Goal: Information Seeking & Learning: Find specific page/section

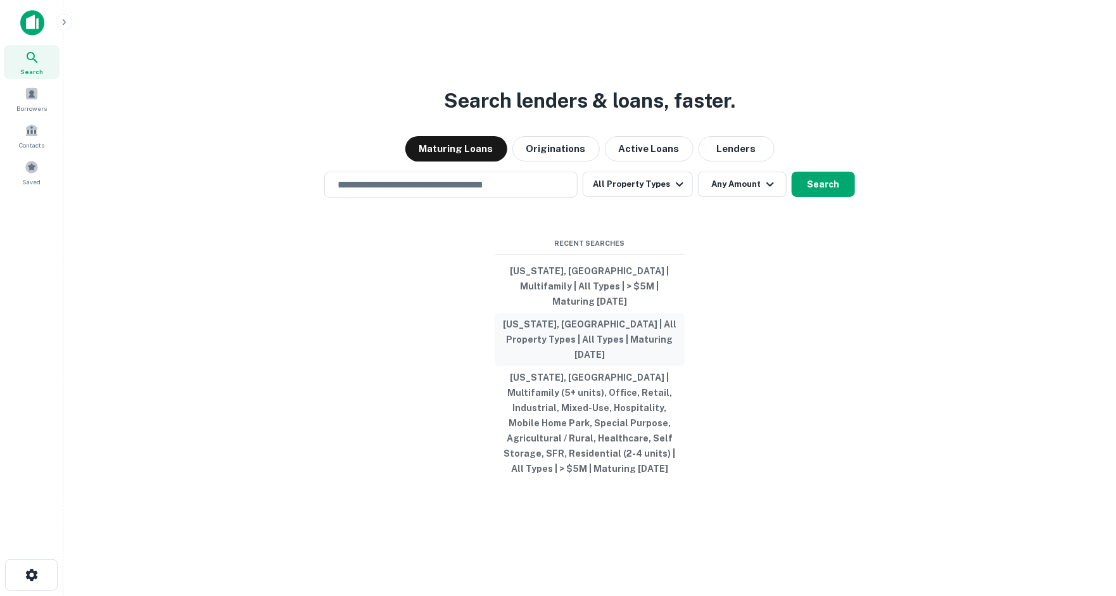
click at [611, 333] on button "[US_STATE], [GEOGRAPHIC_DATA] | All Property Types | All Types | Maturing [DATE]" at bounding box center [590, 339] width 190 height 53
type input "**********"
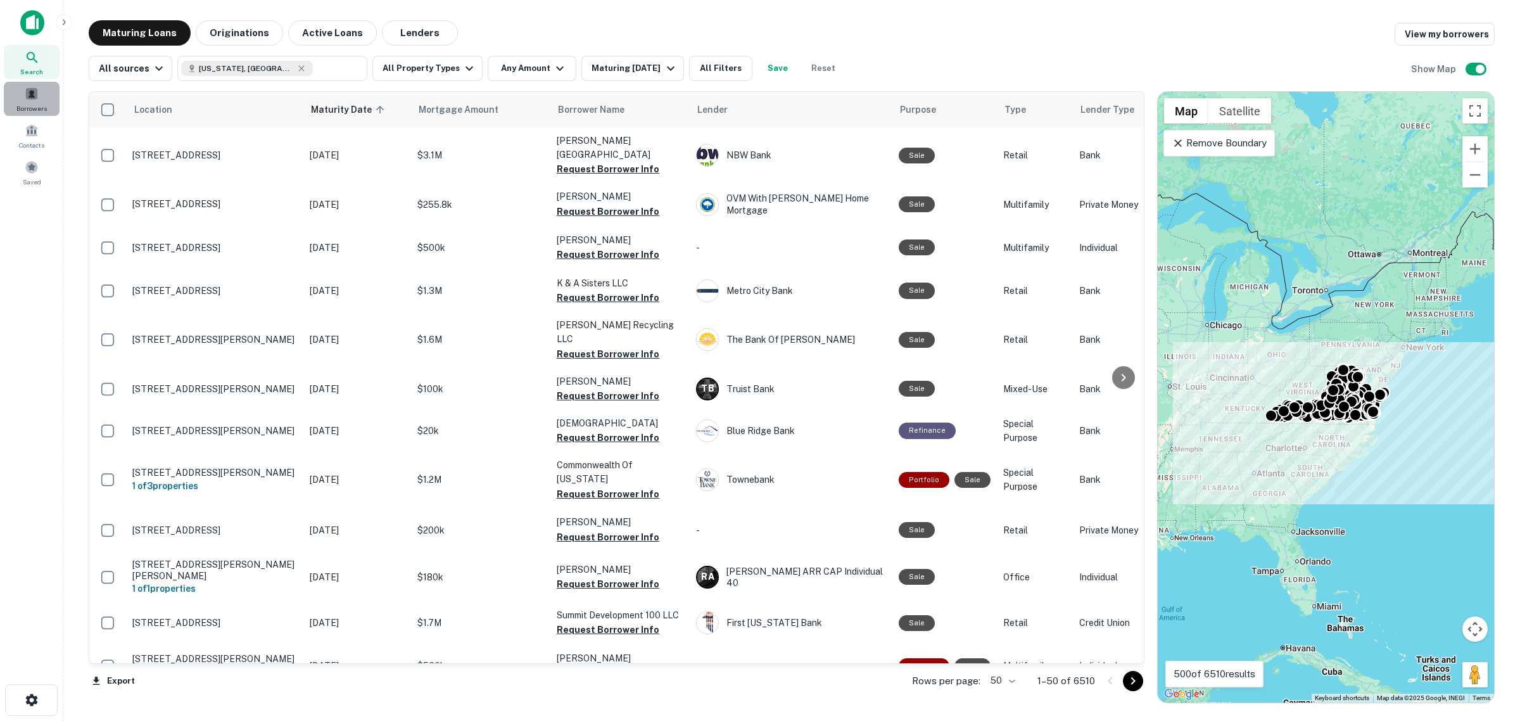
click at [32, 91] on span at bounding box center [32, 94] width 14 height 14
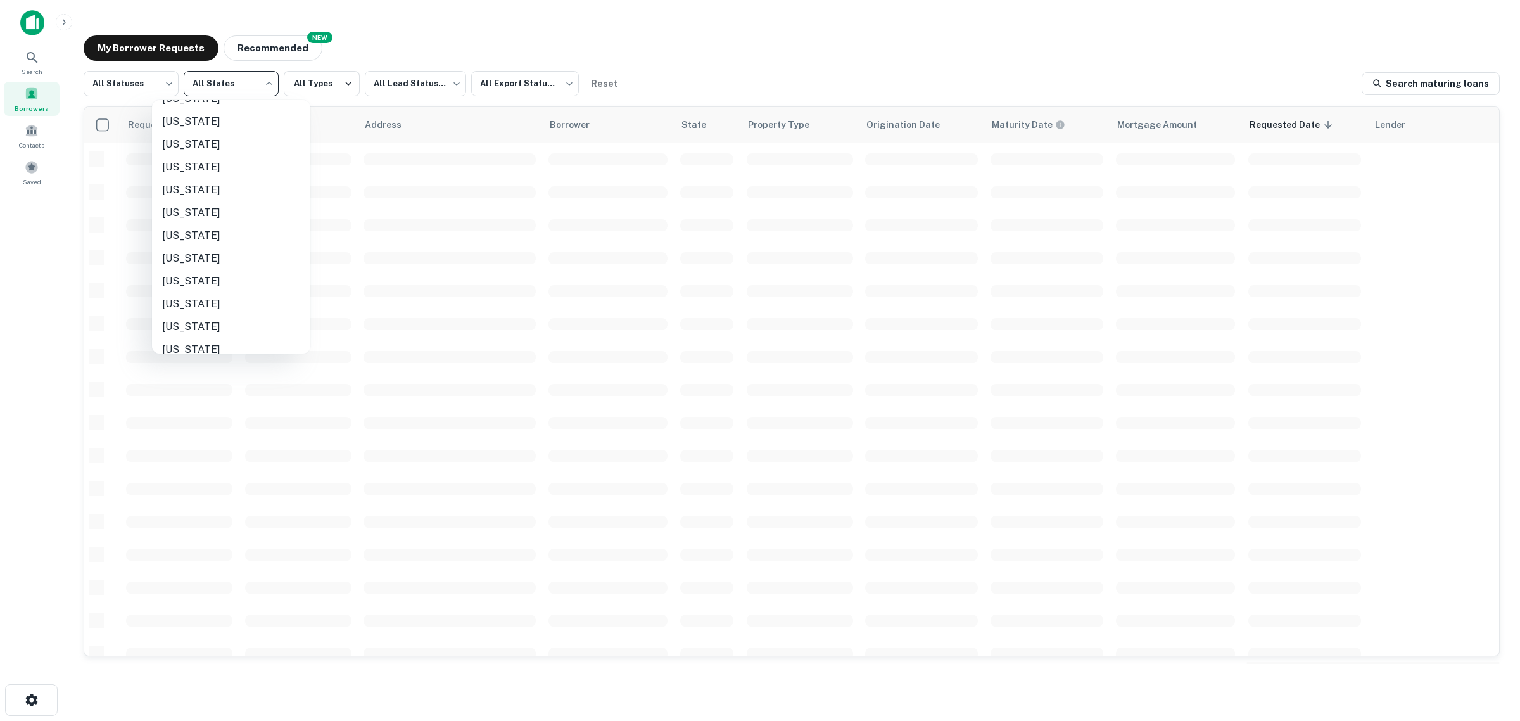
scroll to position [919, 0]
click at [181, 243] on li "Virginia" at bounding box center [231, 246] width 158 height 23
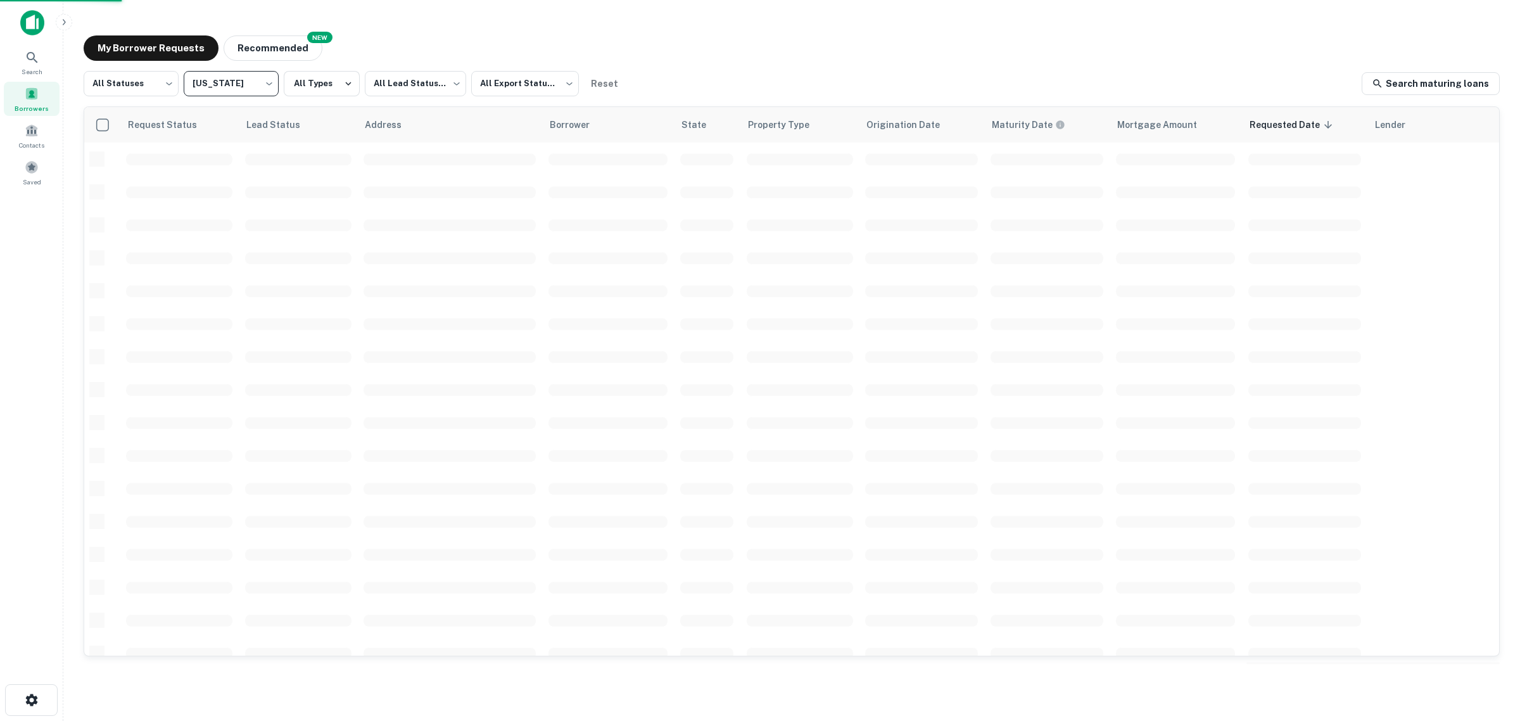
type input "**"
click at [147, 84] on div "All States Alabama Alaska Arizona Arkansas California Colorado Connecticut Dela…" at bounding box center [760, 360] width 1520 height 721
click at [147, 84] on body "Search Borrowers Contacts Saved My Borrower Requests NEW Recommended All Status…" at bounding box center [760, 360] width 1520 height 721
click at [119, 157] on li "Fulfilled" at bounding box center [131, 162] width 95 height 23
type input "*********"
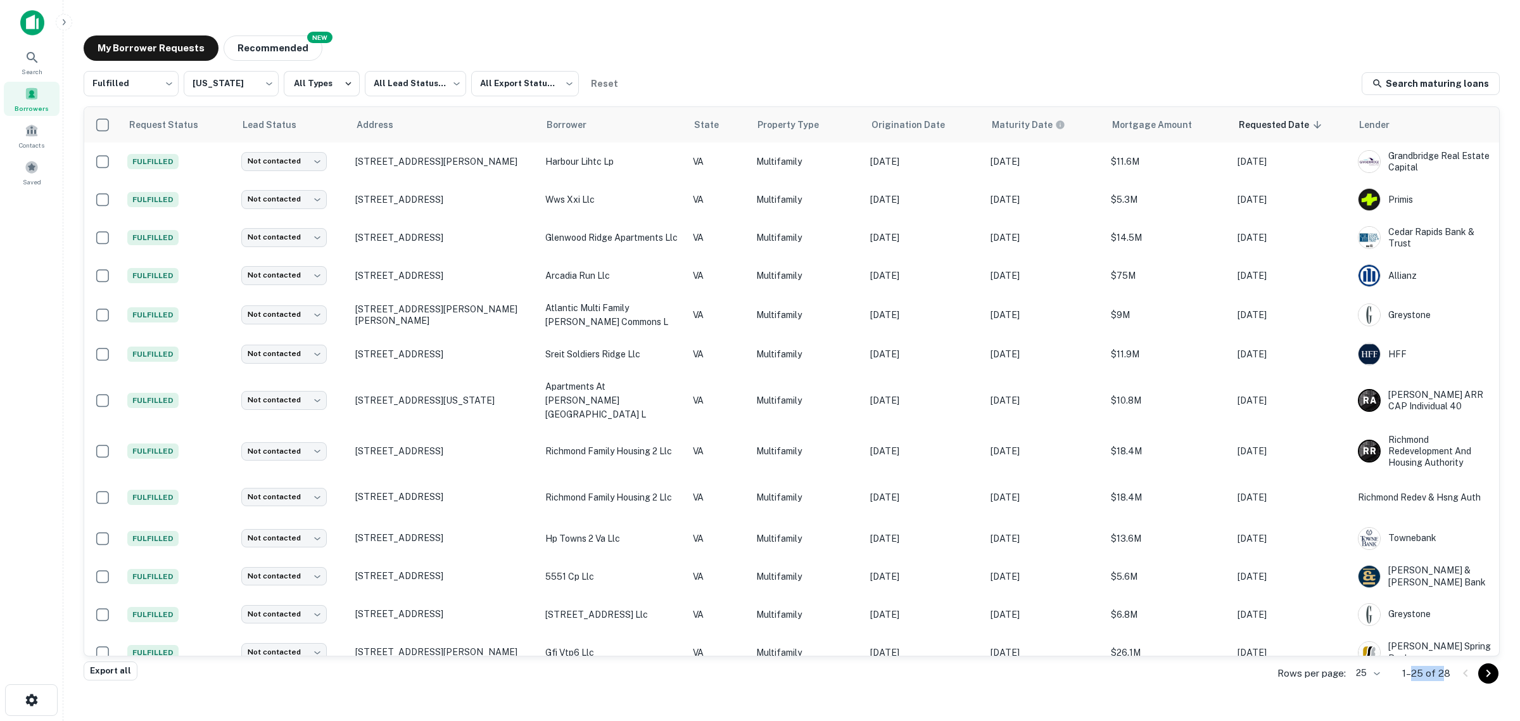
drag, startPoint x: 1446, startPoint y: 670, endPoint x: 1414, endPoint y: 673, distance: 32.4
click at [1414, 673] on p "1–25 of 28" at bounding box center [1426, 673] width 48 height 15
click at [535, 87] on body "Search Borrowers Contacts Saved My Borrower Requests NEW Recommended Fulfilled …" at bounding box center [760, 360] width 1520 height 721
click at [8, 615] on div at bounding box center [760, 360] width 1520 height 721
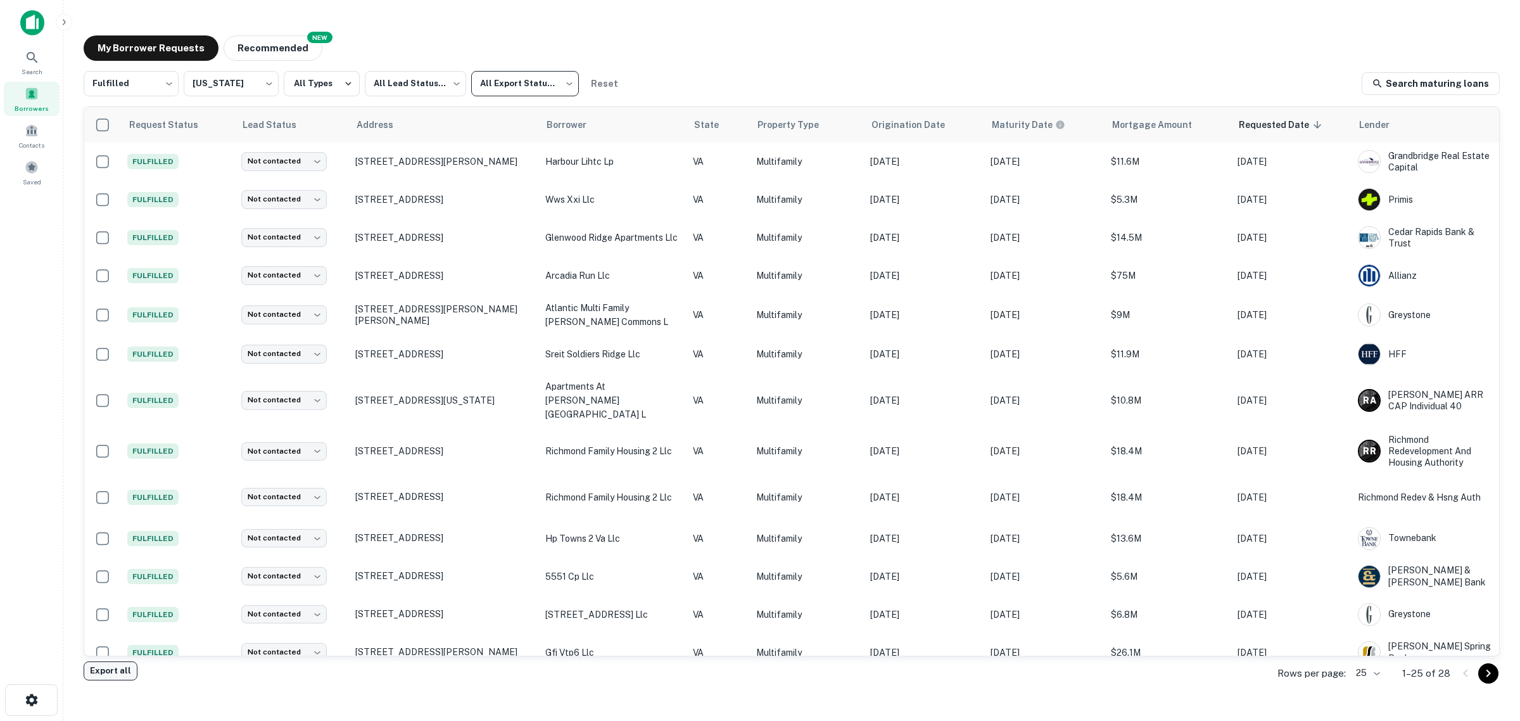
click at [105, 672] on button "Export all" at bounding box center [111, 670] width 54 height 19
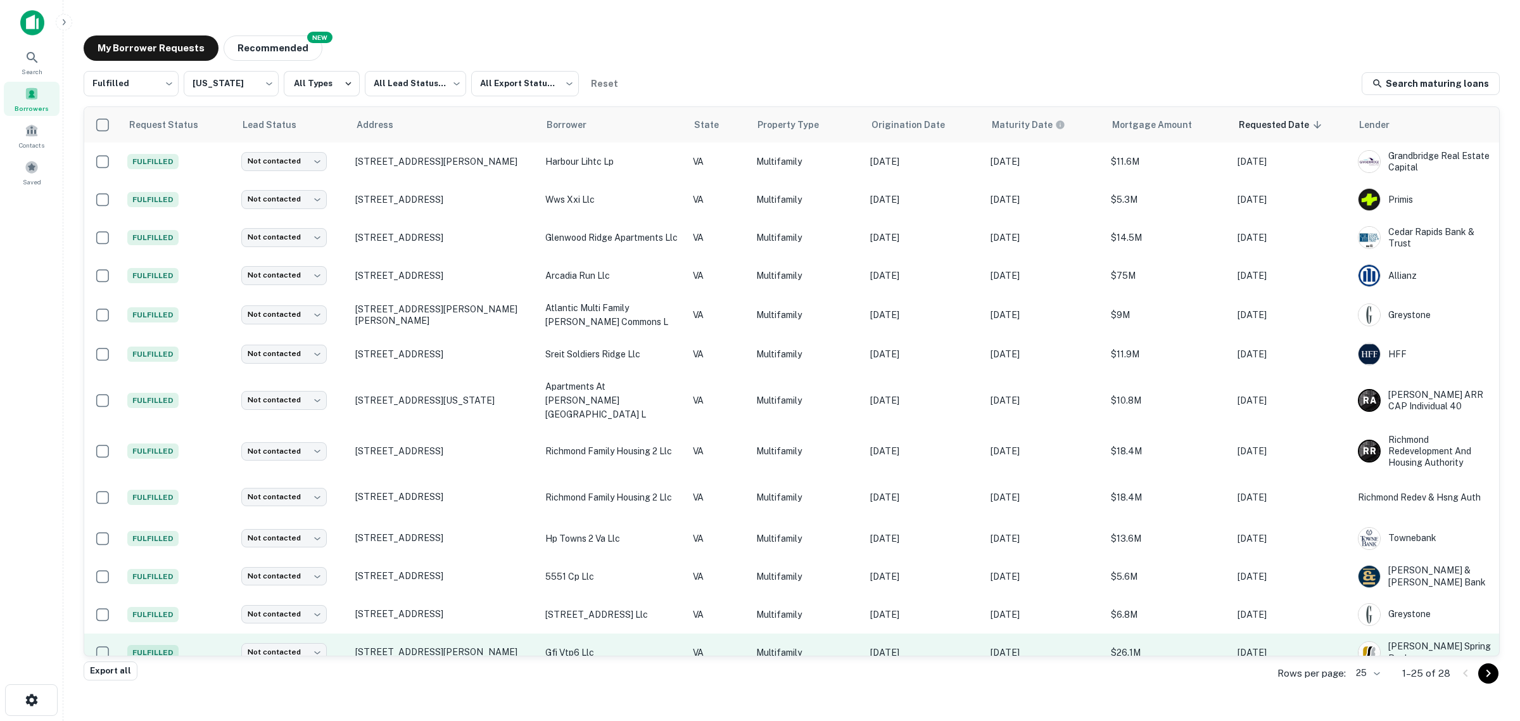
click at [730, 633] on td "VA" at bounding box center [718, 652] width 63 height 38
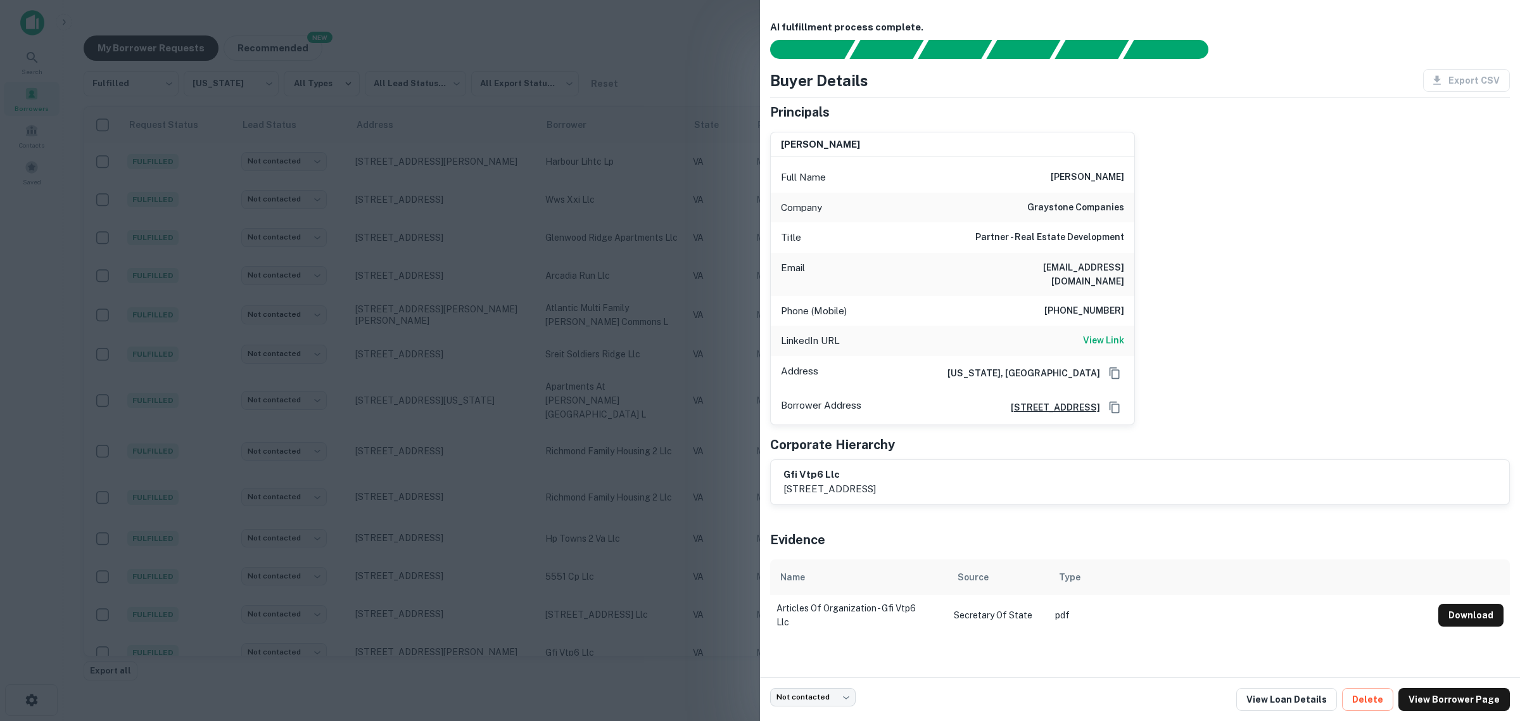
click at [52, 330] on div at bounding box center [760, 360] width 1520 height 721
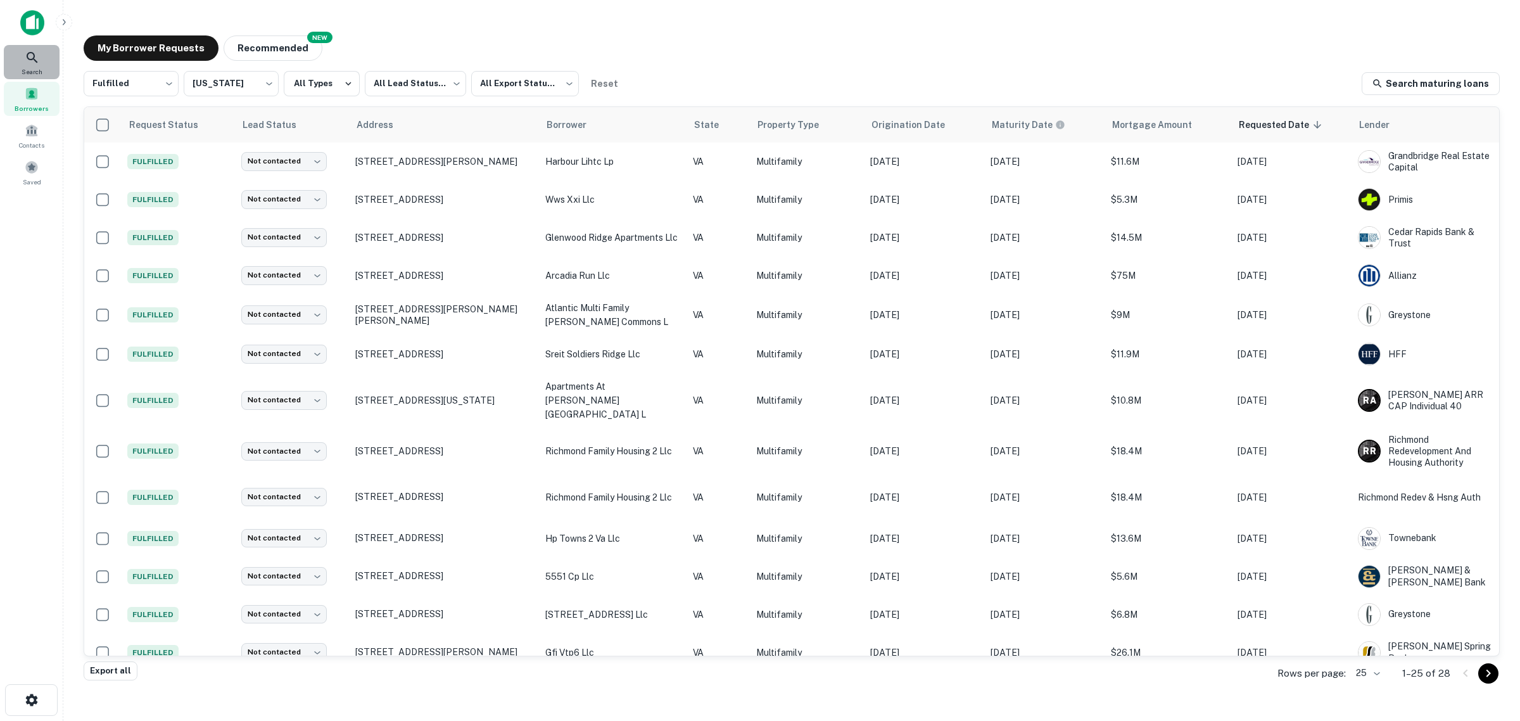
click at [23, 68] on span "Search" at bounding box center [32, 72] width 21 height 10
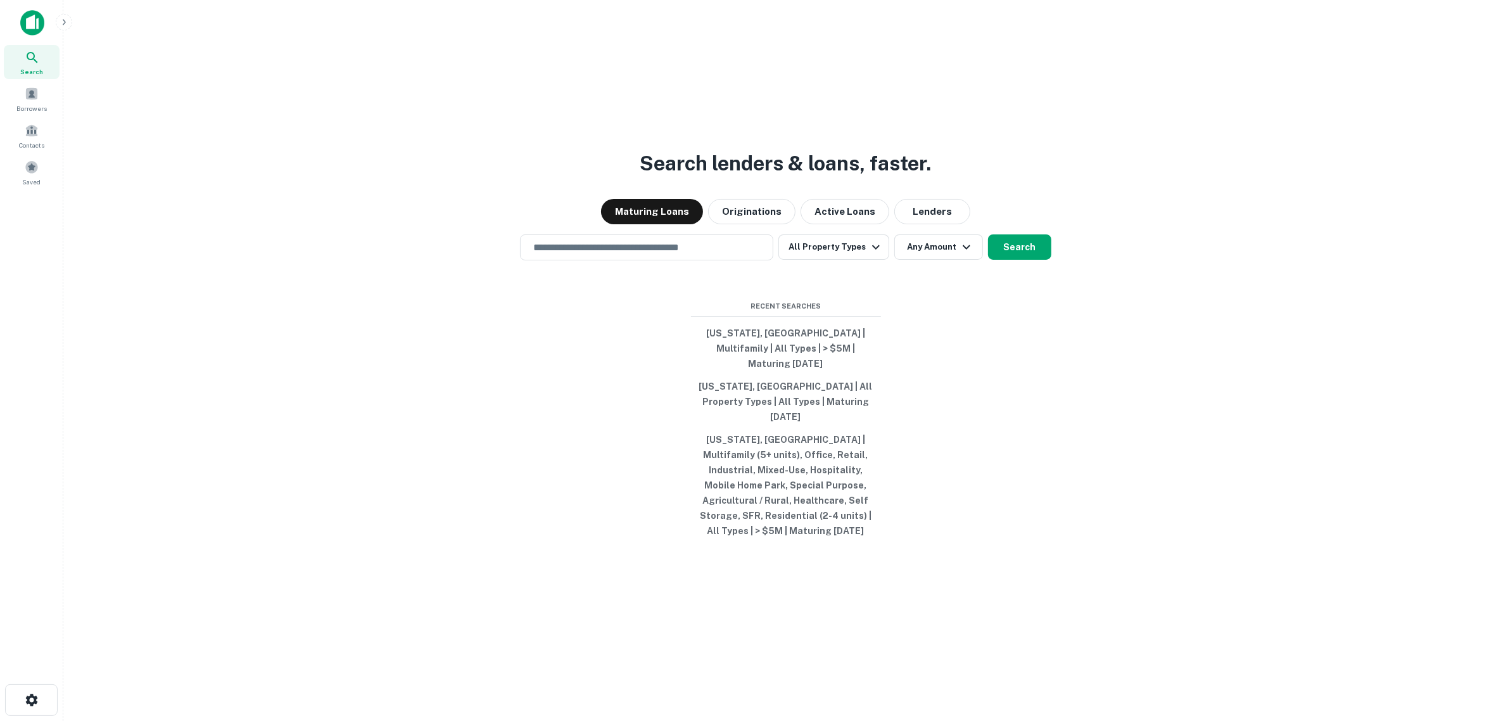
drag, startPoint x: 27, startPoint y: 58, endPoint x: 43, endPoint y: 65, distance: 17.3
click at [27, 58] on icon at bounding box center [32, 57] width 15 height 15
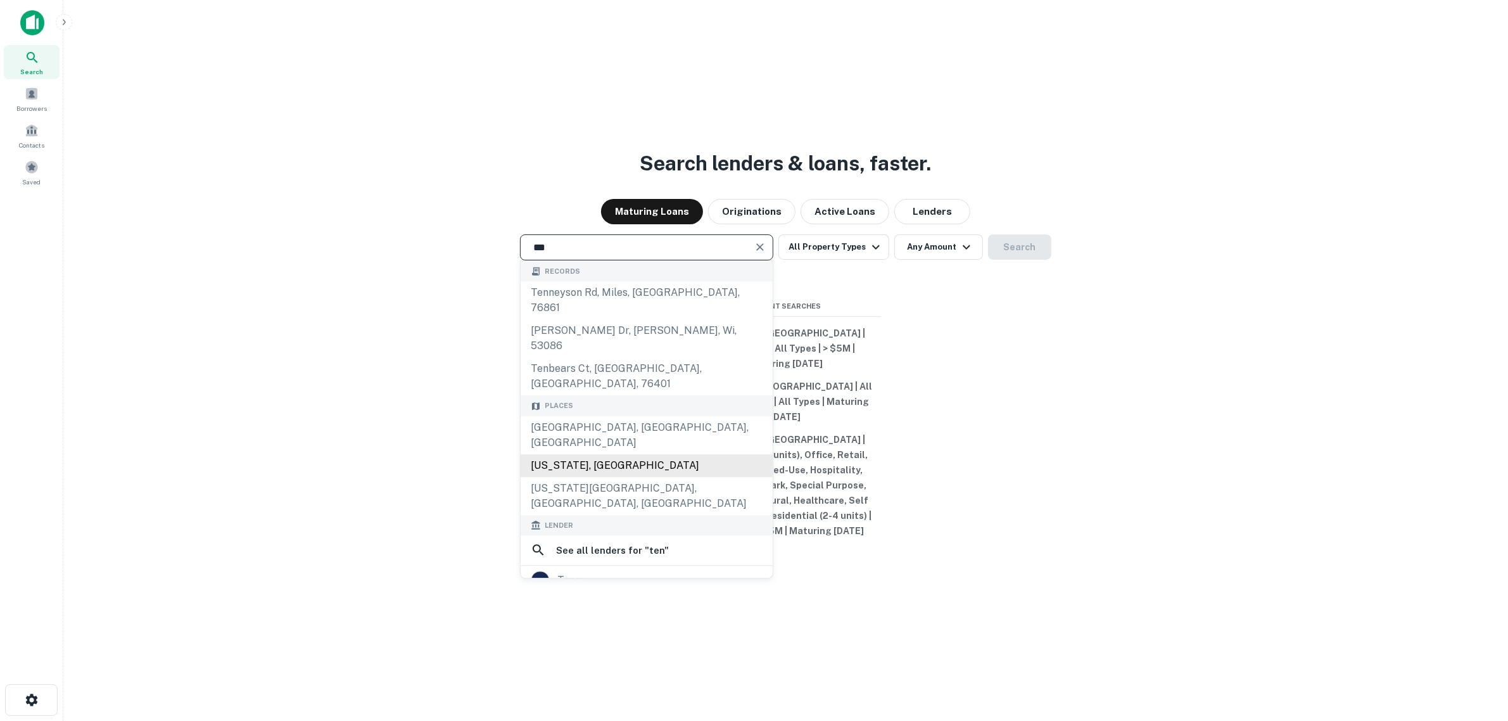
click at [614, 454] on div "[US_STATE], [GEOGRAPHIC_DATA]" at bounding box center [647, 465] width 252 height 23
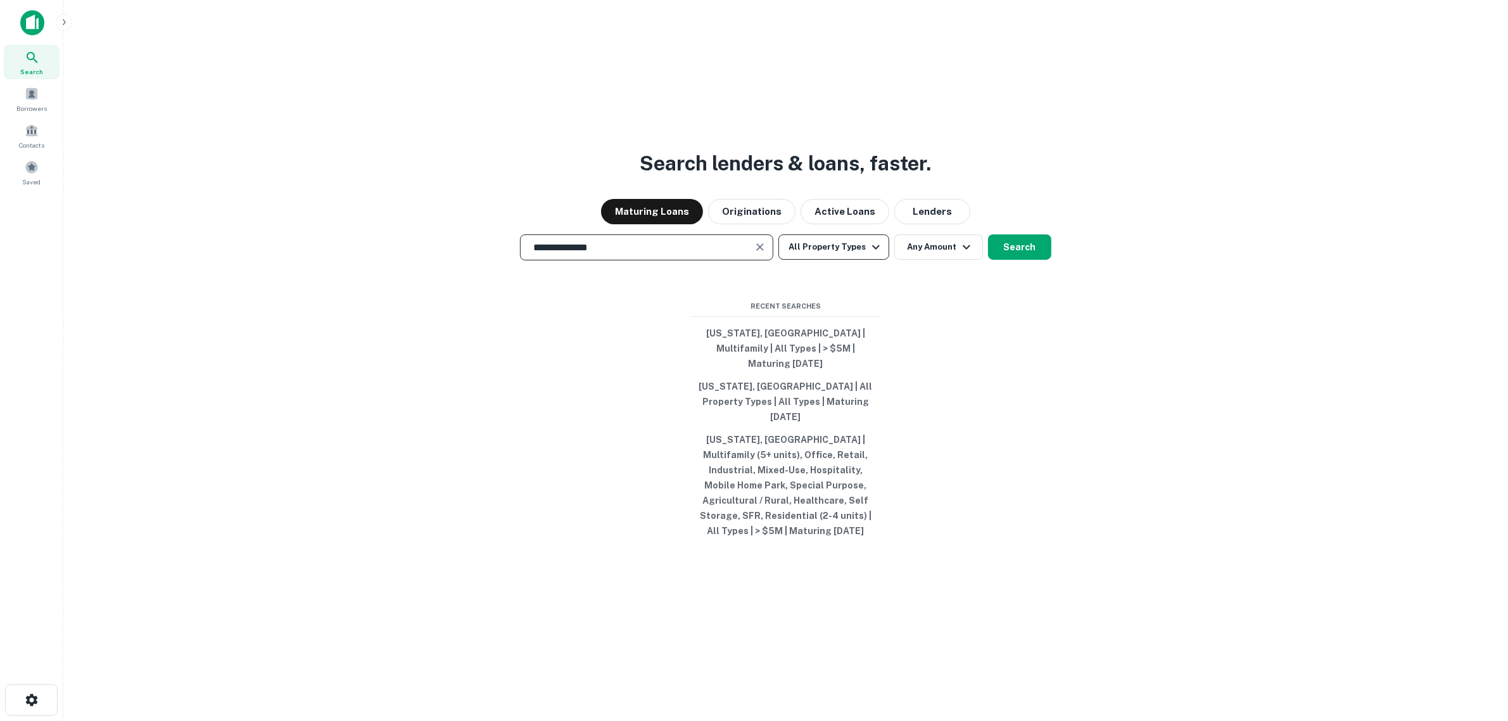
type input "**********"
click at [868, 255] on icon "button" at bounding box center [875, 246] width 15 height 15
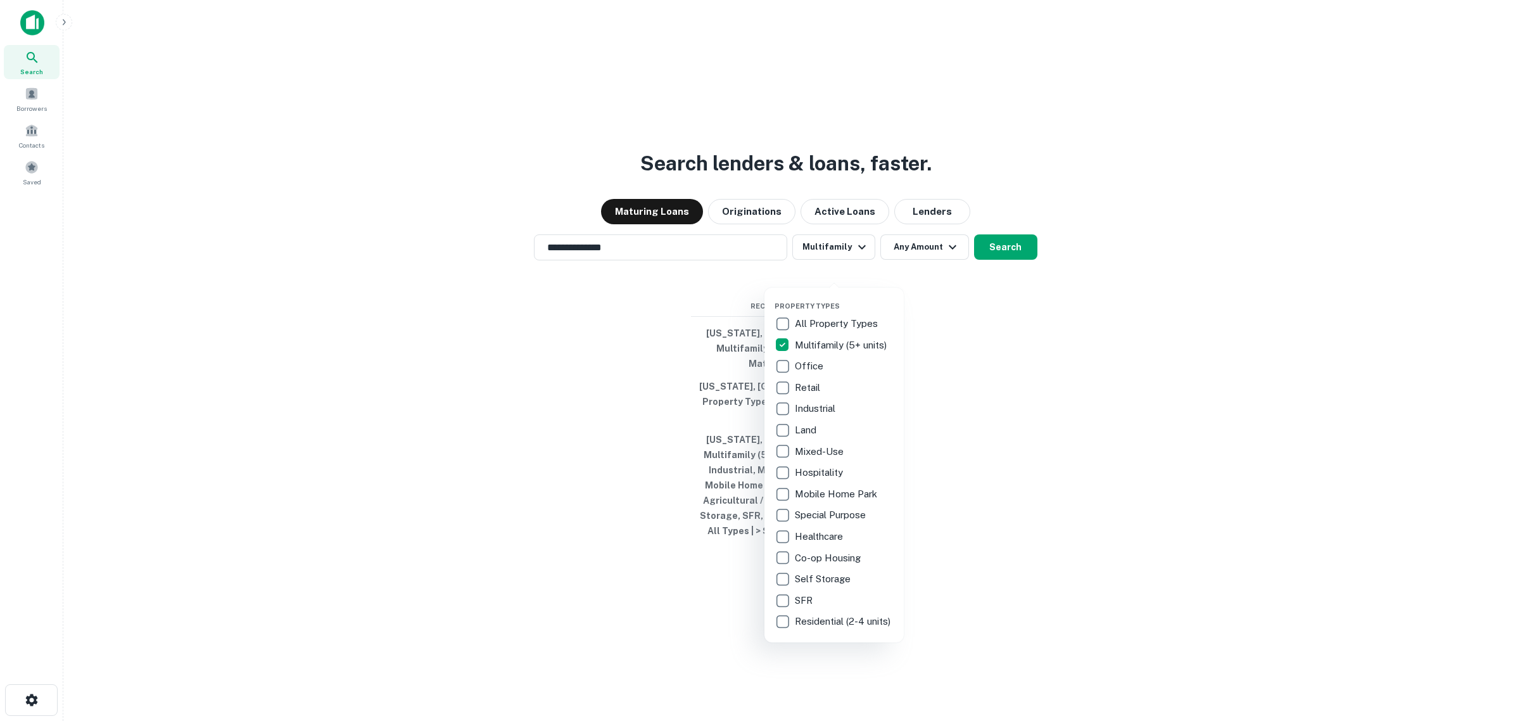
click at [1042, 368] on div at bounding box center [760, 360] width 1520 height 721
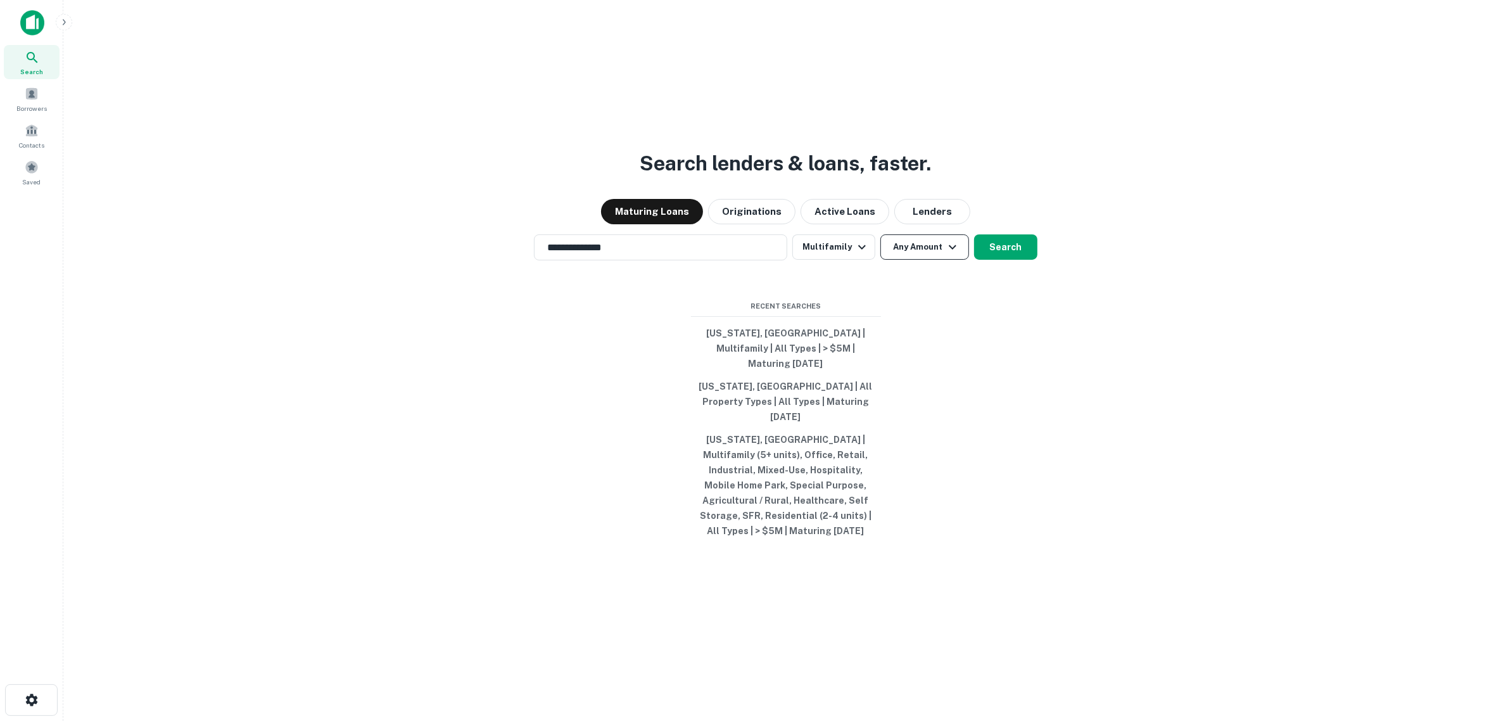
click at [917, 260] on button "Any Amount" at bounding box center [924, 246] width 89 height 25
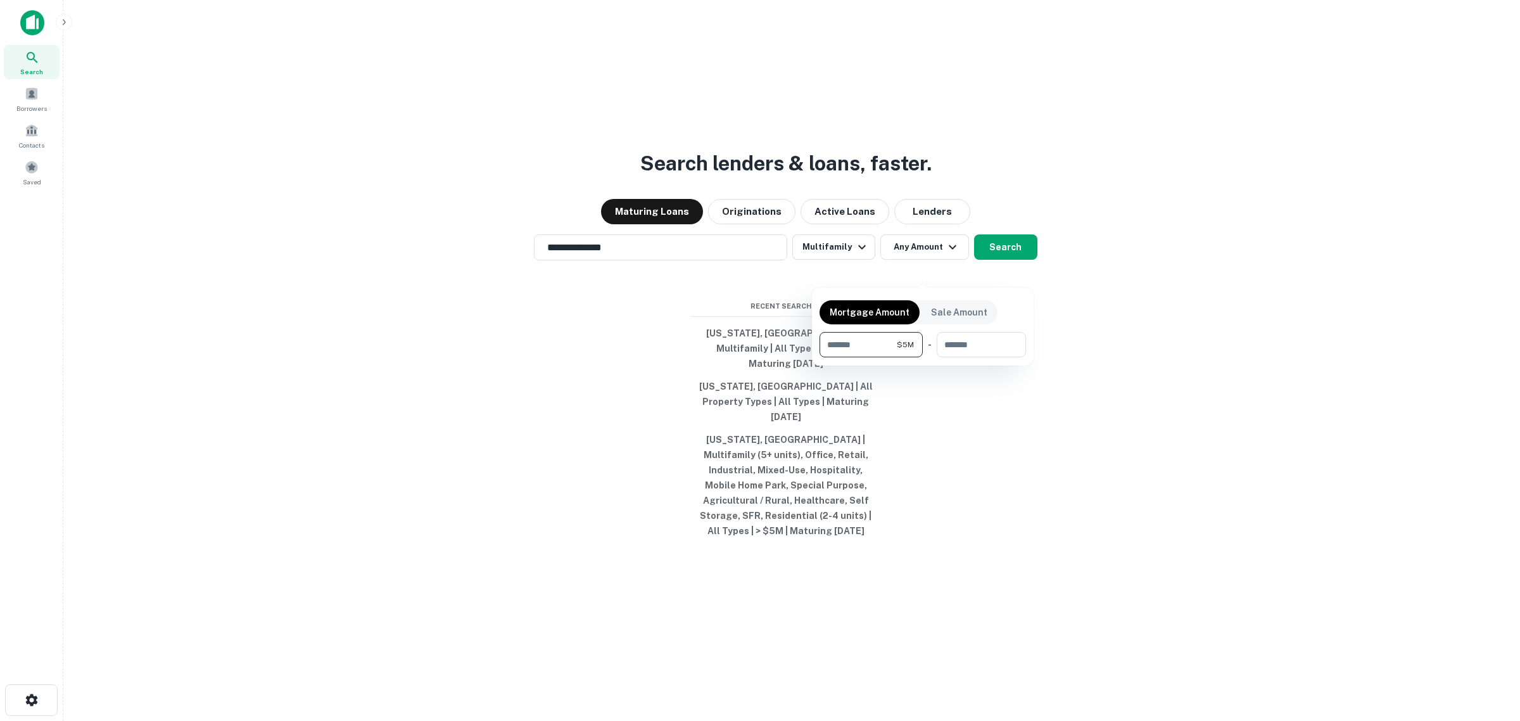
type input "*******"
click at [1052, 345] on div at bounding box center [760, 360] width 1520 height 721
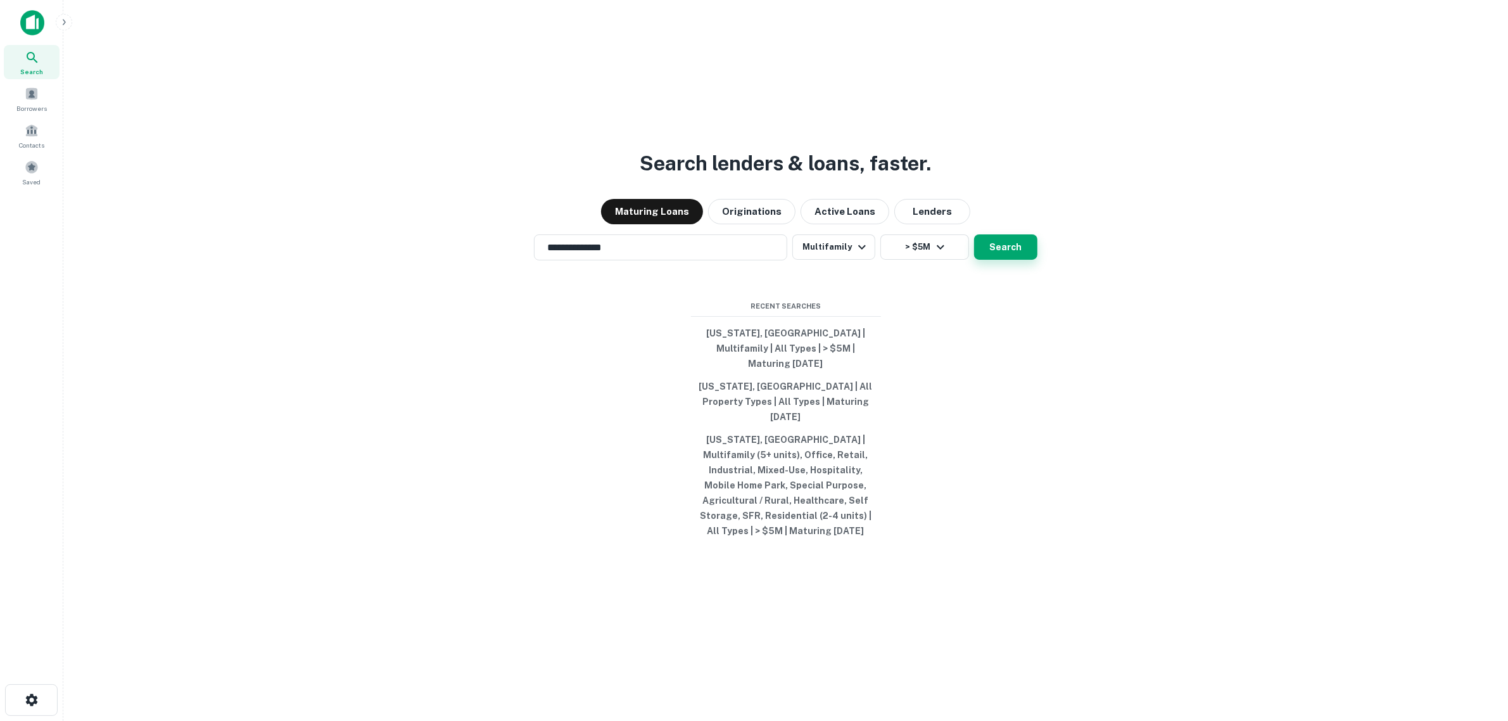
click at [1012, 260] on button "Search" at bounding box center [1005, 246] width 63 height 25
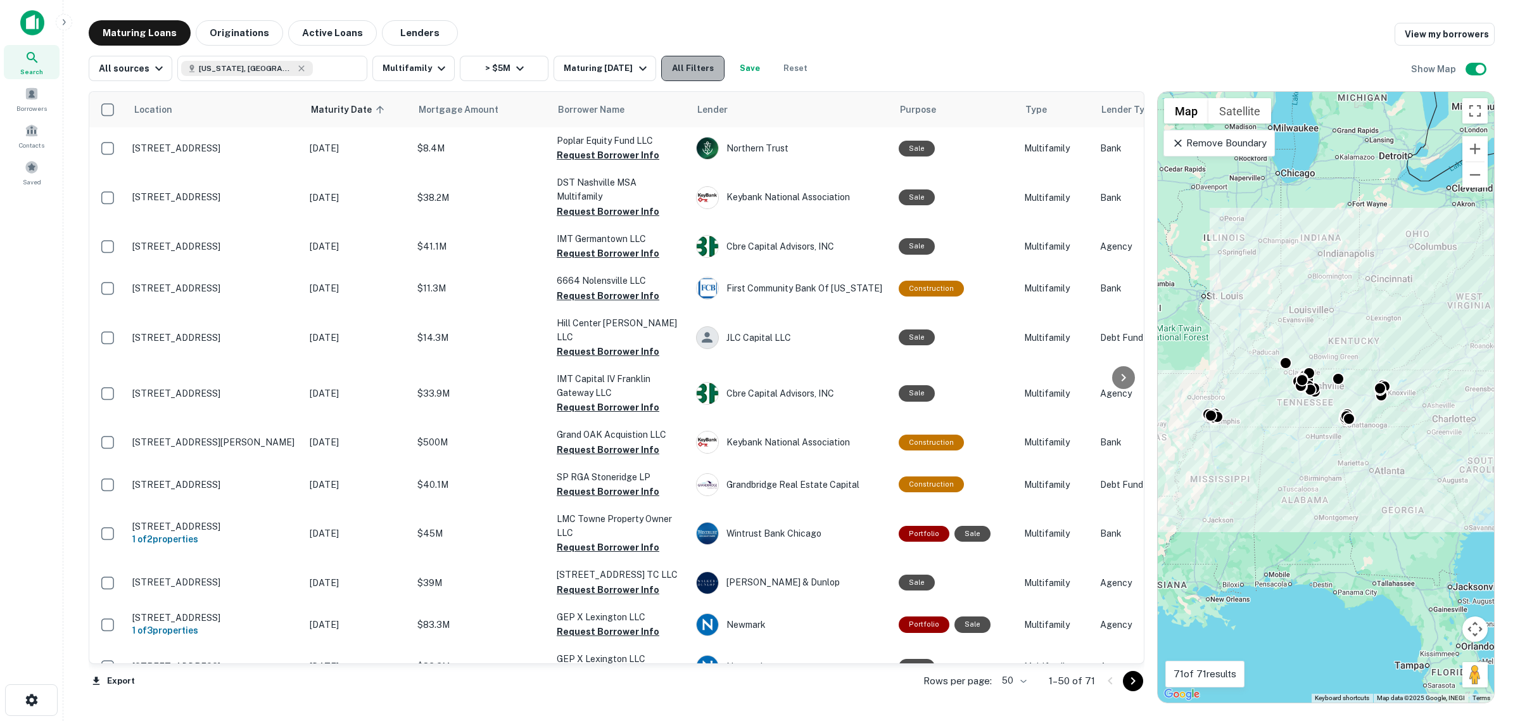
click at [694, 70] on button "All Filters" at bounding box center [692, 68] width 63 height 25
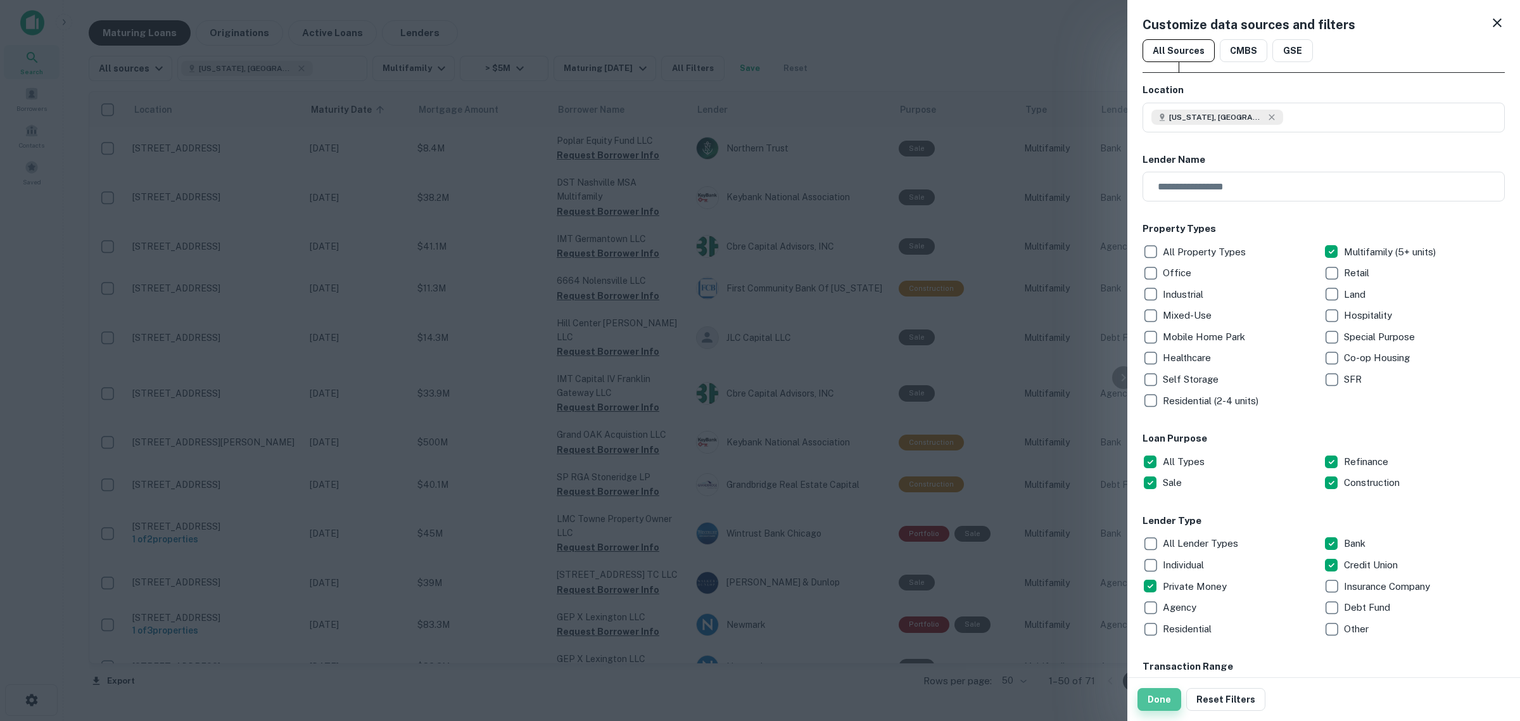
click at [1151, 700] on button "Done" at bounding box center [1160, 699] width 44 height 23
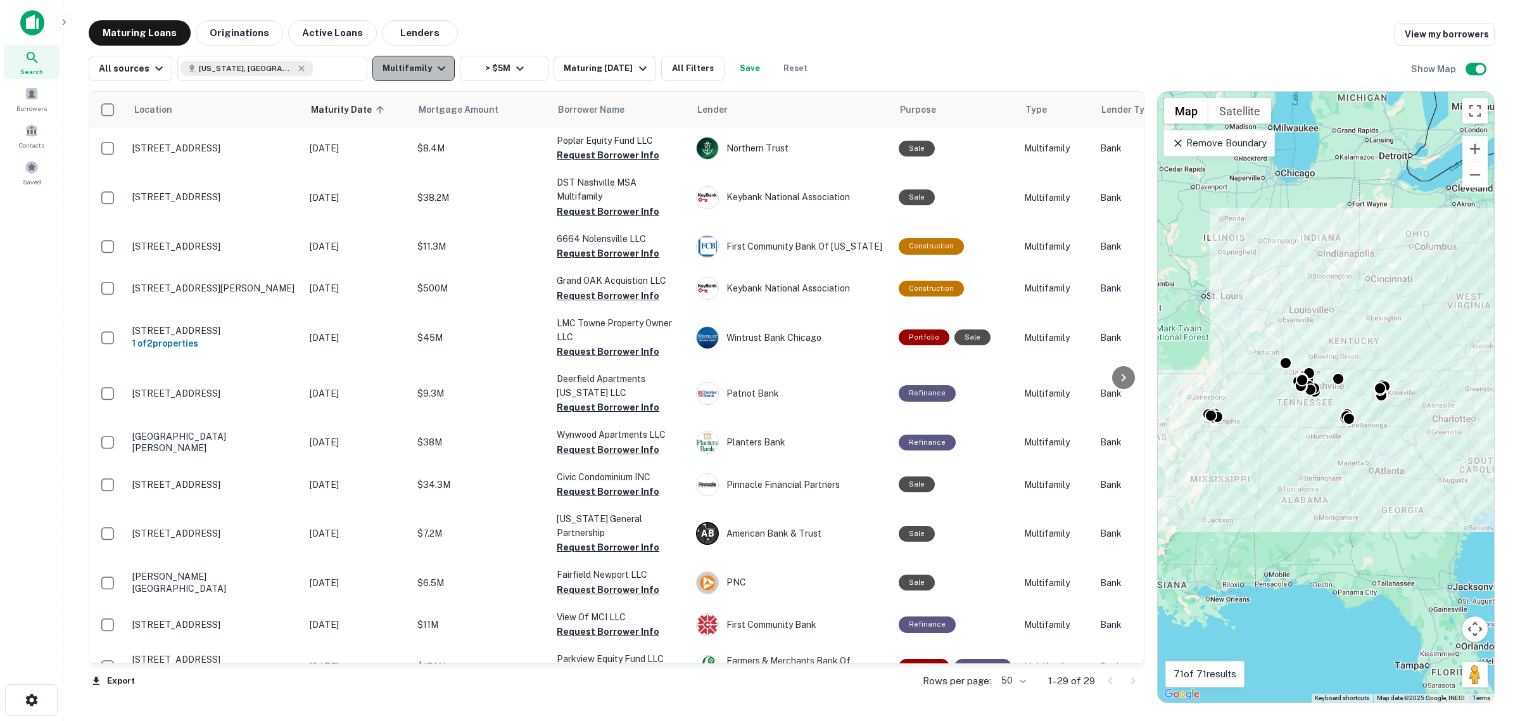
click at [434, 67] on icon "button" at bounding box center [441, 68] width 15 height 15
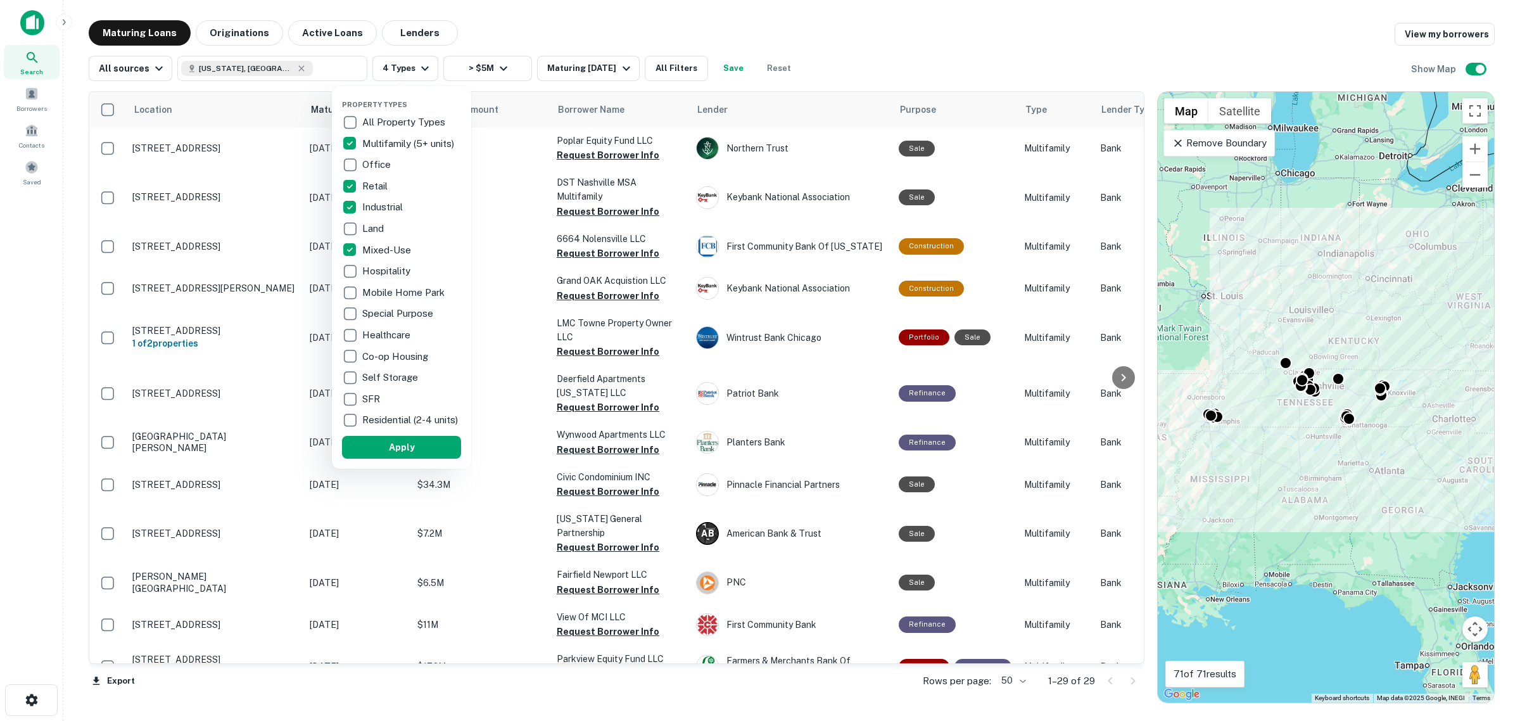
click at [383, 376] on p "Self Storage" at bounding box center [391, 377] width 58 height 15
click at [409, 451] on button "Apply" at bounding box center [401, 447] width 119 height 23
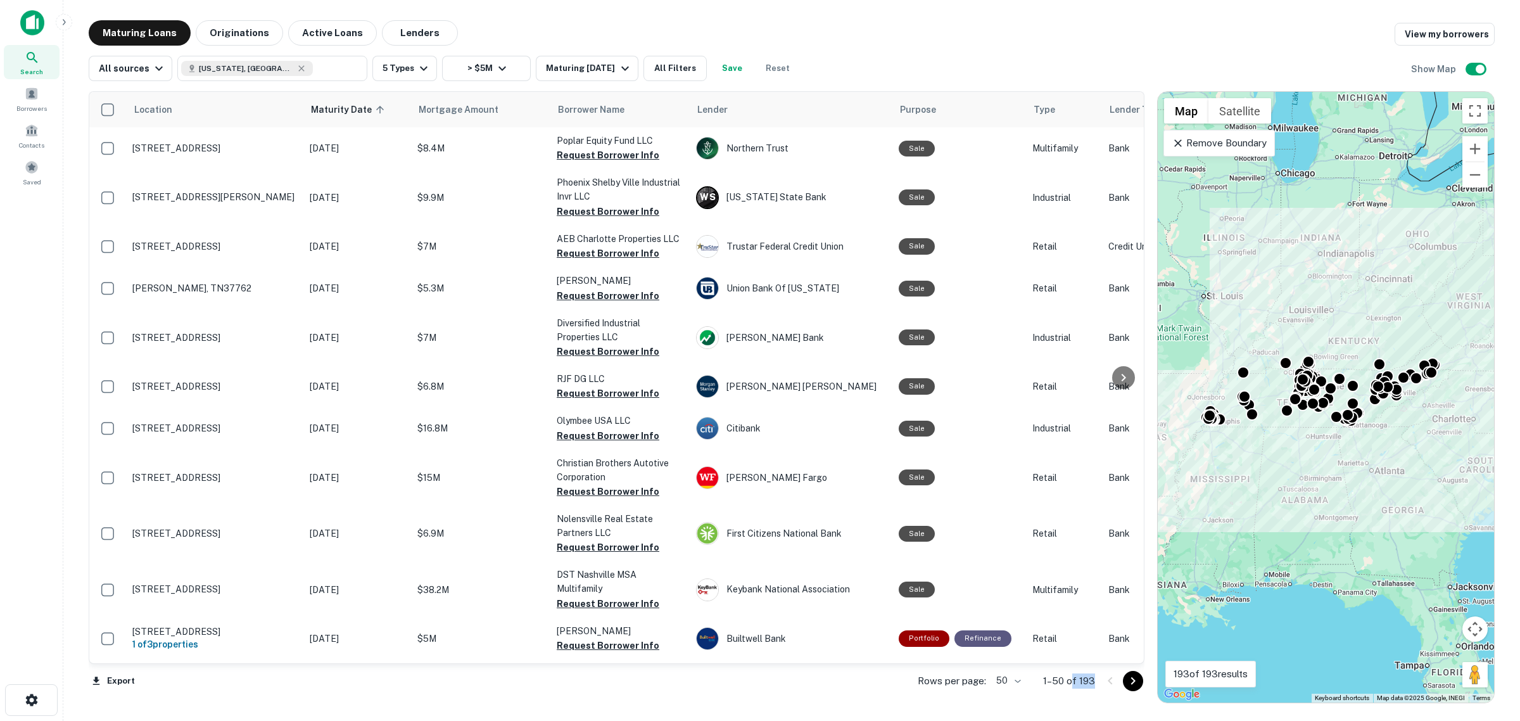
drag, startPoint x: 1072, startPoint y: 679, endPoint x: 1096, endPoint y: 684, distance: 25.2
click at [1096, 684] on div "Rows per page: 50 ** 1–50 of 193" at bounding box center [1024, 681] width 242 height 34
click at [45, 305] on div "Search Borrowers Contacts Saved" at bounding box center [31, 341] width 63 height 682
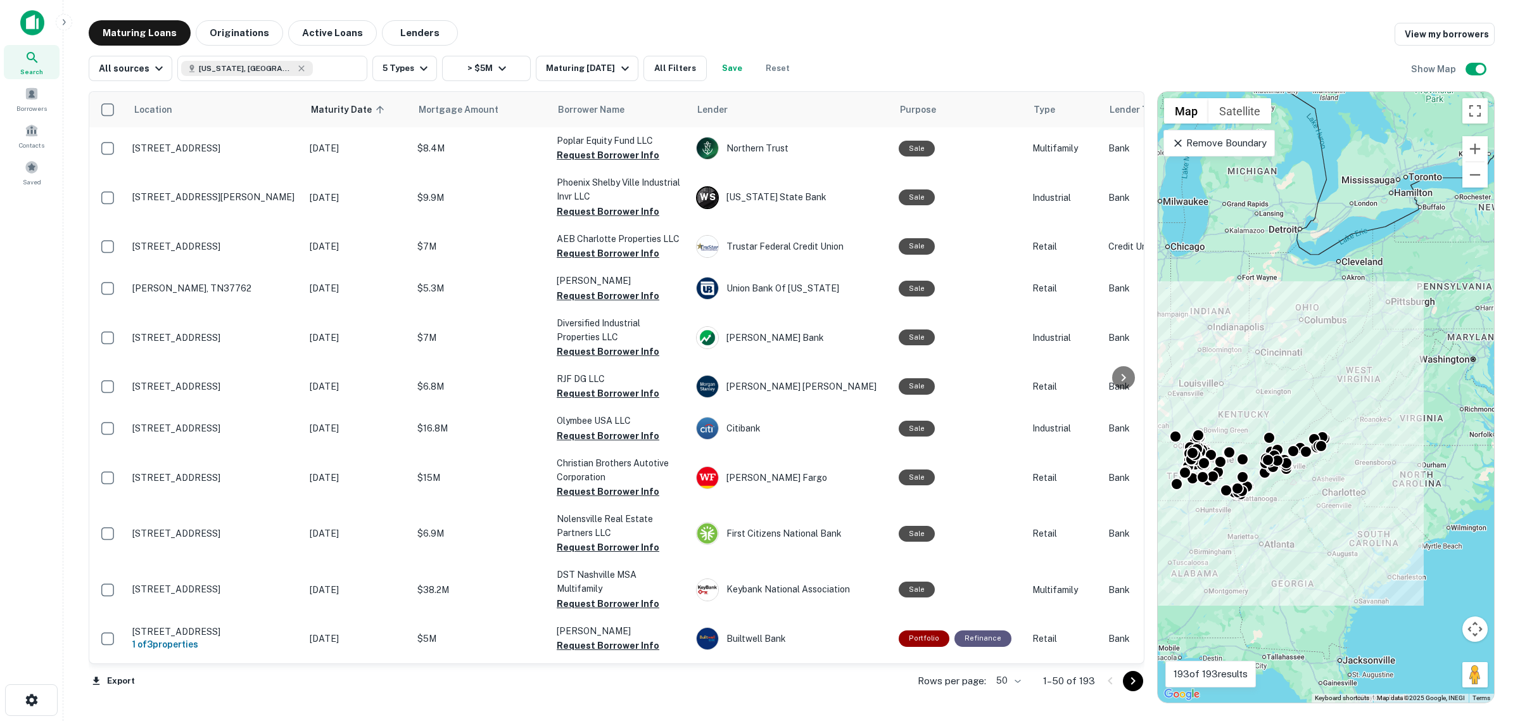
drag, startPoint x: 1319, startPoint y: 515, endPoint x: 1223, endPoint y: 578, distance: 114.9
click at [1223, 578] on div "To activate drag with keyboard, press Alt + Enter. Once in keyboard drag state,…" at bounding box center [1326, 397] width 336 height 611
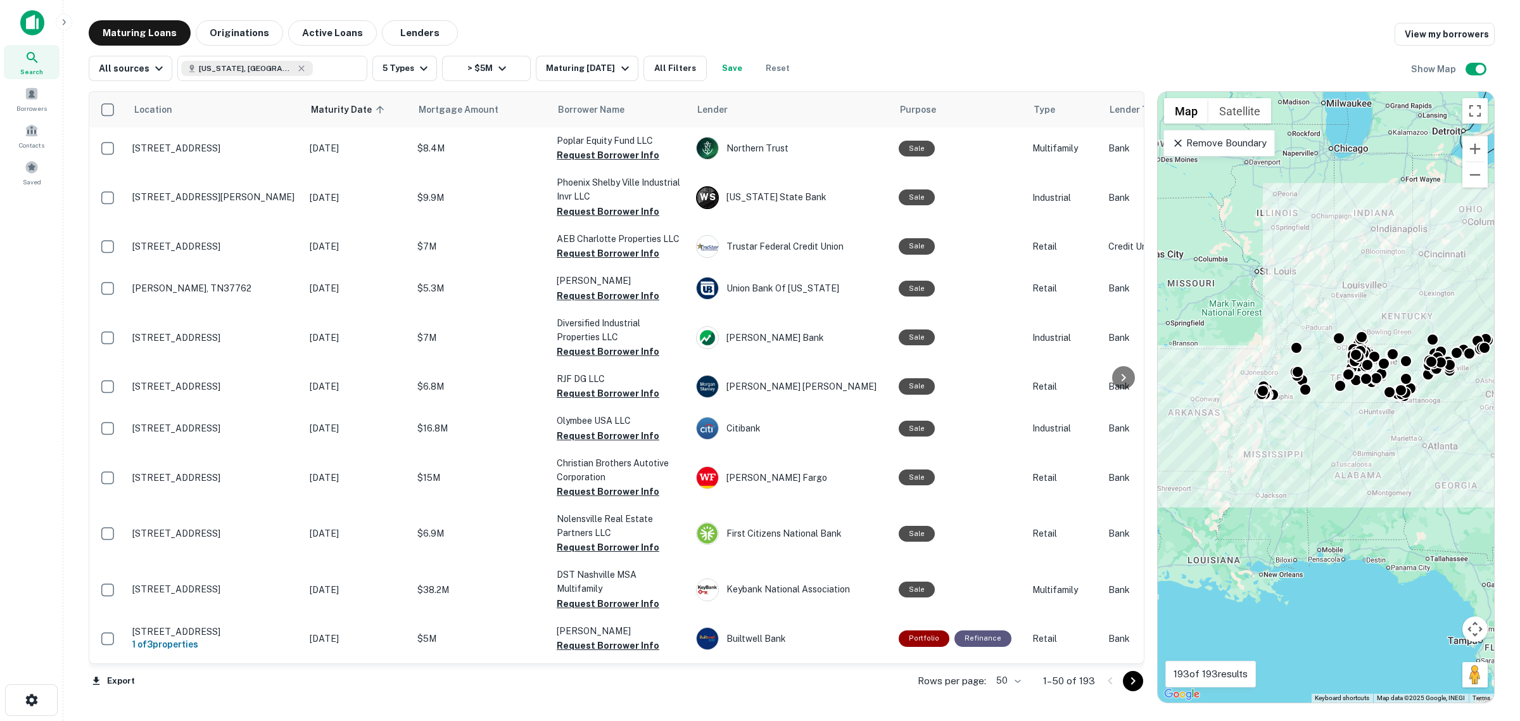
drag, startPoint x: 1245, startPoint y: 599, endPoint x: 1408, endPoint y: 499, distance: 191.3
click at [1408, 499] on div "To activate drag with keyboard, press Alt + Enter. Once in keyboard drag state,…" at bounding box center [1326, 397] width 336 height 611
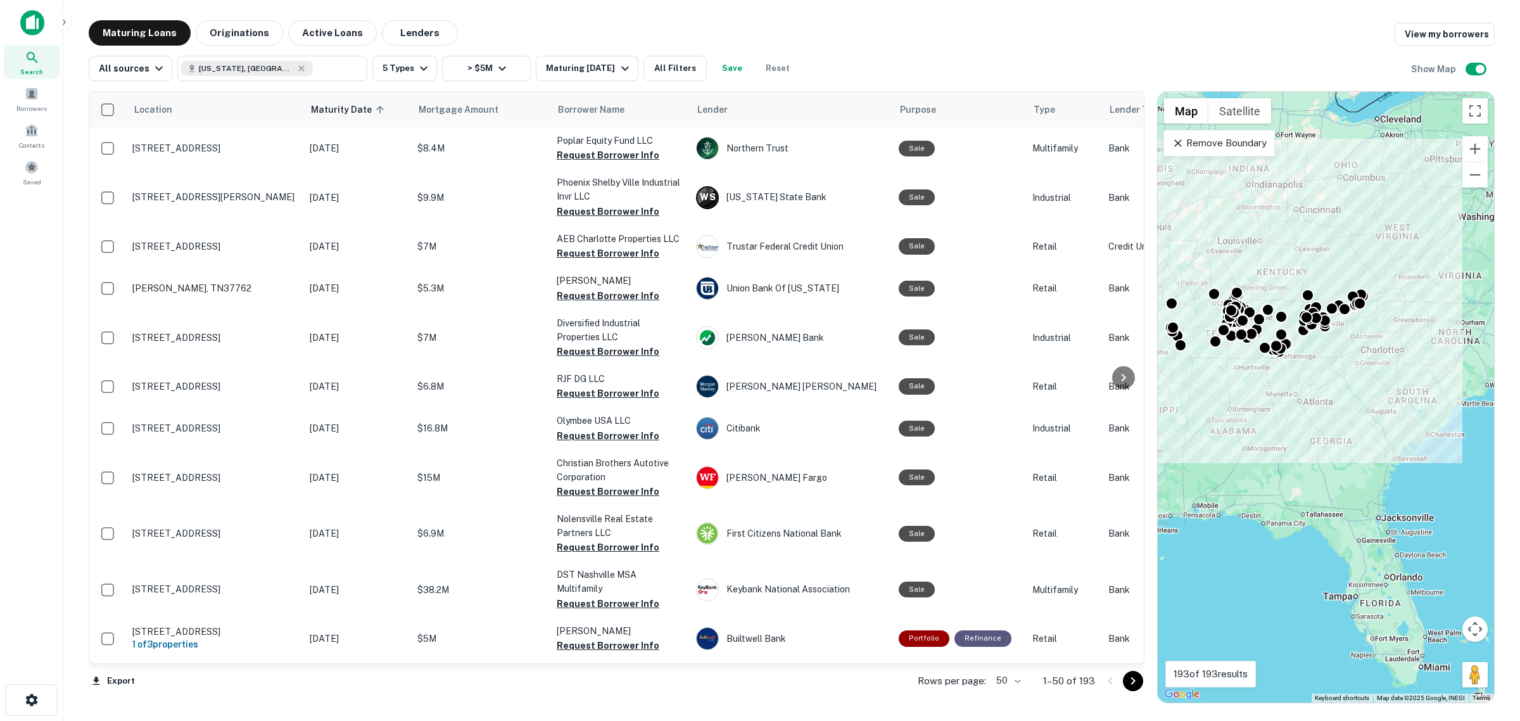
drag, startPoint x: 1281, startPoint y: 530, endPoint x: 1210, endPoint y: 485, distance: 83.7
click at [1210, 485] on div "To activate drag with keyboard, press Alt + Enter. Once in keyboard drag state,…" at bounding box center [1326, 397] width 336 height 611
click at [600, 67] on div "Maturing In 1 Year" at bounding box center [589, 68] width 86 height 15
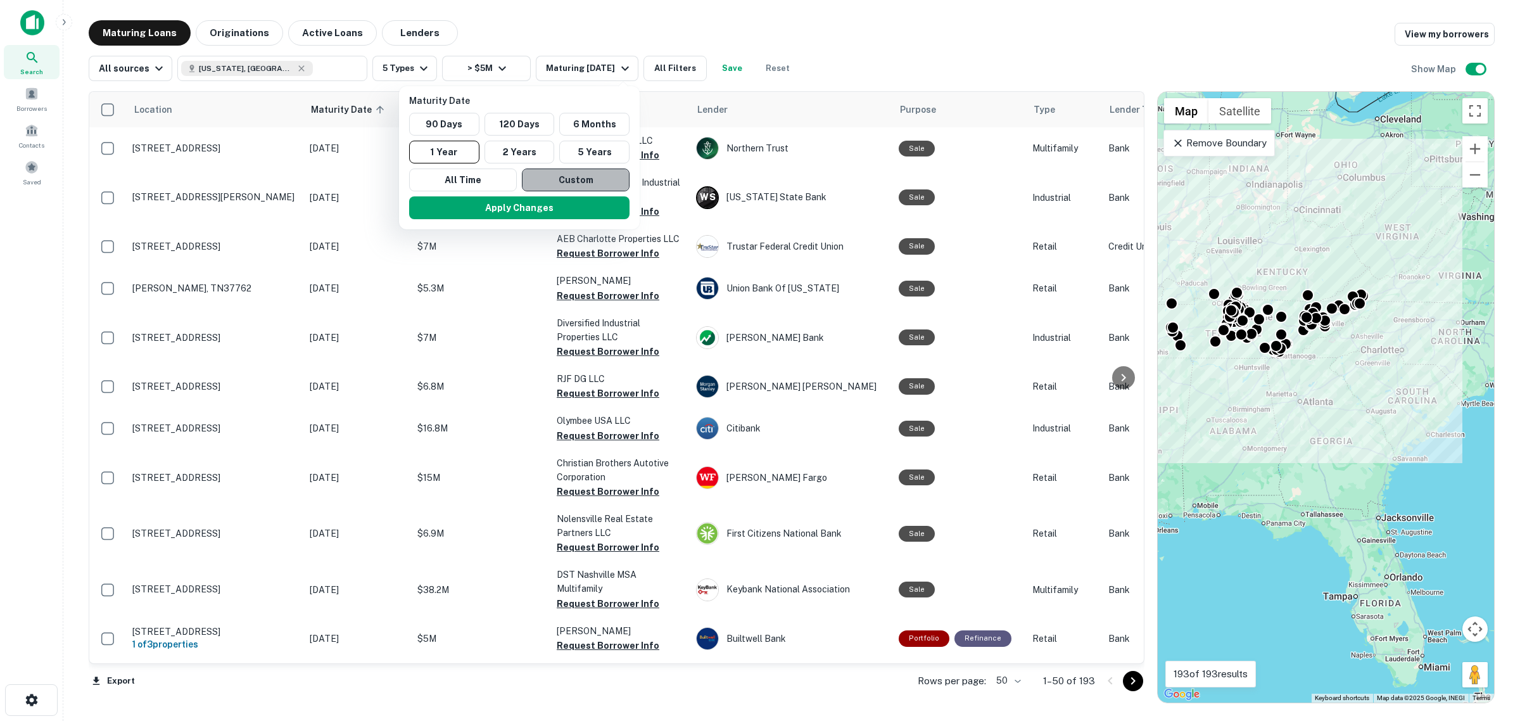
click at [555, 172] on button "Custom" at bounding box center [576, 179] width 108 height 23
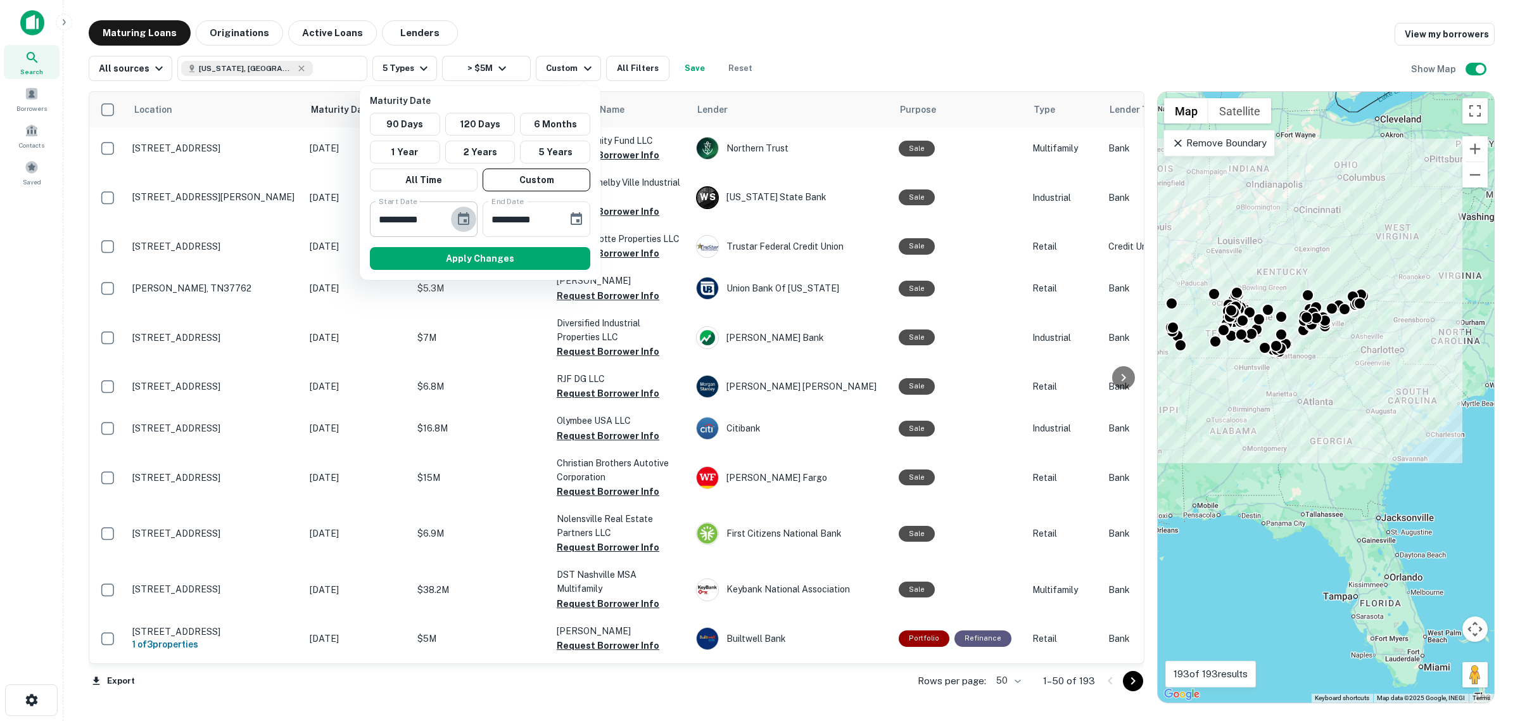
click at [461, 215] on icon "Choose date, selected date is Mar 13, 2025" at bounding box center [463, 218] width 11 height 13
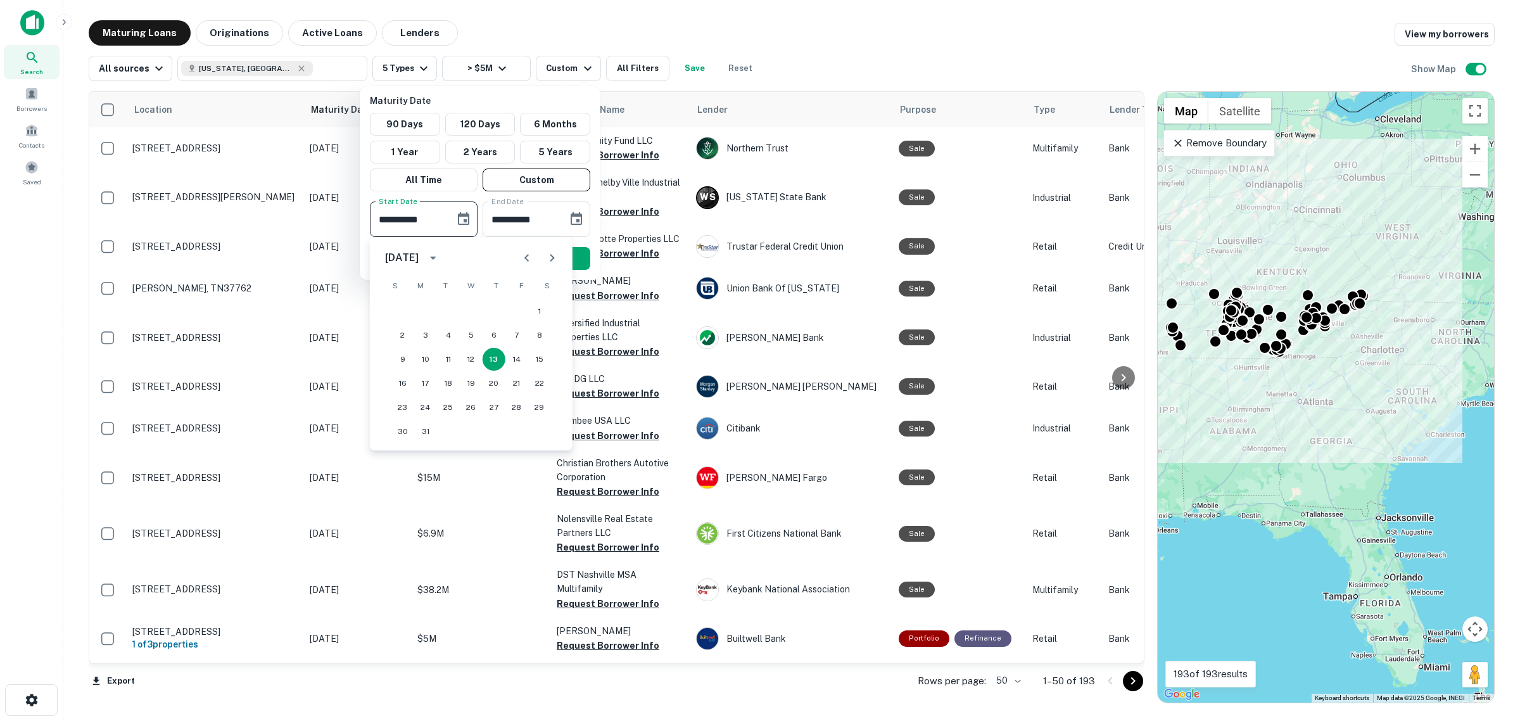
click at [519, 258] on icon "Previous month" at bounding box center [526, 257] width 15 height 15
click at [516, 308] on button "1" at bounding box center [516, 311] width 23 height 23
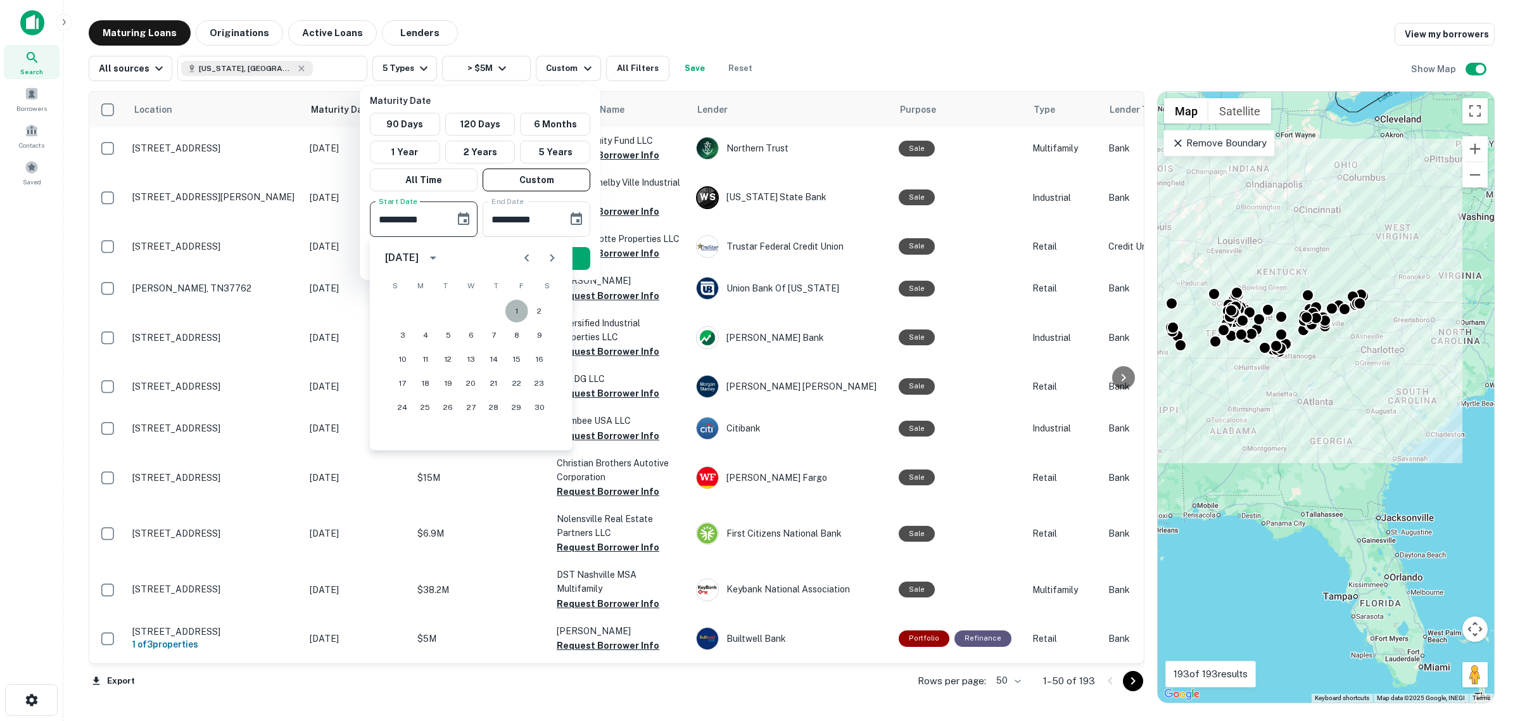
type input "**********"
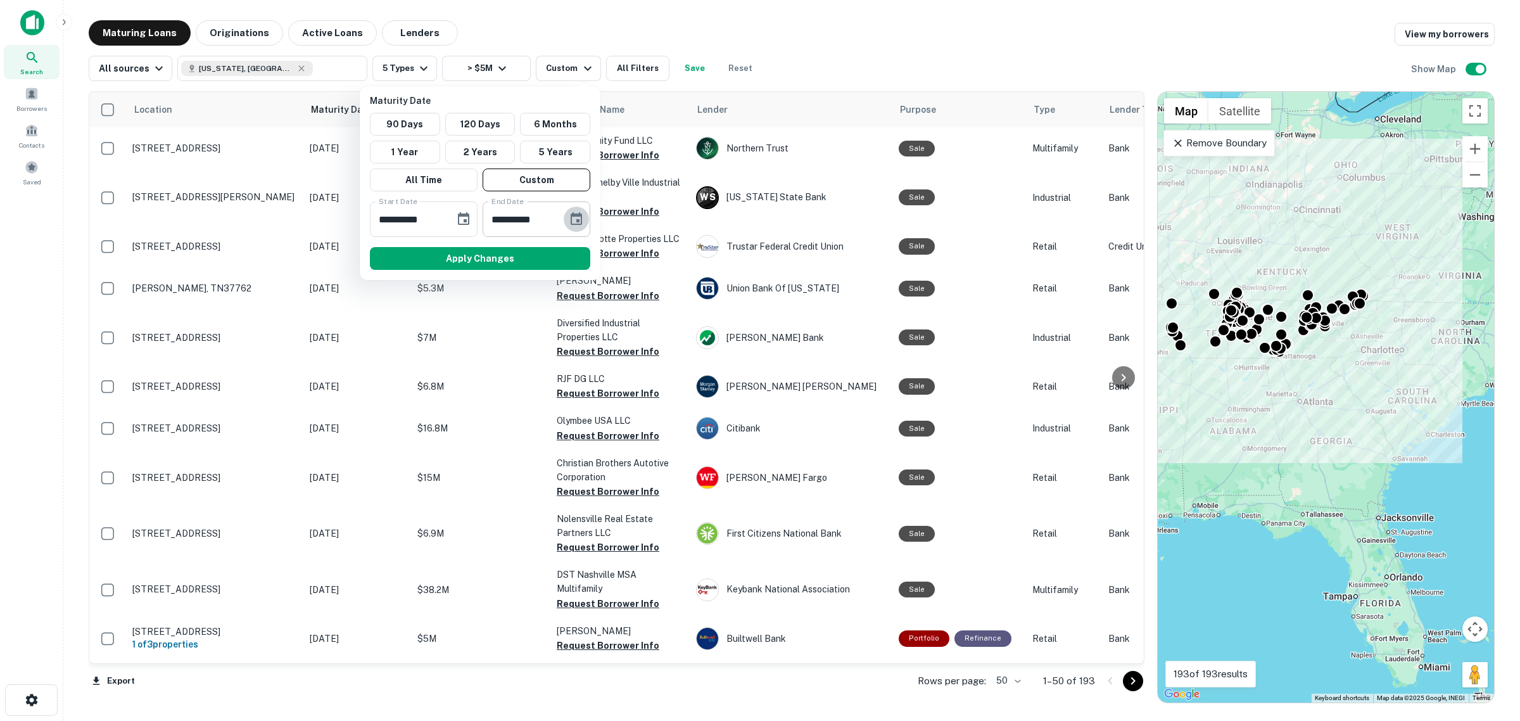
click at [573, 224] on icon "Choose date, selected date is Sep 9, 2025" at bounding box center [576, 219] width 15 height 15
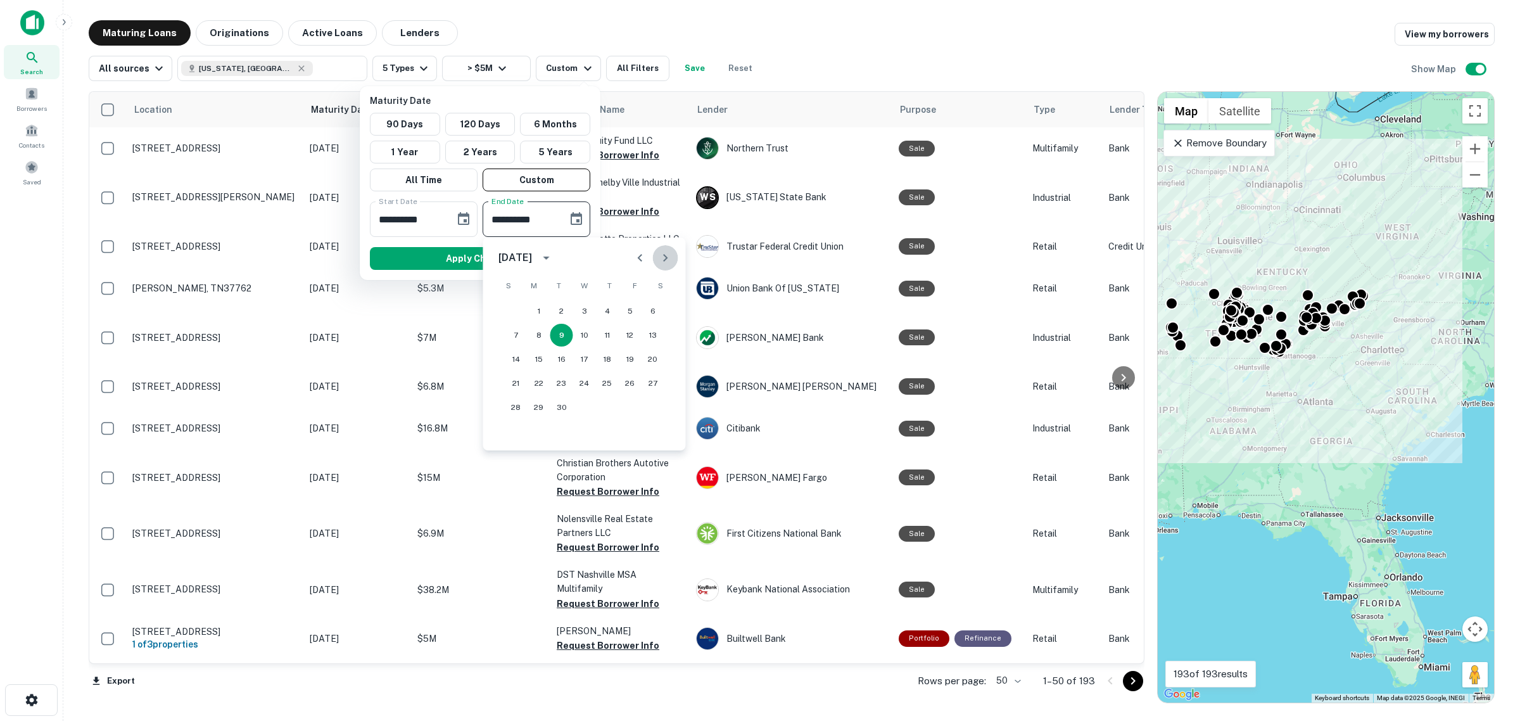
click at [670, 258] on icon "Next month" at bounding box center [665, 257] width 15 height 15
click at [554, 254] on icon "calendar view is open, switch to year view" at bounding box center [546, 257] width 15 height 15
click at [635, 393] on button "2028" at bounding box center [650, 392] width 46 height 23
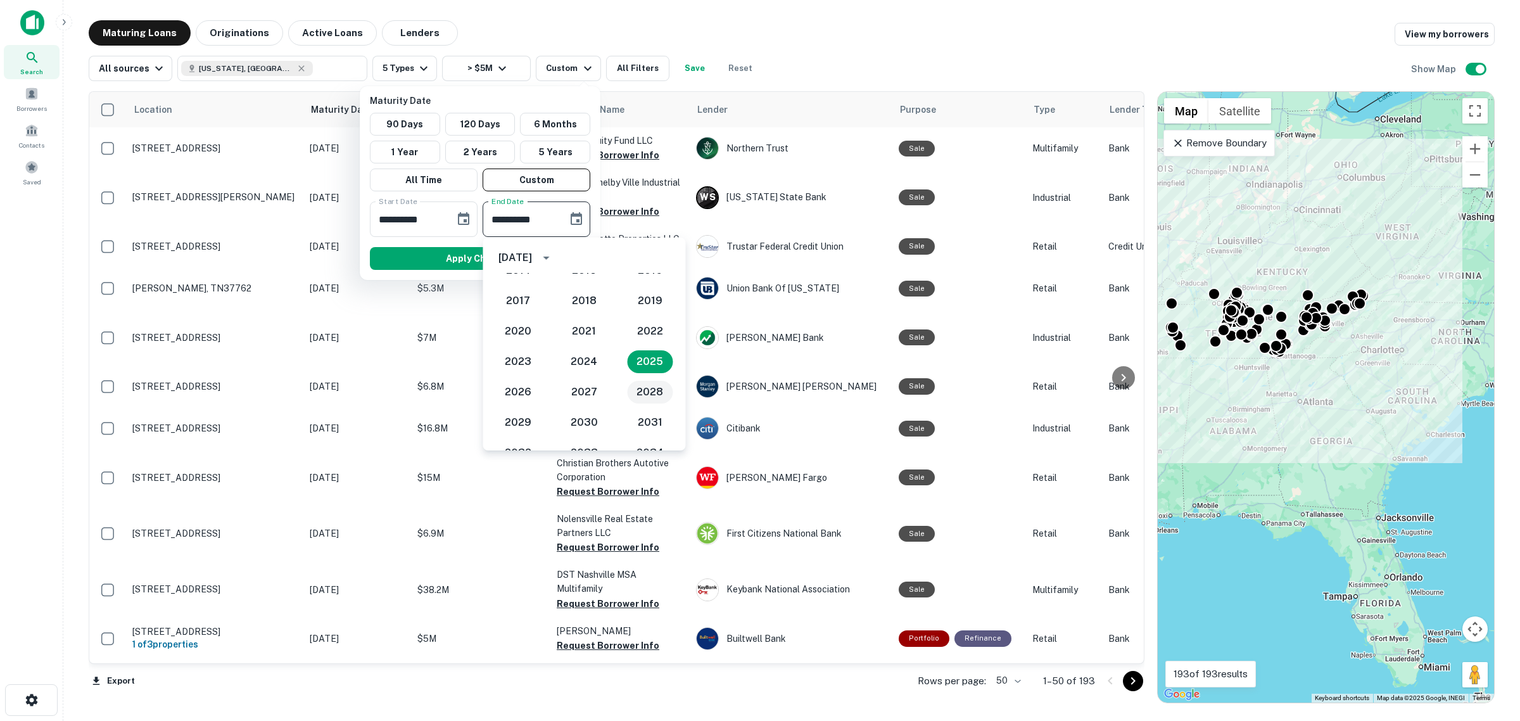
type input "**********"
click at [426, 255] on button "Apply Changes" at bounding box center [480, 258] width 220 height 23
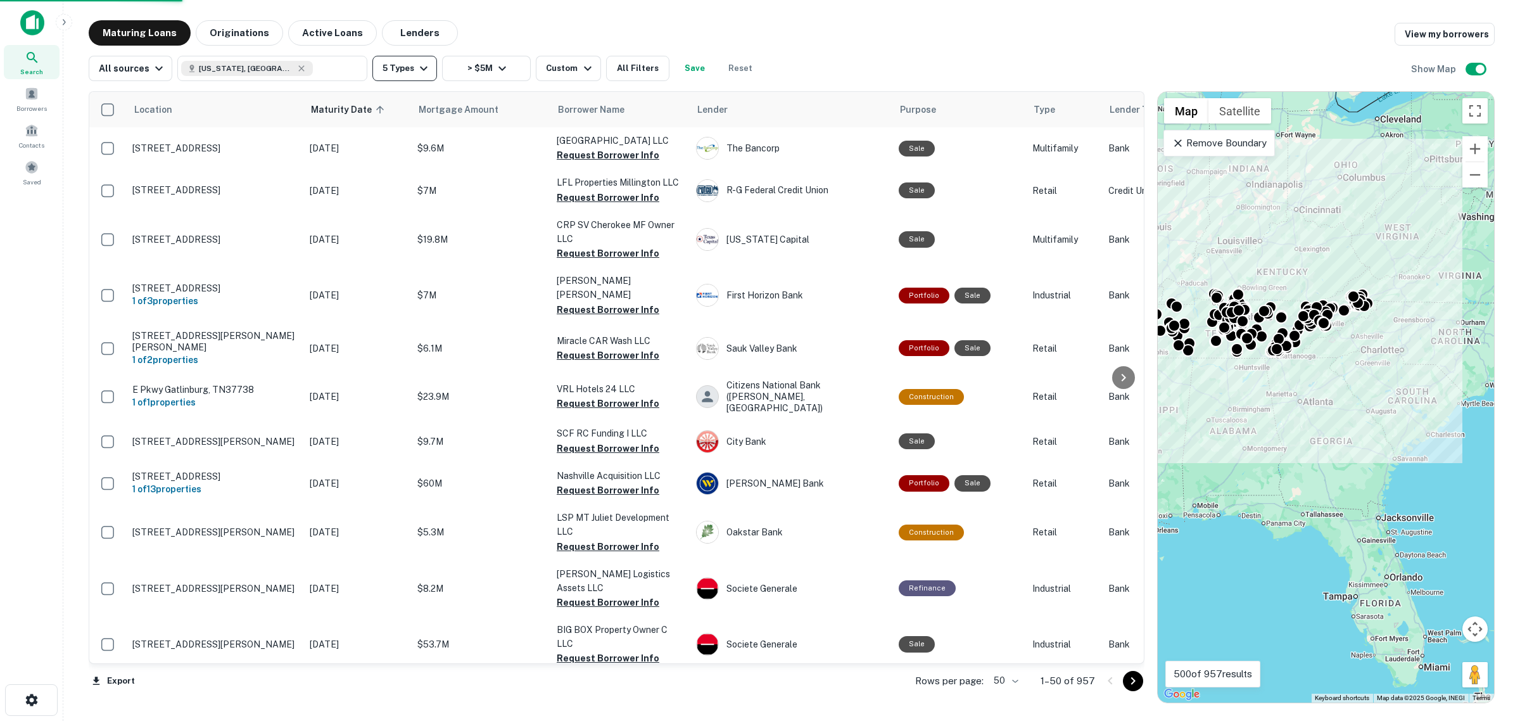
click at [418, 76] on button "5 Types" at bounding box center [404, 68] width 65 height 25
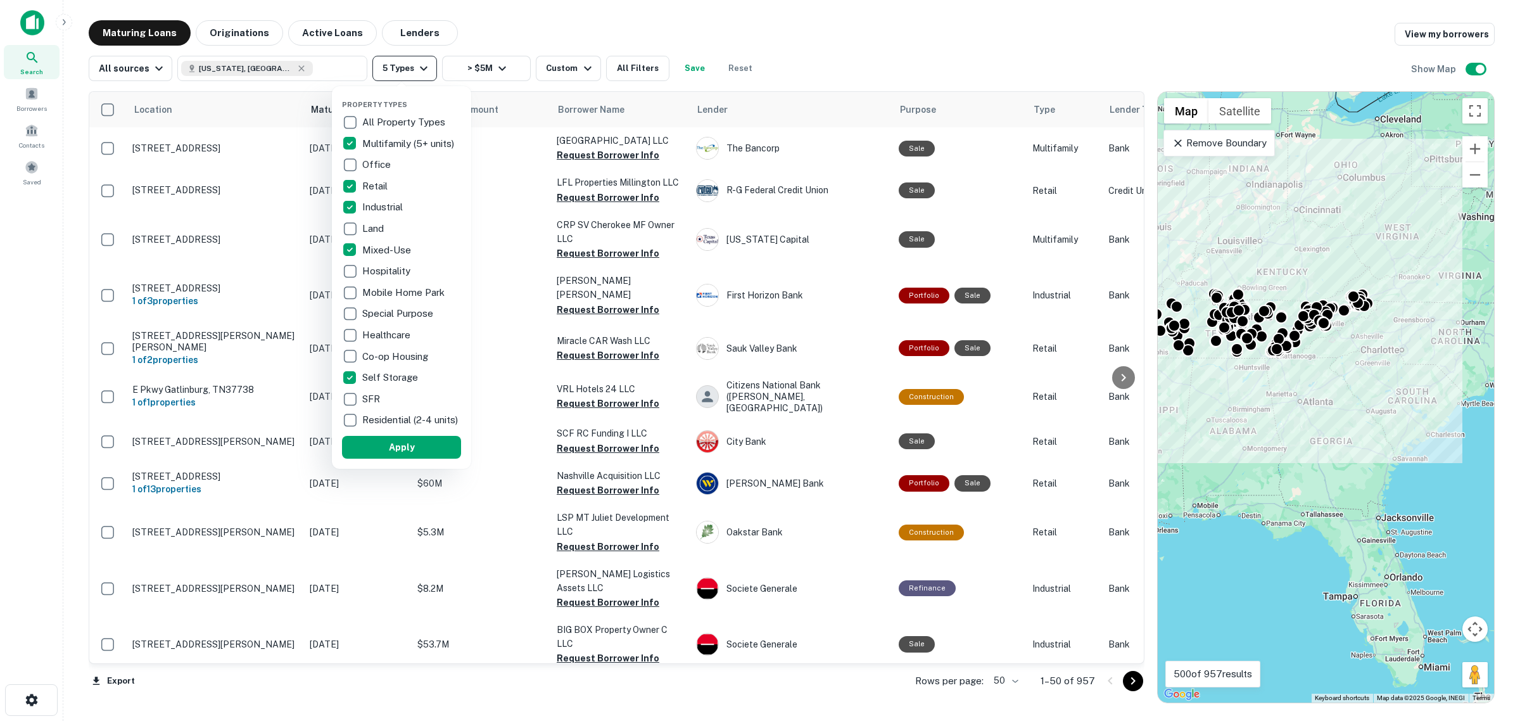
click at [418, 76] on div at bounding box center [760, 360] width 1520 height 721
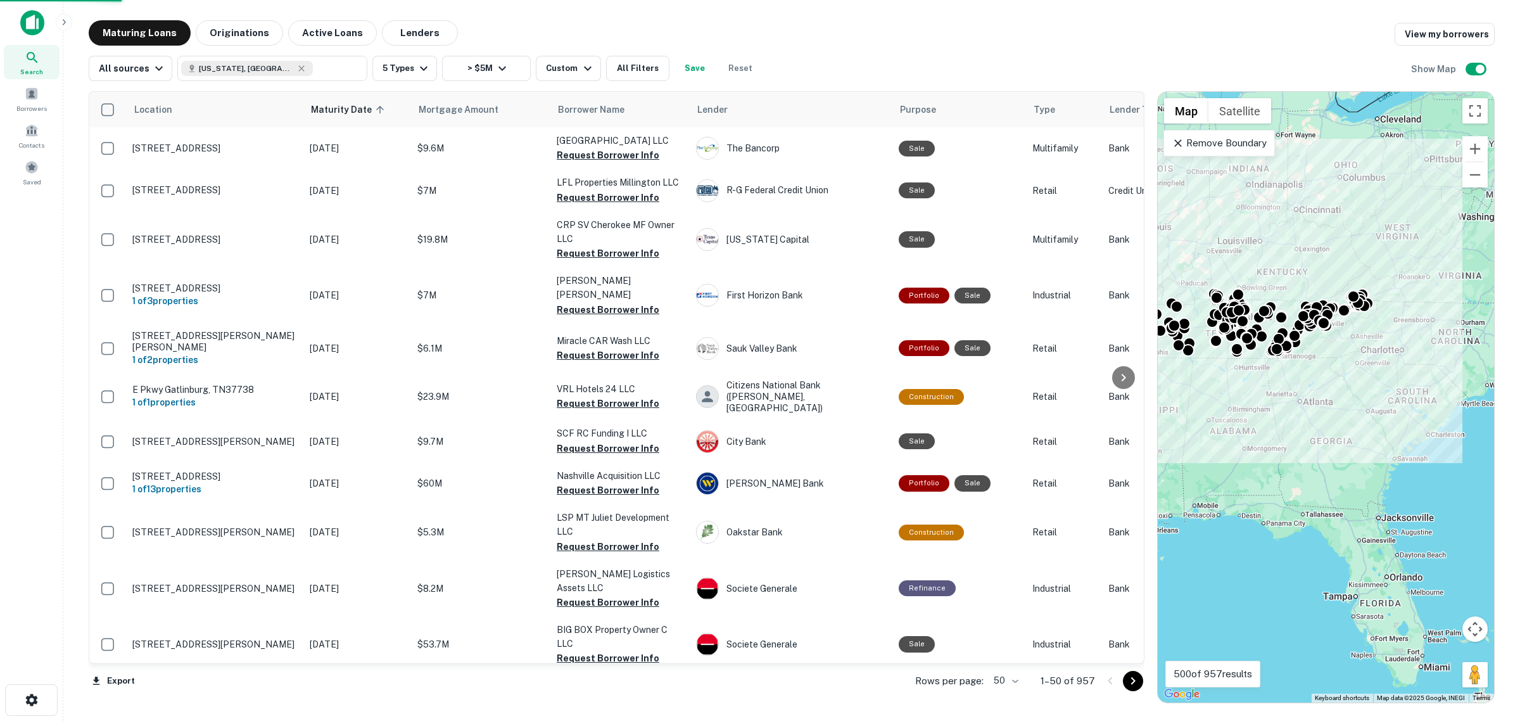
click at [568, 70] on div at bounding box center [760, 360] width 1520 height 721
click at [571, 68] on div "Property Types All Property Types Multifamily (5+ units) Office Retail Industri…" at bounding box center [760, 360] width 1520 height 721
click at [571, 68] on div "Custom" at bounding box center [570, 68] width 49 height 15
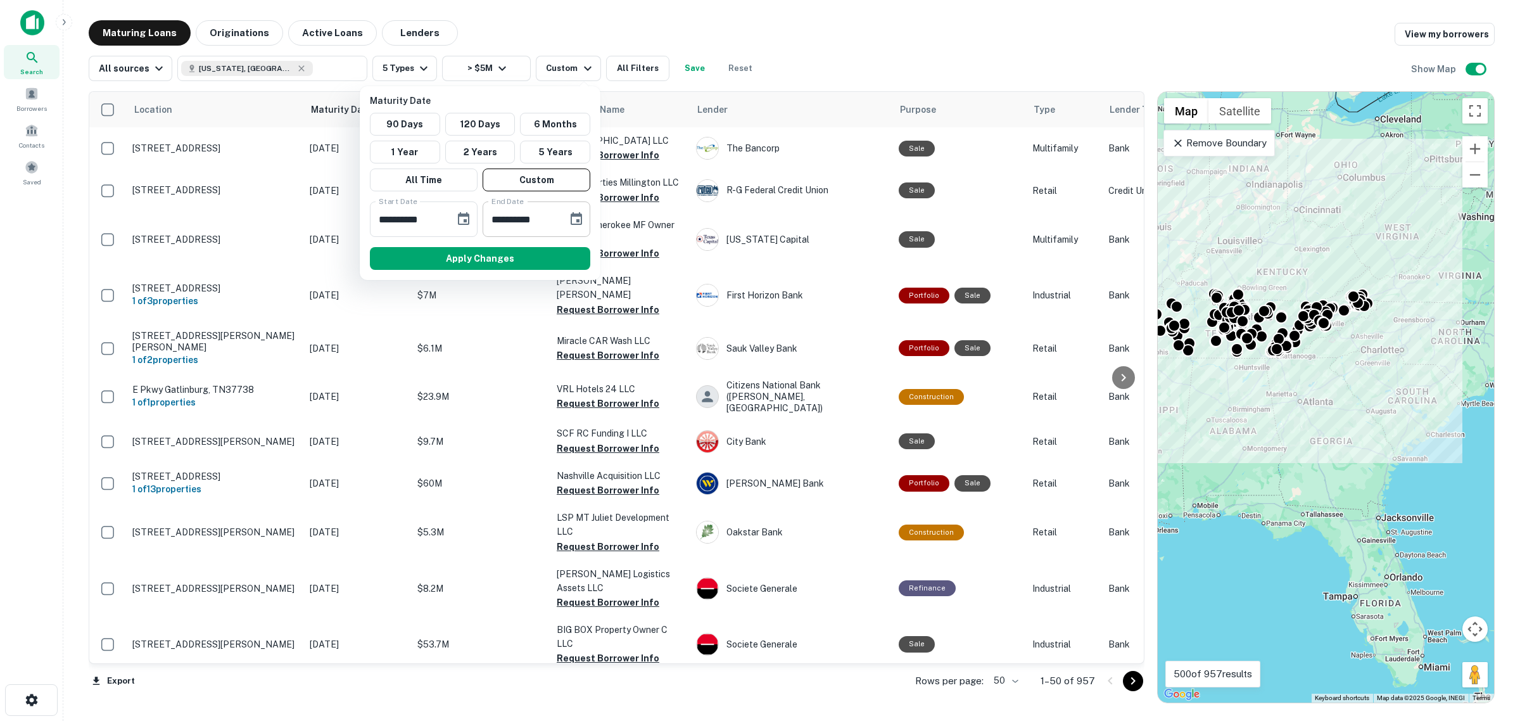
click at [547, 219] on input "**********" at bounding box center [521, 218] width 76 height 35
click at [572, 227] on icon "Choose date, selected date is Sep 9, 2028" at bounding box center [576, 219] width 15 height 15
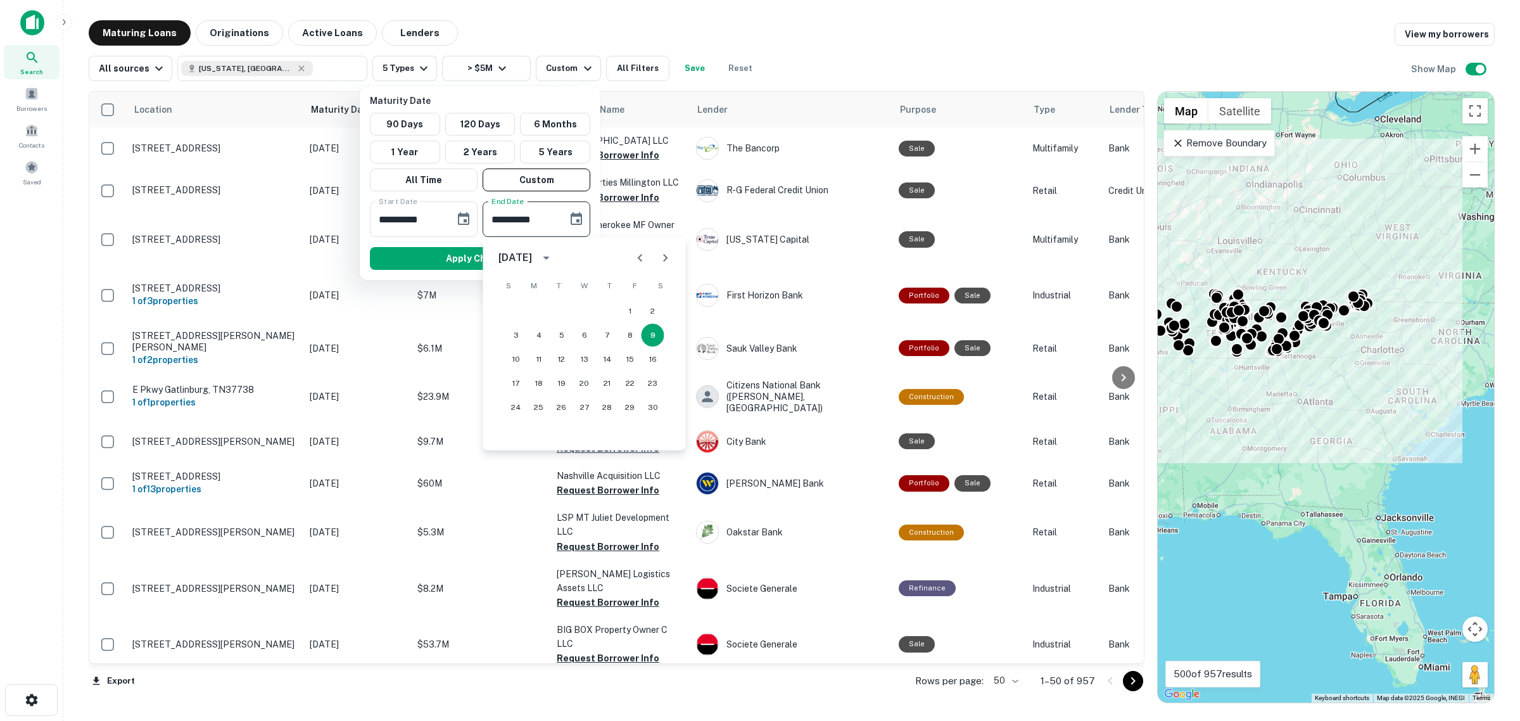
click at [550, 258] on icon "calendar view is open, switch to year view" at bounding box center [546, 258] width 6 height 3
click at [523, 361] on button "2026" at bounding box center [518, 361] width 46 height 23
type input "**********"
click at [454, 225] on button "Choose date, selected date is Nov 1, 2024" at bounding box center [463, 218] width 25 height 25
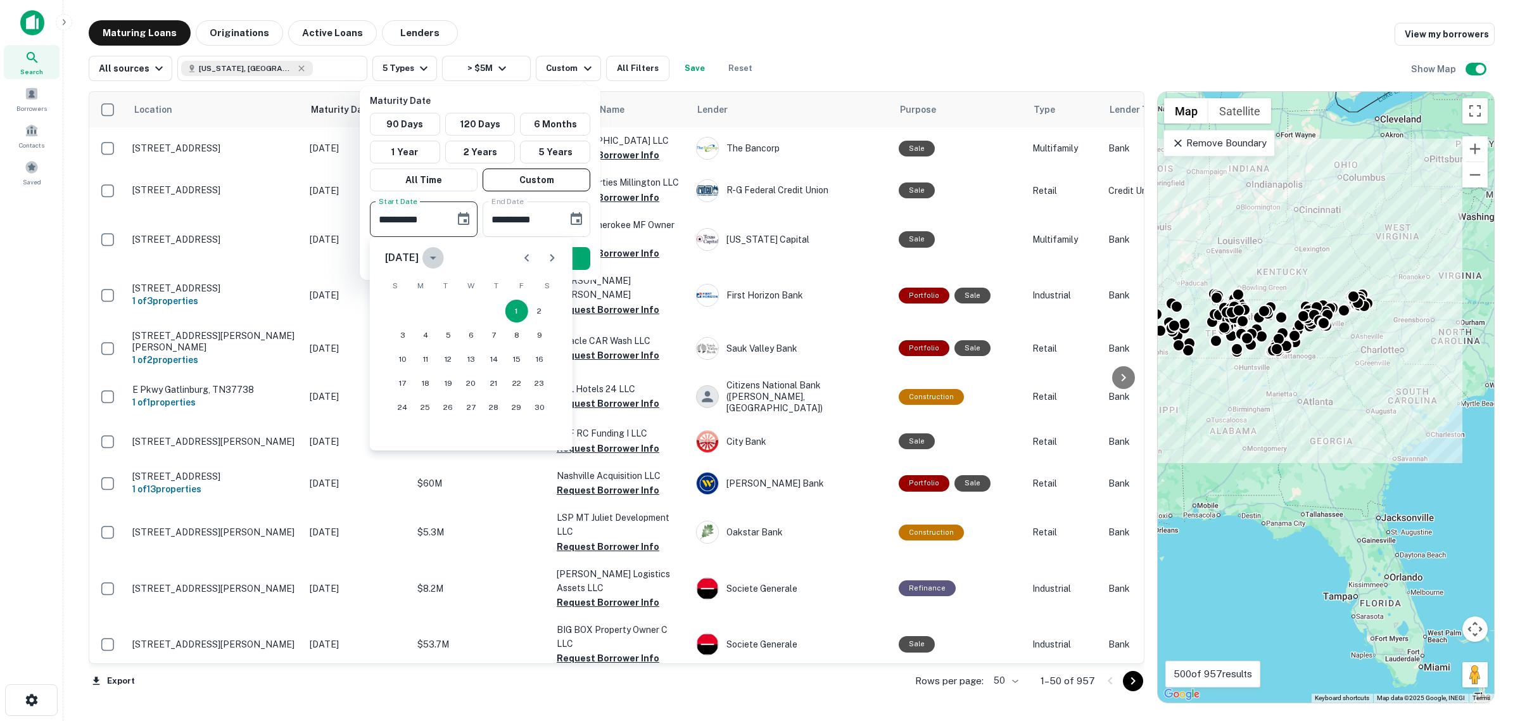
click at [444, 258] on button "calendar view is open, switch to year view" at bounding box center [433, 258] width 22 height 22
click at [524, 355] on button "2025" at bounding box center [537, 361] width 46 height 23
type input "**********"
click at [540, 310] on button "1" at bounding box center [539, 311] width 23 height 23
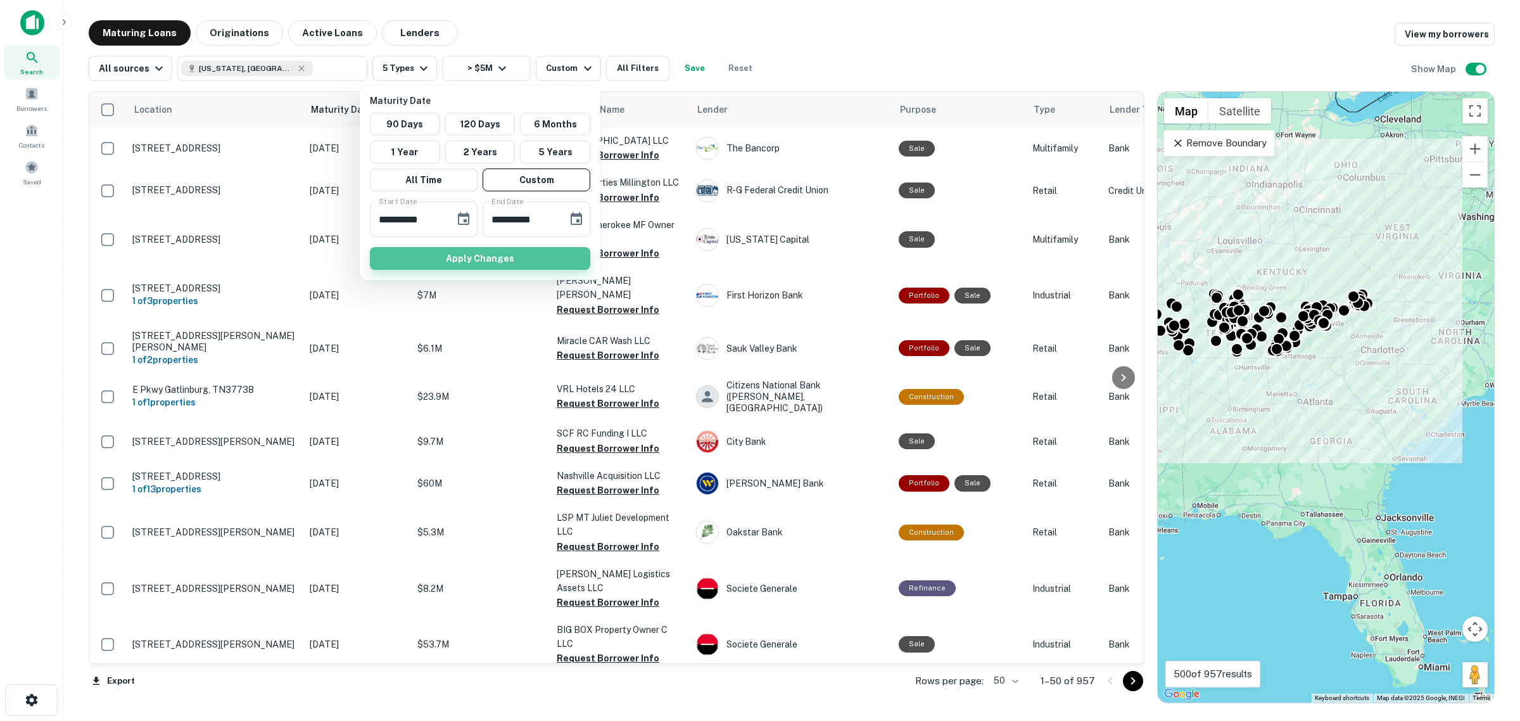
click at [501, 258] on button "Apply Changes" at bounding box center [480, 258] width 220 height 23
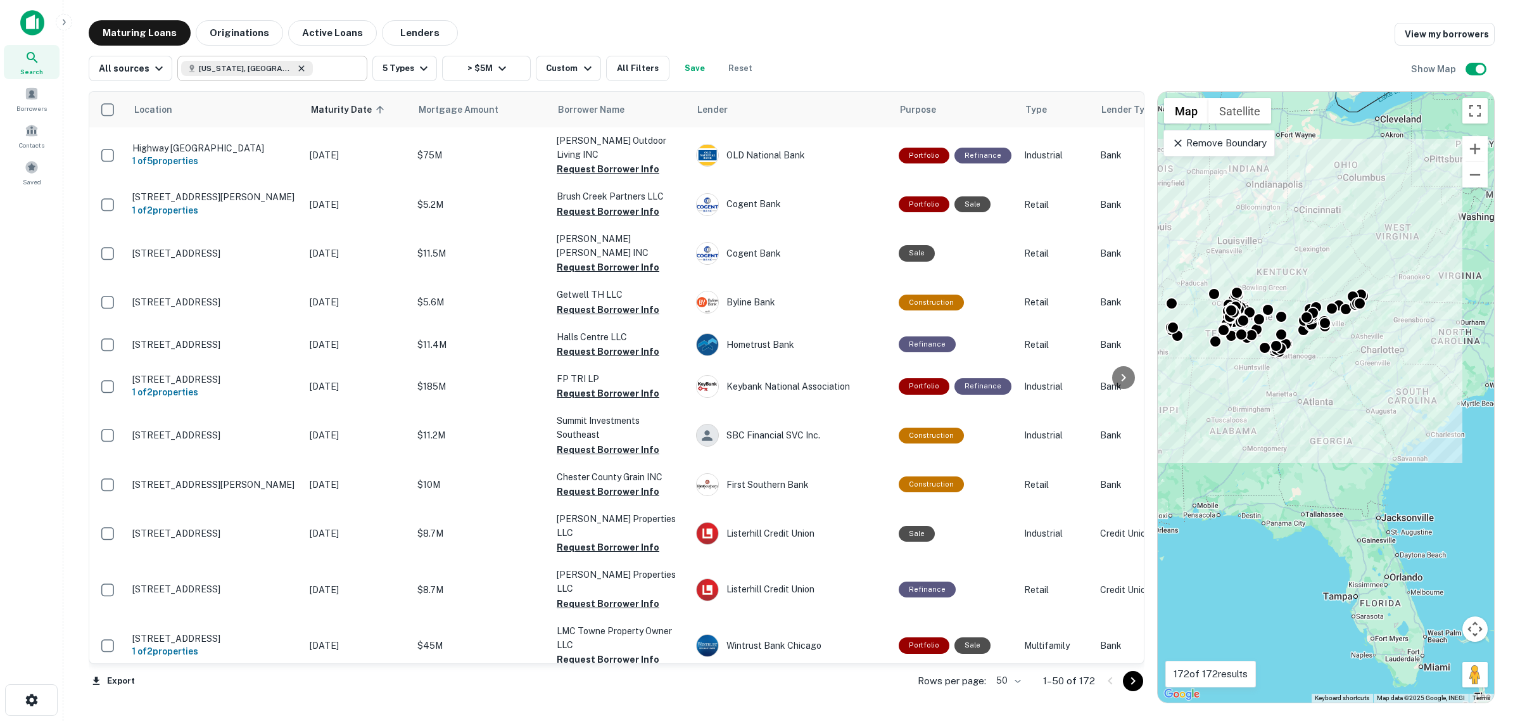
click at [296, 67] on icon at bounding box center [301, 68] width 10 height 10
type input "**********"
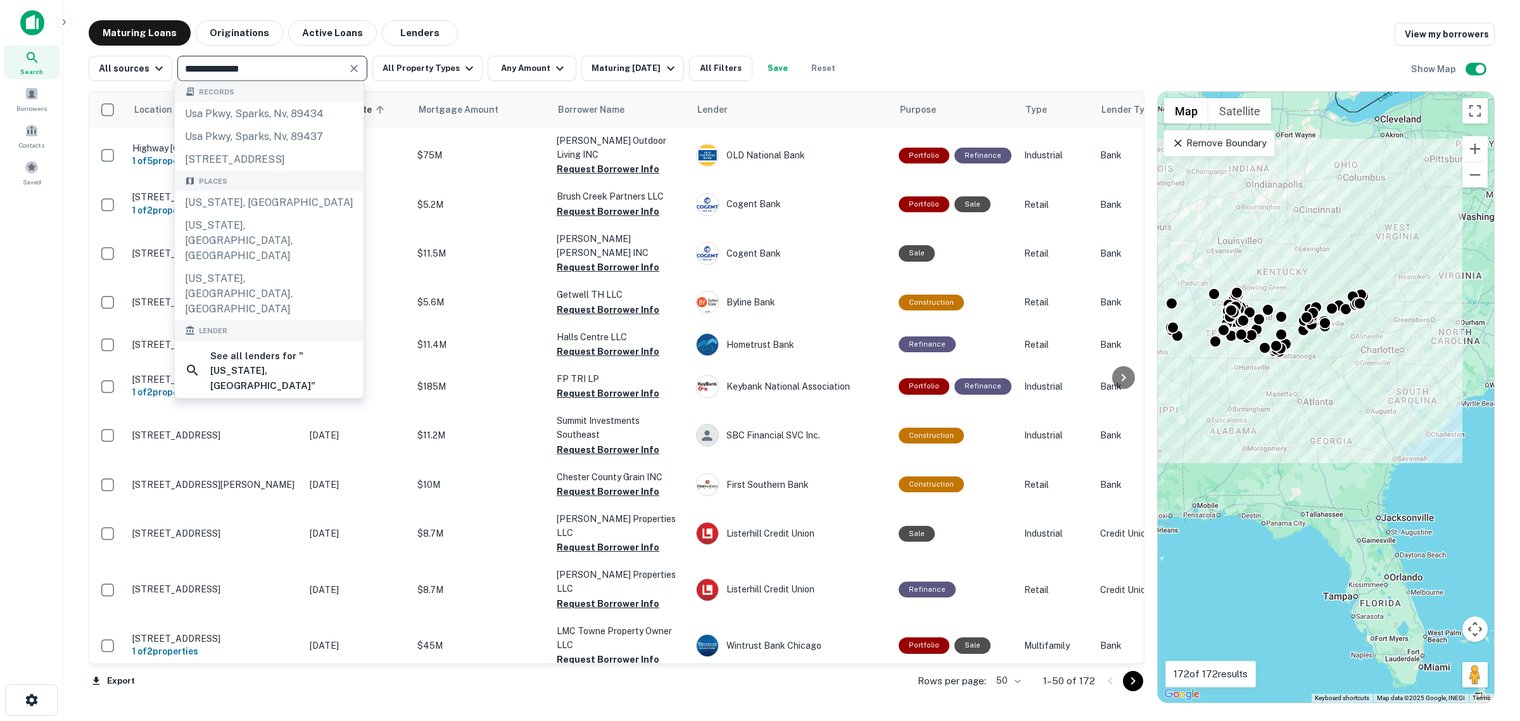
drag, startPoint x: 261, startPoint y: 67, endPoint x: 157, endPoint y: 49, distance: 105.4
click at [153, 57] on div "**********" at bounding box center [466, 68] width 755 height 25
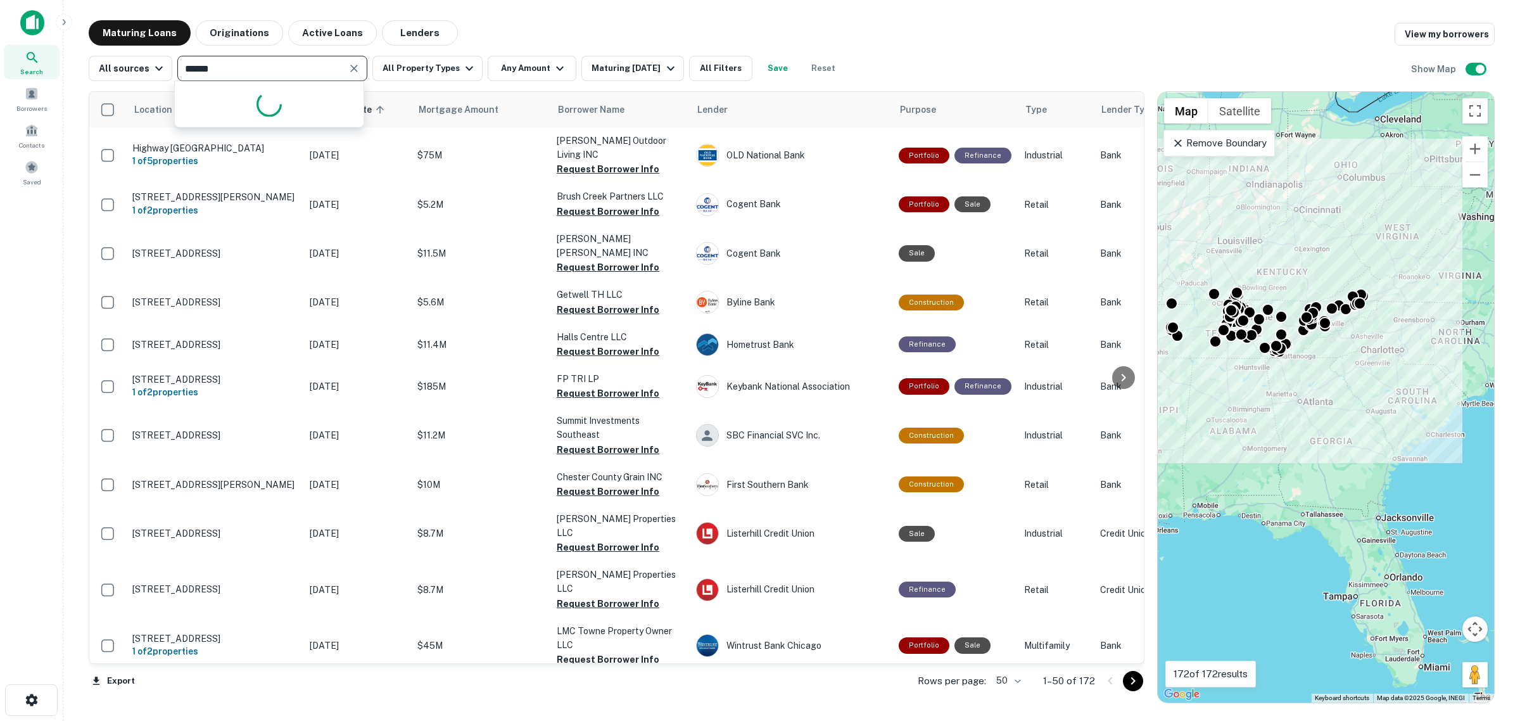
type input "*******"
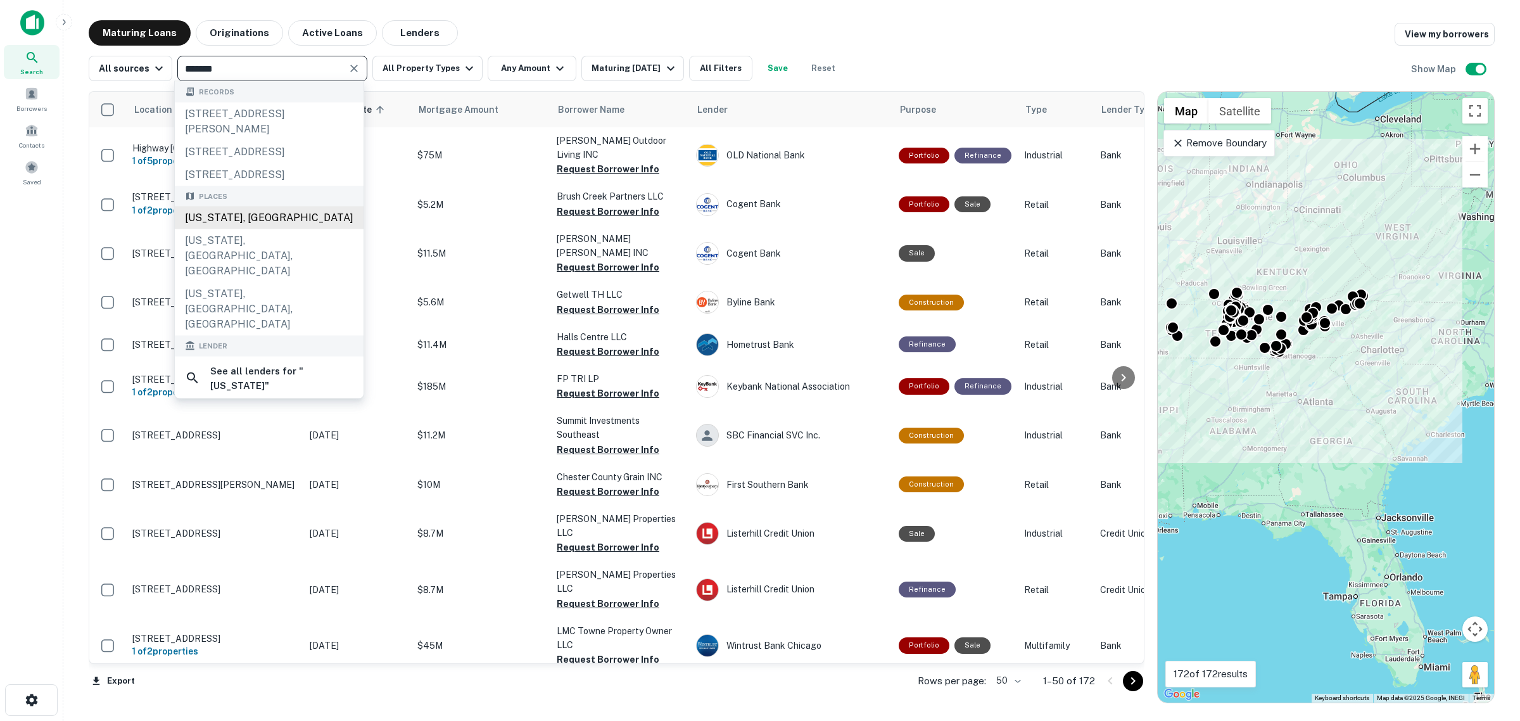
click at [262, 229] on div "Florida, USA" at bounding box center [269, 217] width 189 height 23
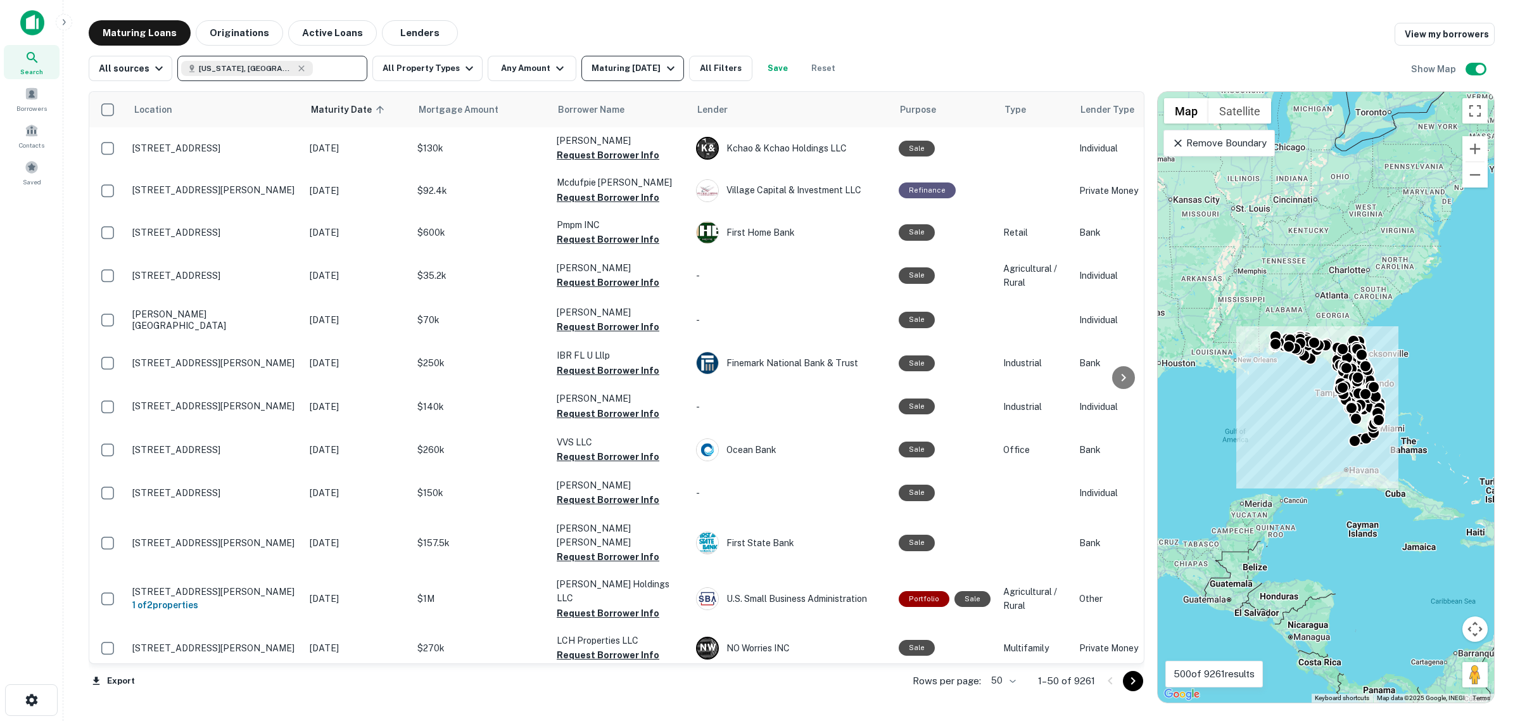
click at [616, 71] on div "Maturing In 6 Months" at bounding box center [635, 68] width 86 height 15
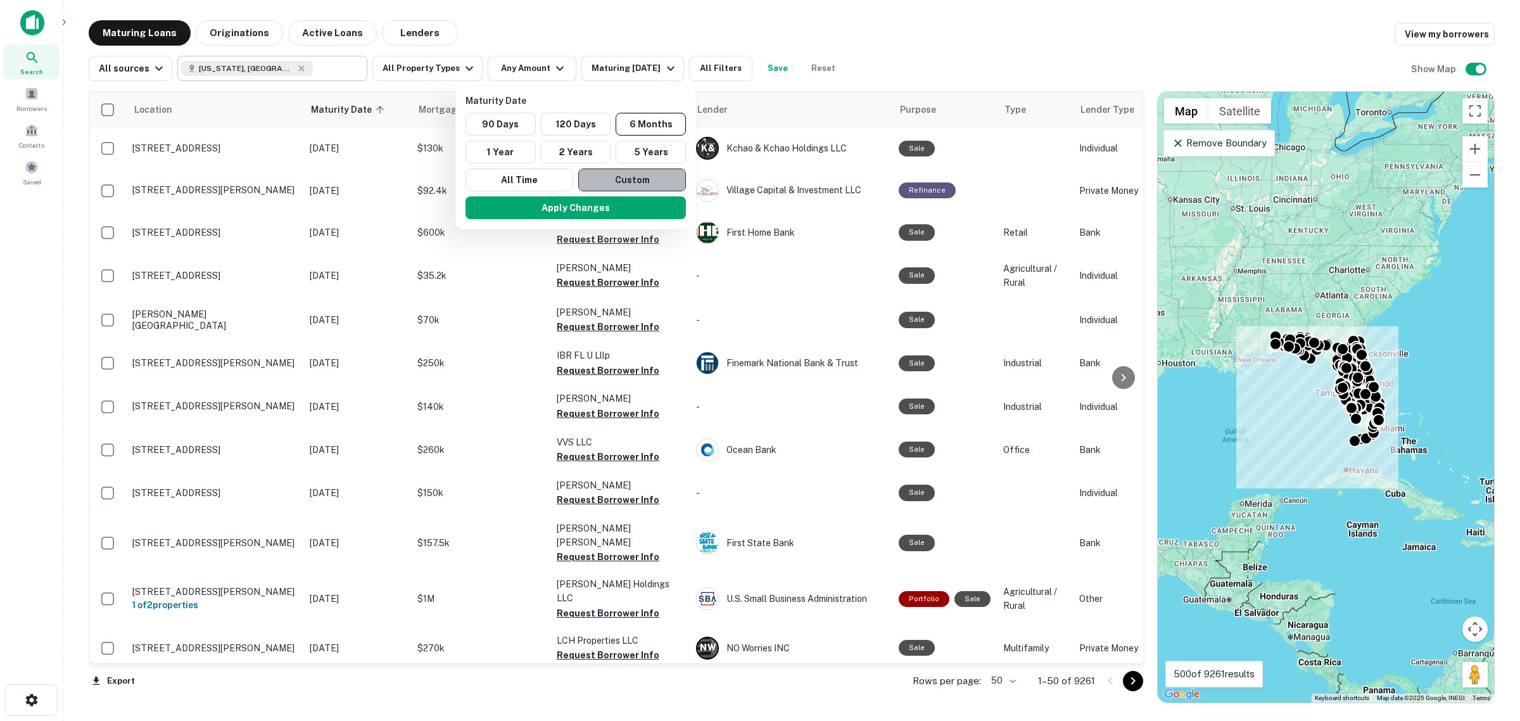
click at [619, 181] on button "Custom" at bounding box center [632, 179] width 108 height 23
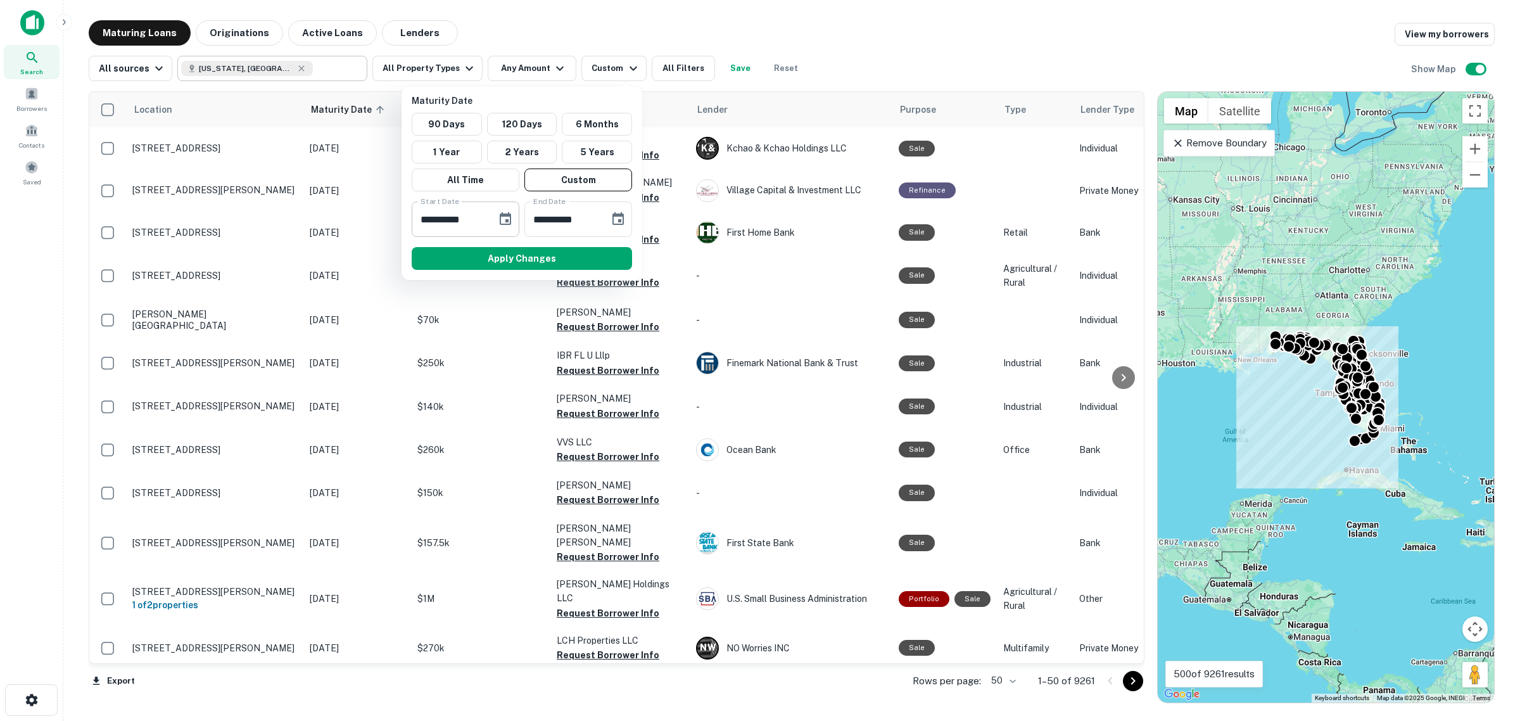
click at [495, 217] on button "Choose date, selected date is Mar 13, 2025" at bounding box center [505, 218] width 25 height 25
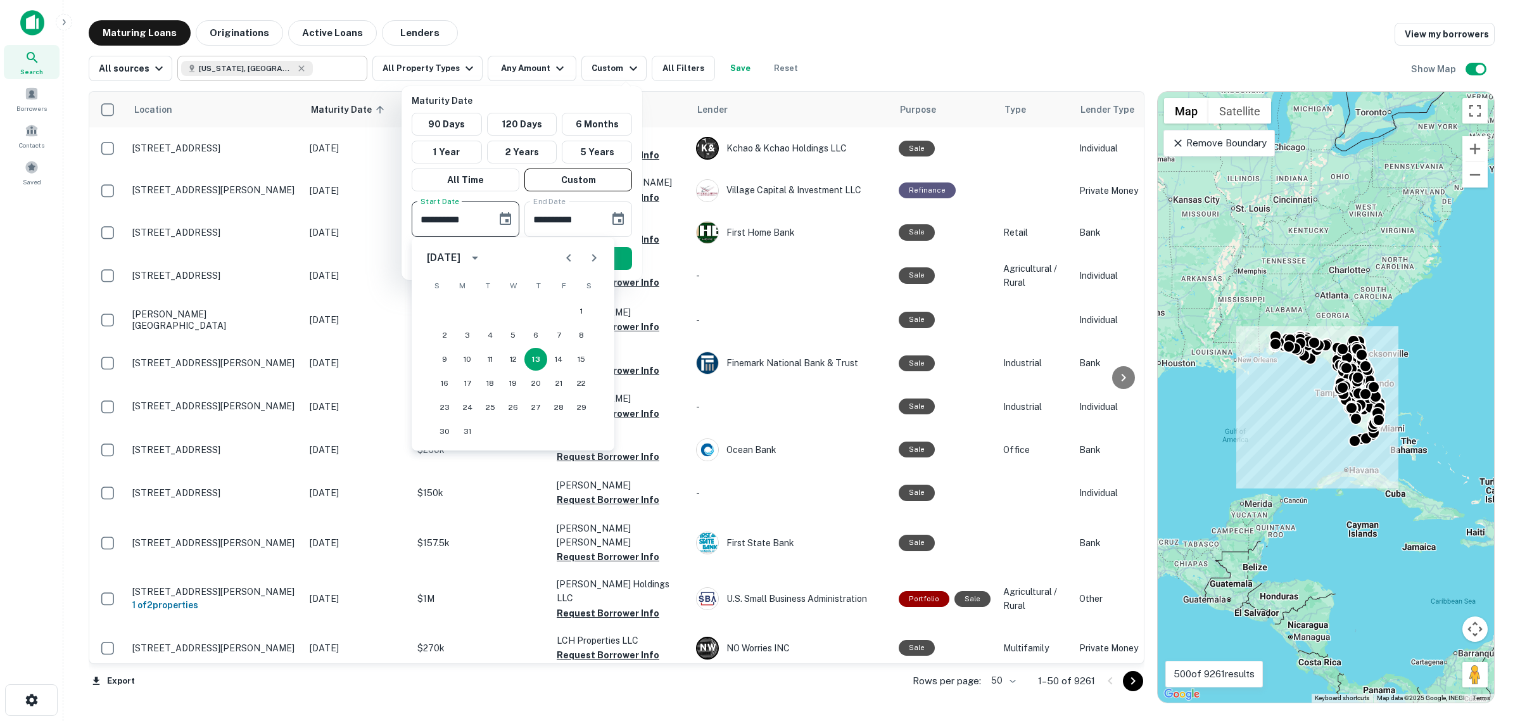
click at [483, 255] on icon "calendar view is open, switch to year view" at bounding box center [474, 257] width 15 height 15
click at [564, 359] on button "2025" at bounding box center [579, 361] width 46 height 23
click at [594, 258] on icon "Next month" at bounding box center [594, 258] width 4 height 8
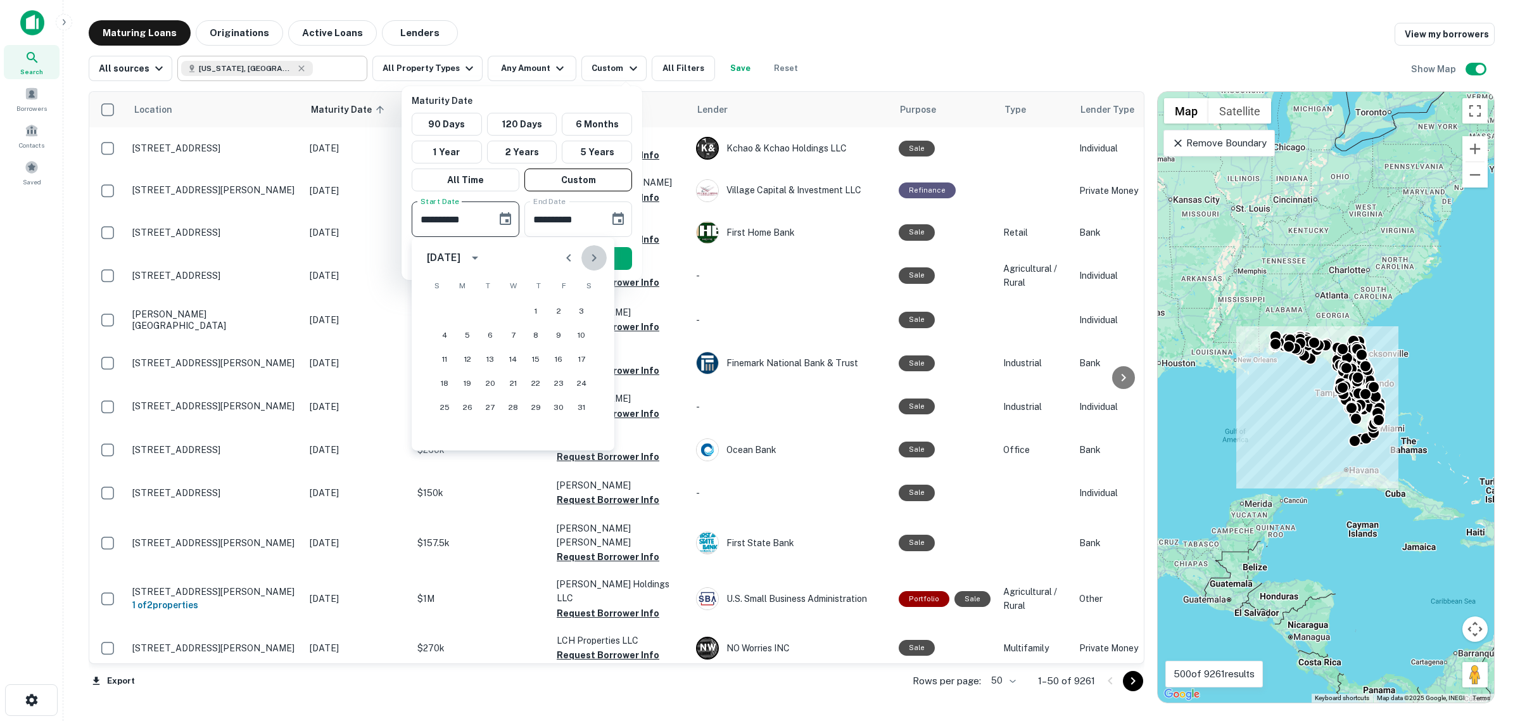
click at [594, 258] on icon "Next month" at bounding box center [594, 258] width 4 height 8
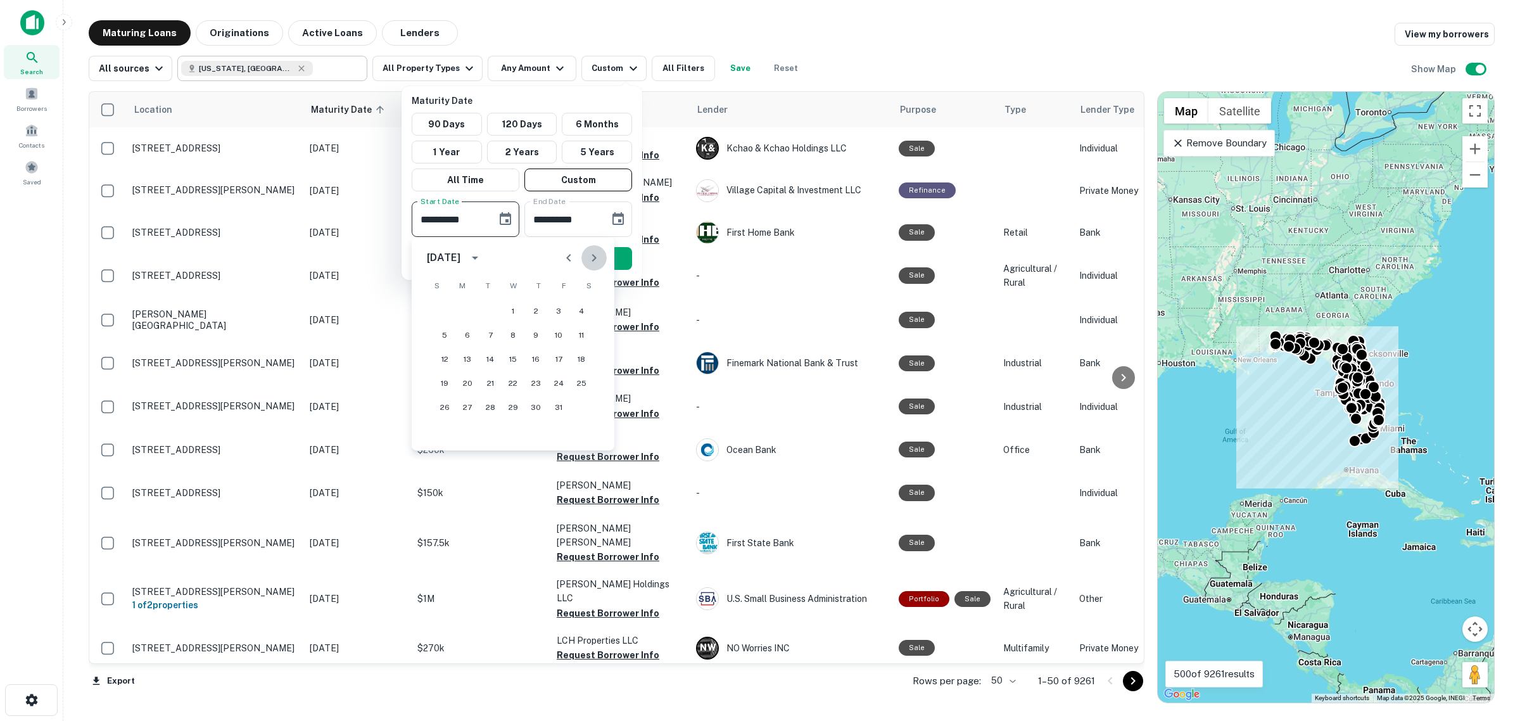
click at [594, 258] on icon "Next month" at bounding box center [594, 258] width 4 height 8
click at [583, 314] on button "1" at bounding box center [581, 311] width 23 height 23
type input "**********"
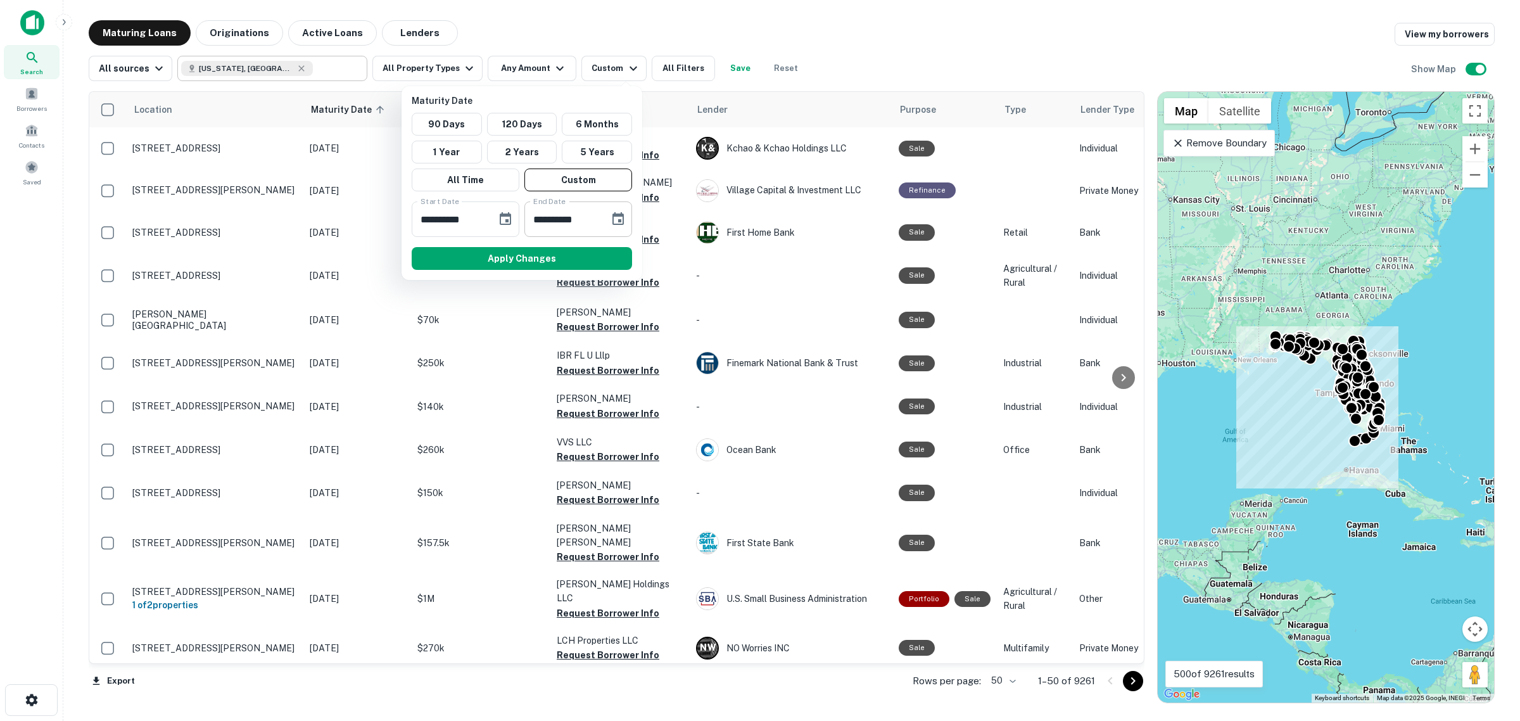
click at [616, 222] on icon "Choose date, selected date is Sep 9, 2025" at bounding box center [618, 219] width 15 height 15
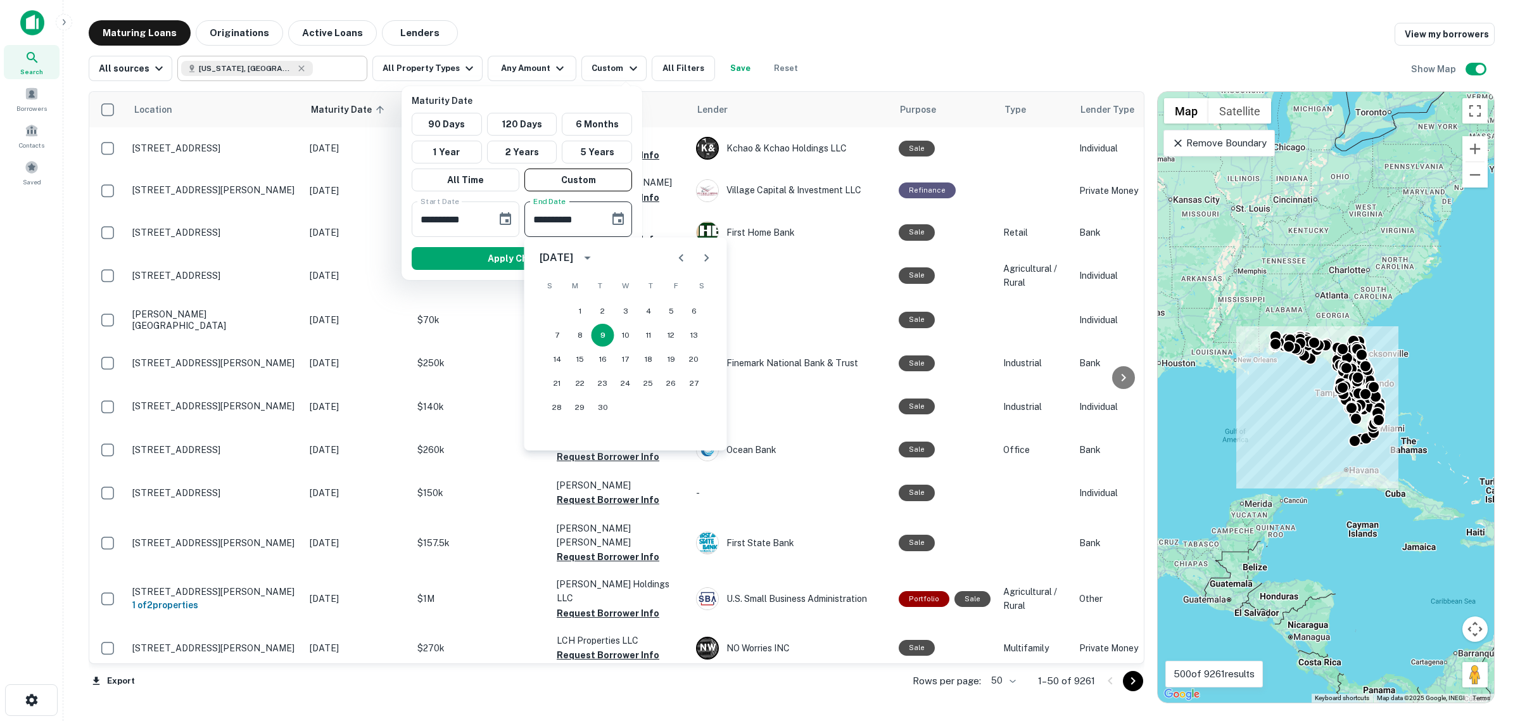
click at [577, 257] on div "September 2025" at bounding box center [558, 257] width 37 height 15
click at [561, 388] on button "2026" at bounding box center [559, 392] width 46 height 23
type input "**********"
click at [625, 338] on button "9" at bounding box center [625, 335] width 23 height 23
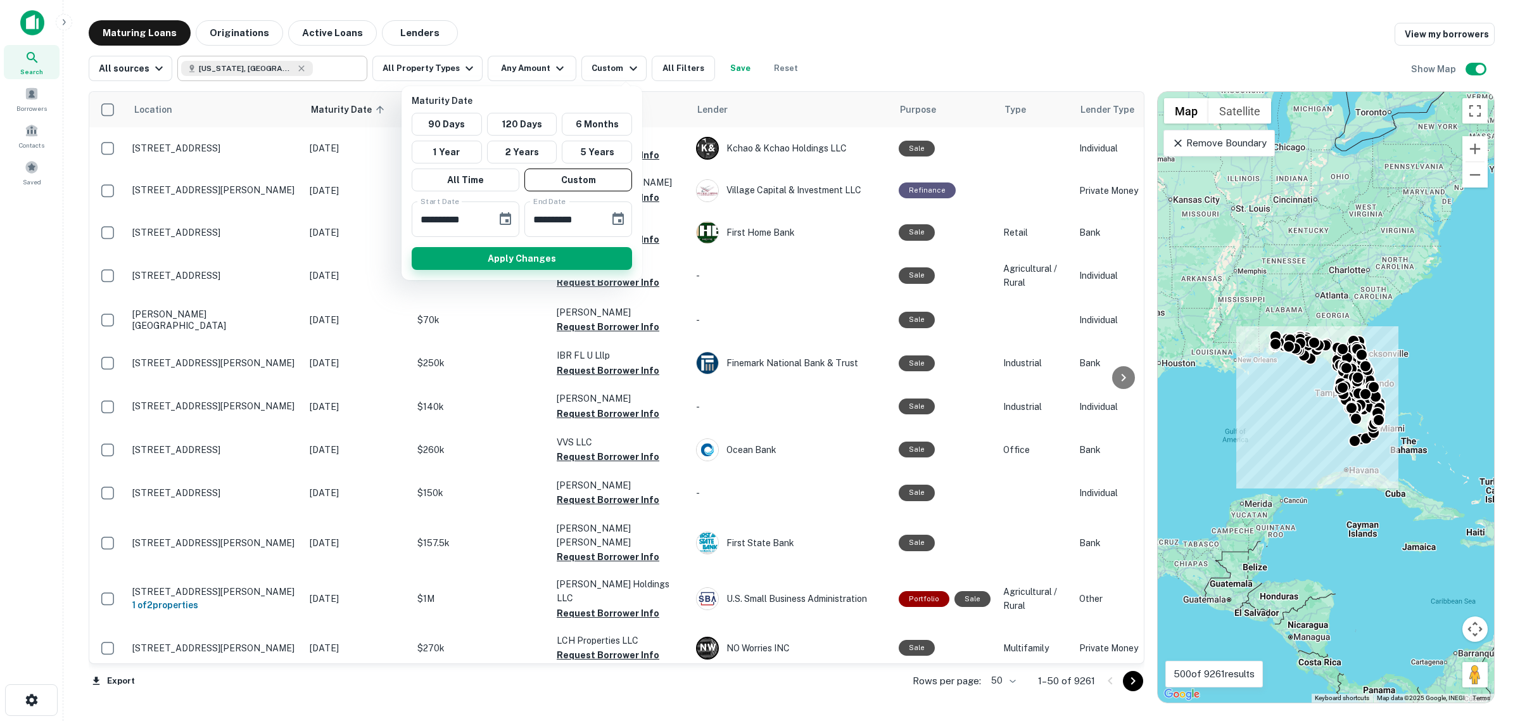
click at [542, 257] on button "Apply Changes" at bounding box center [522, 258] width 220 height 23
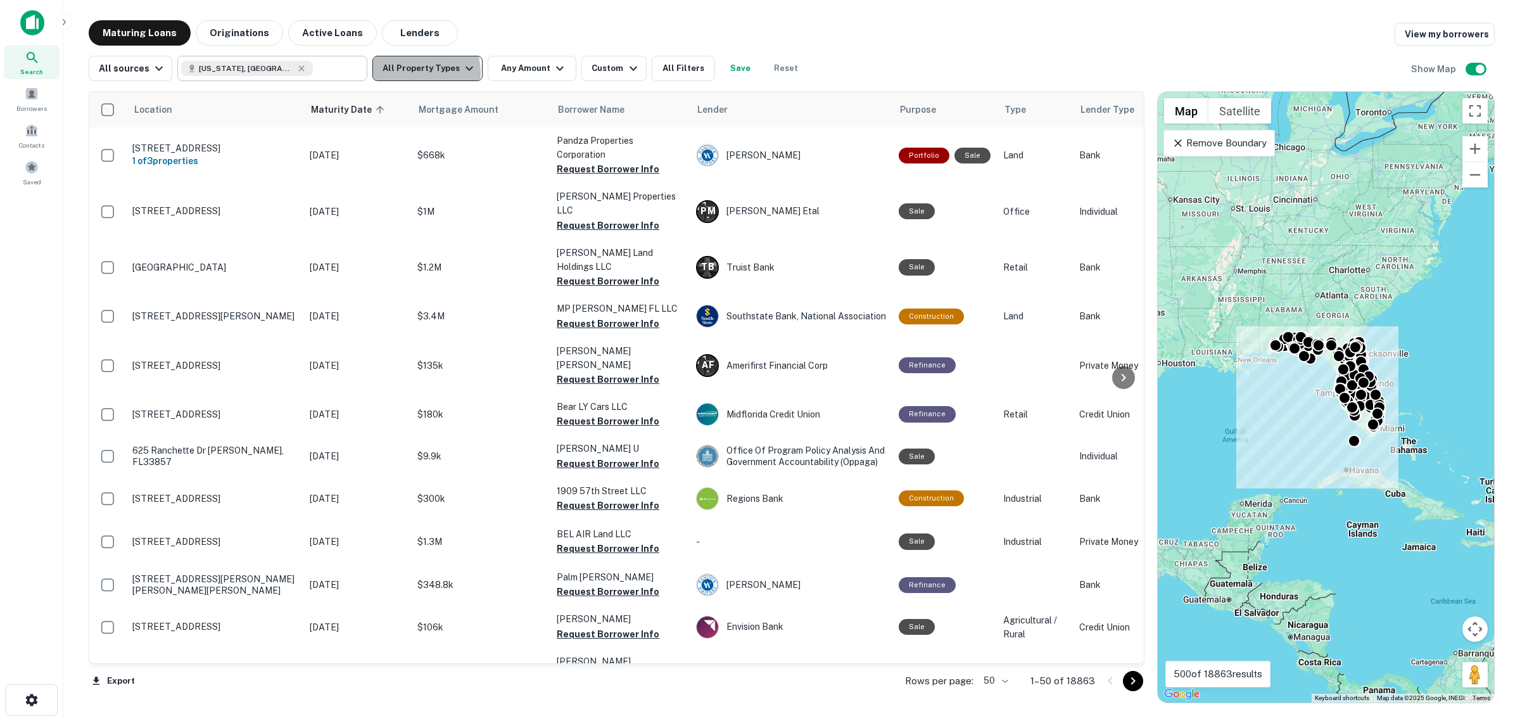
click at [407, 73] on button "All Property Types" at bounding box center [427, 68] width 110 height 25
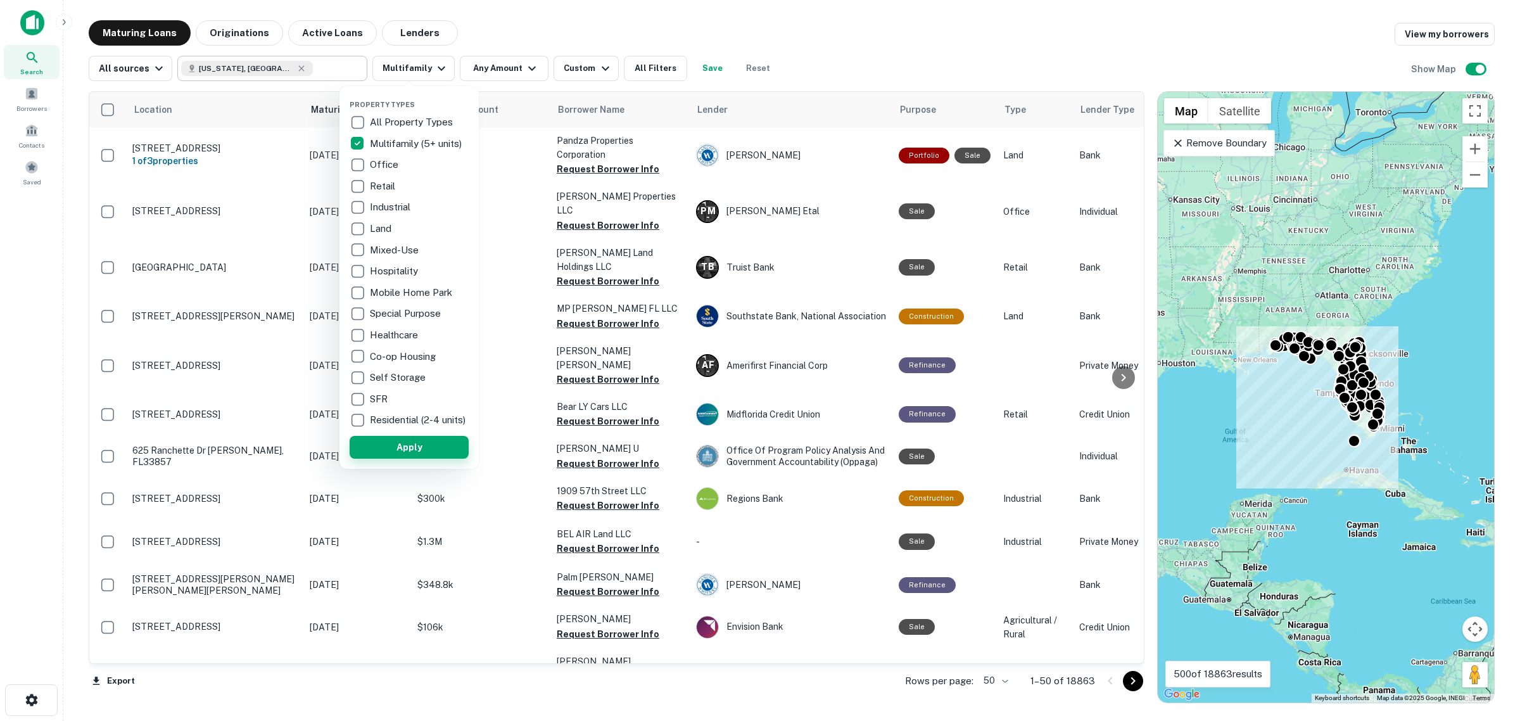
click at [431, 448] on button "Apply" at bounding box center [409, 447] width 119 height 23
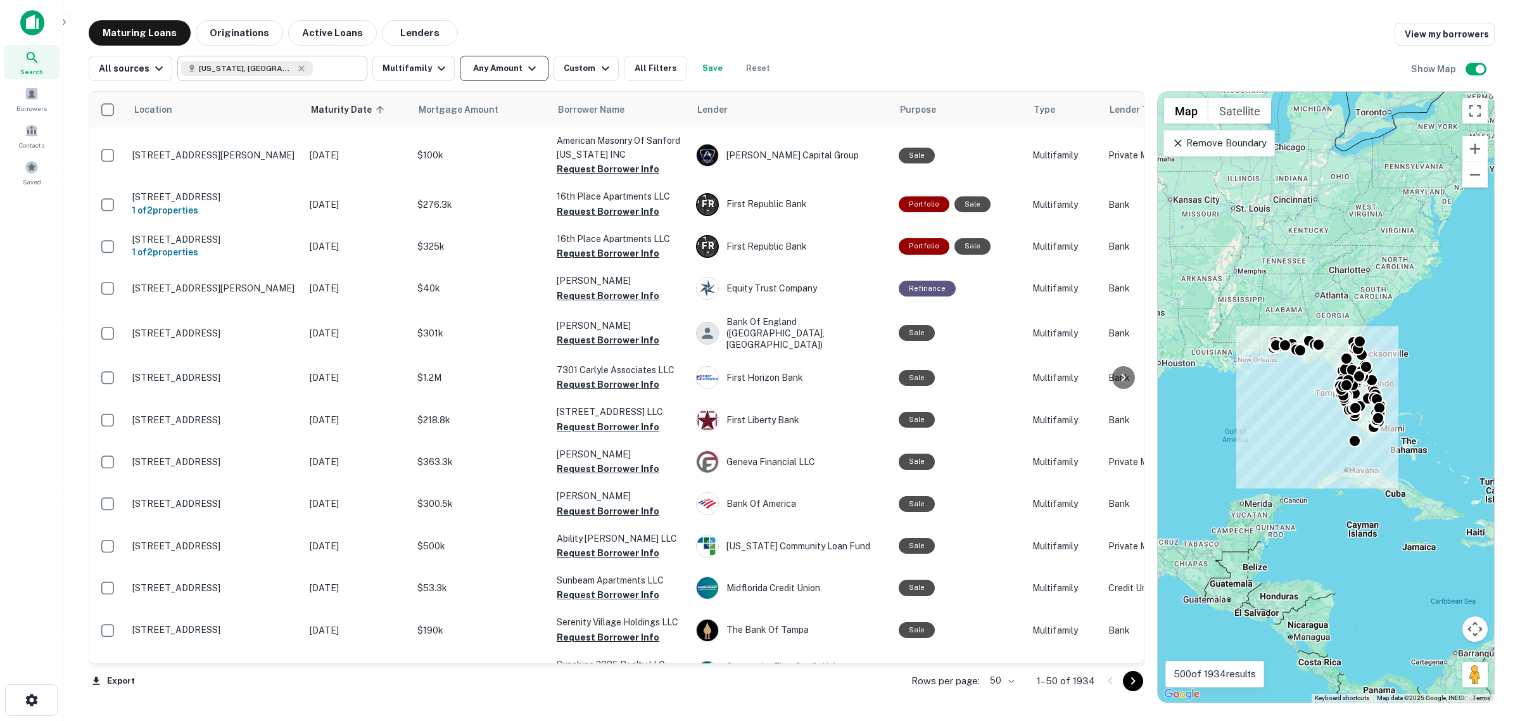
click at [520, 79] on button "Any Amount" at bounding box center [504, 68] width 89 height 25
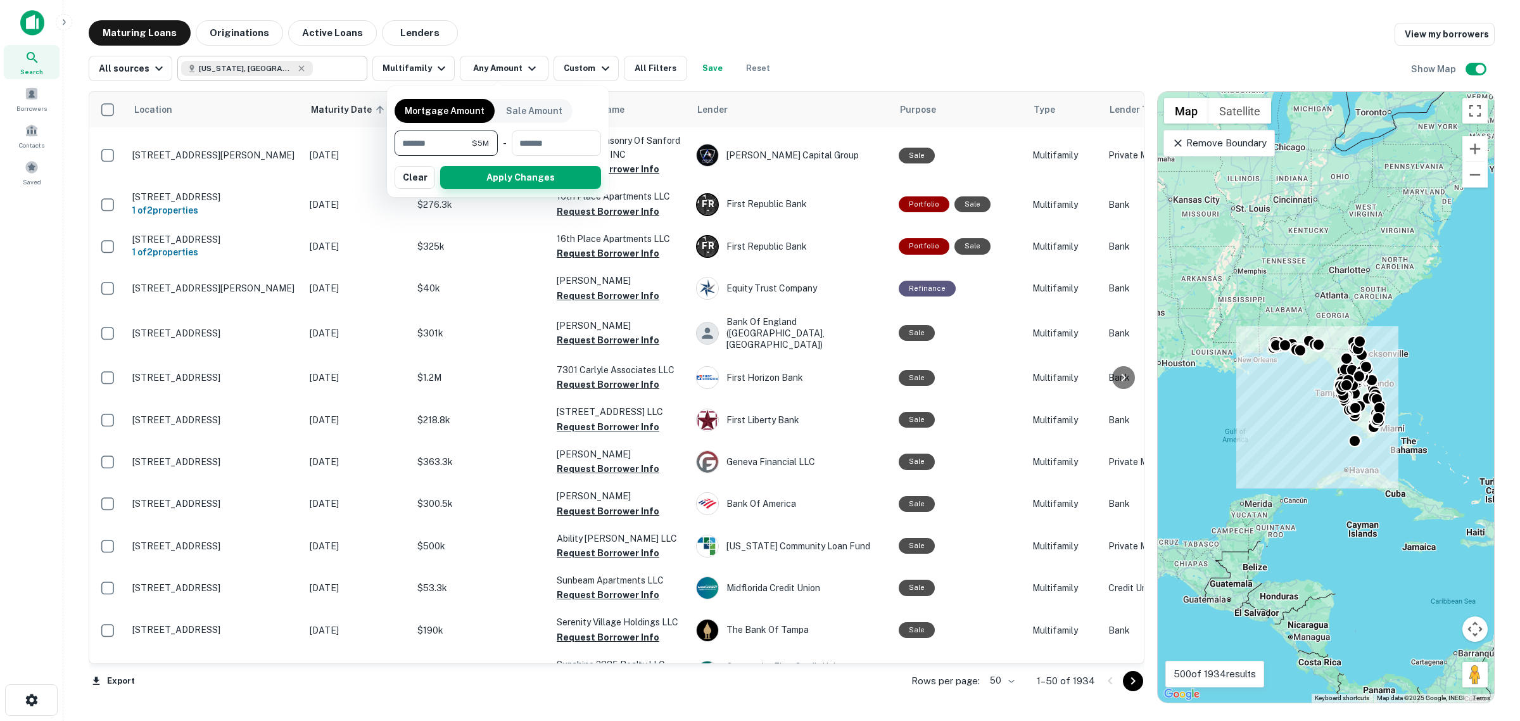
type input "*******"
click at [507, 181] on button "Apply Changes" at bounding box center [520, 177] width 161 height 23
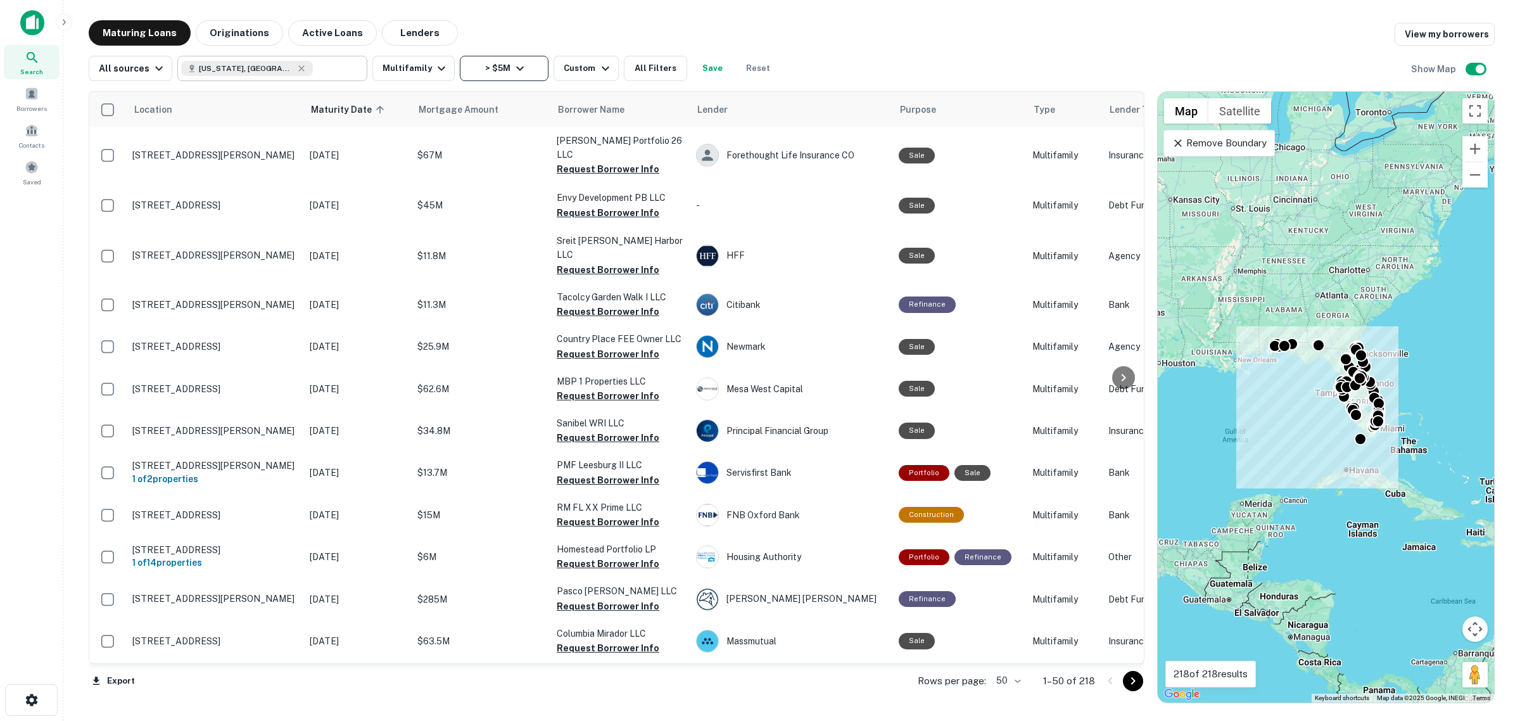
click at [504, 70] on button "> $5M" at bounding box center [504, 68] width 89 height 25
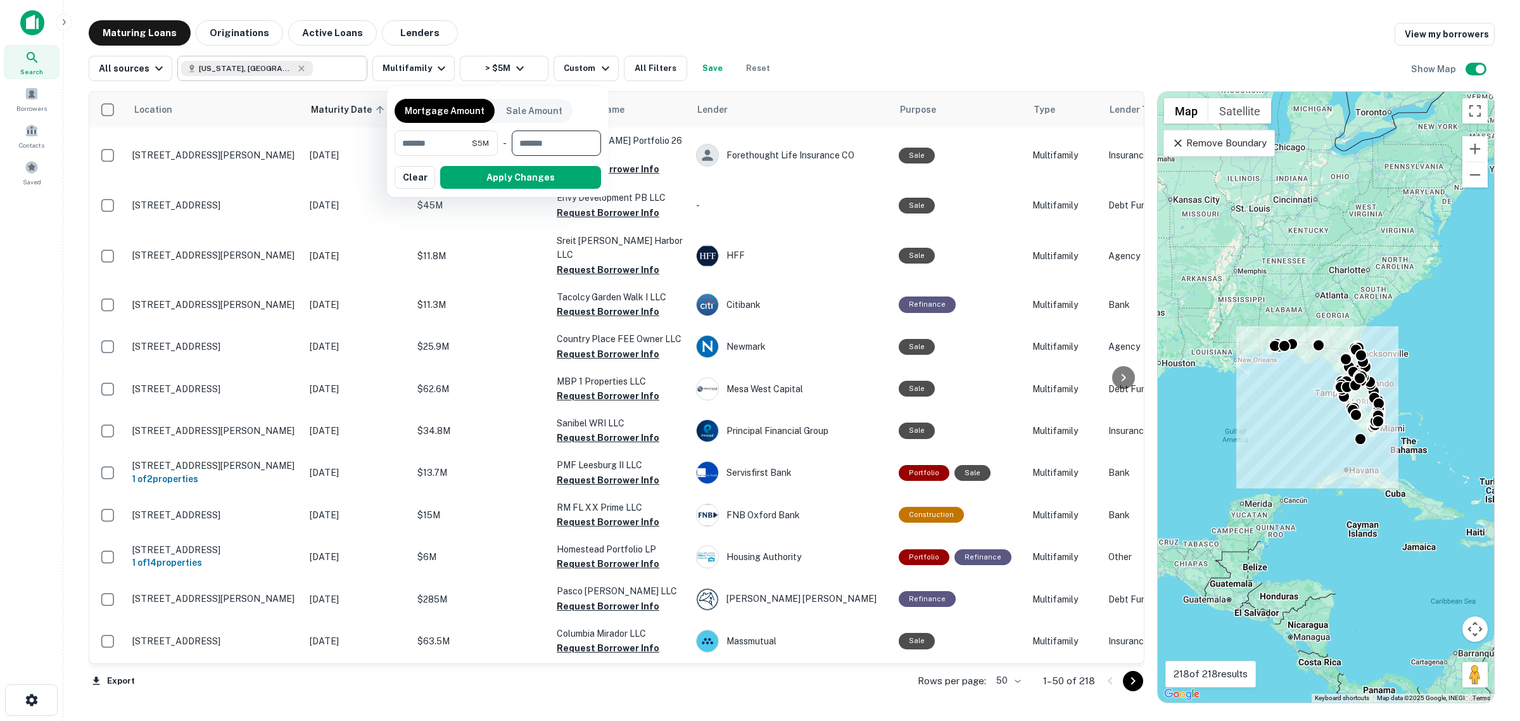
click at [533, 143] on input "number" at bounding box center [552, 142] width 80 height 25
type input "*********"
click at [526, 181] on button "Apply Changes" at bounding box center [520, 177] width 161 height 23
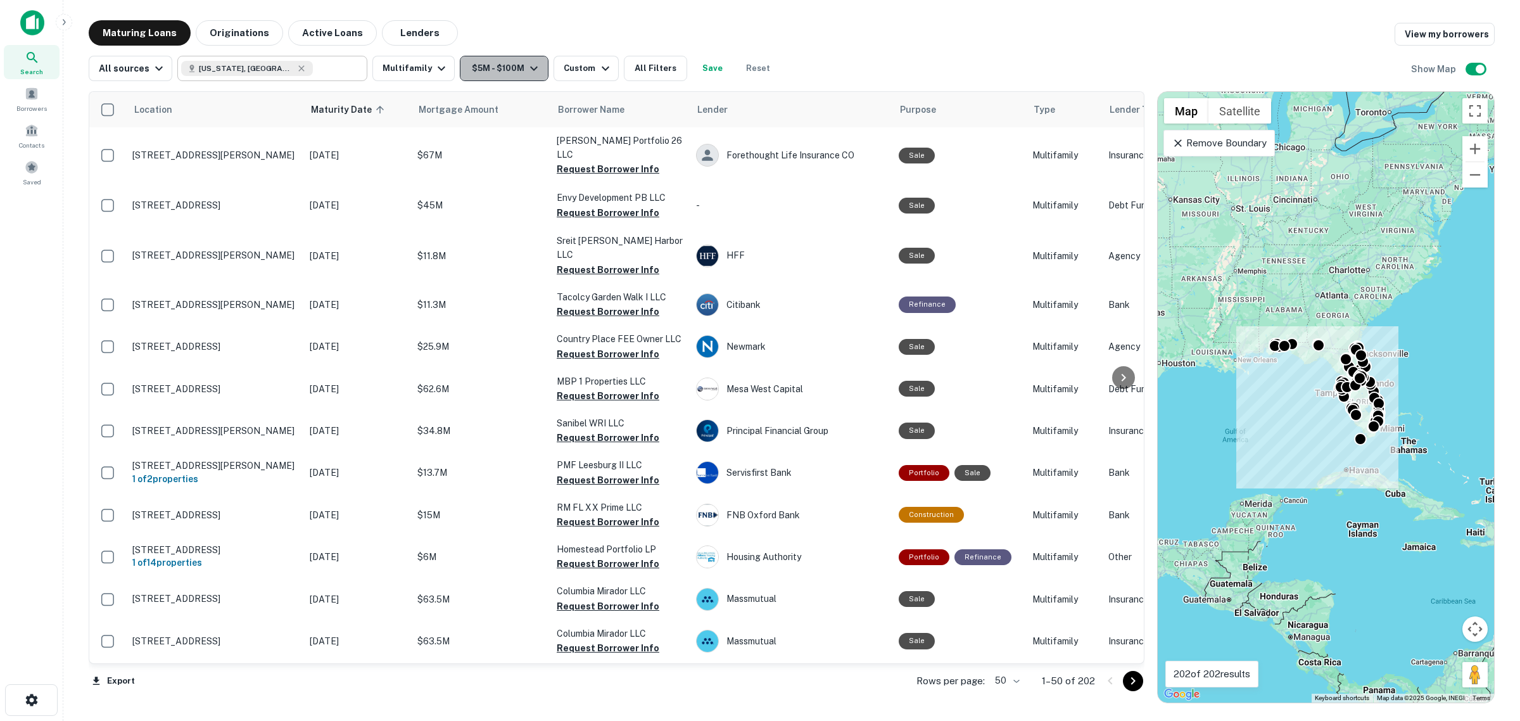
click at [497, 72] on button "$5M - $100M" at bounding box center [504, 68] width 89 height 25
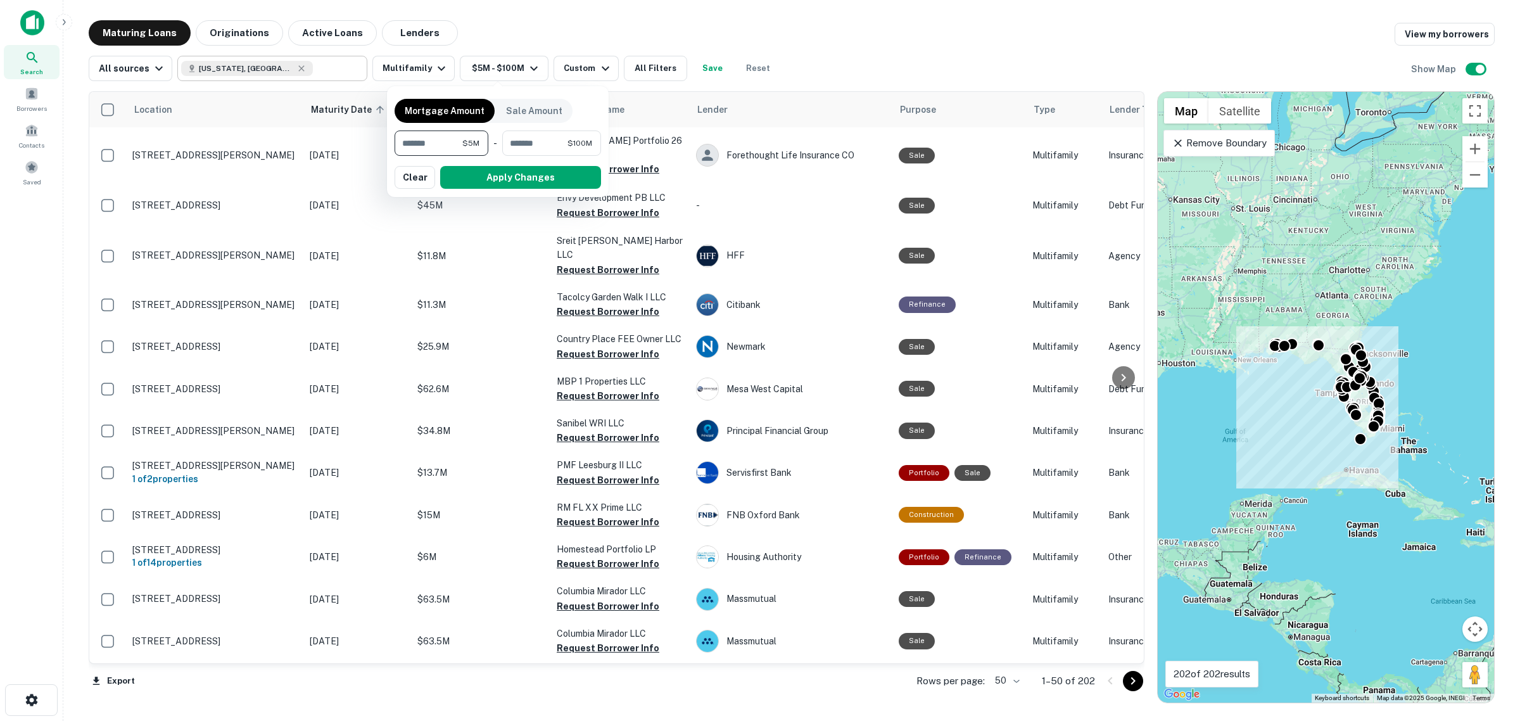
drag, startPoint x: 387, startPoint y: 130, endPoint x: 356, endPoint y: 129, distance: 31.1
click at [356, 129] on div "Mortgage Amount Sale Amount ******* $5M ​ - ********* $100M ​ Apply Changes Cle…" at bounding box center [760, 360] width 1520 height 721
click at [63, 277] on div at bounding box center [760, 360] width 1520 height 721
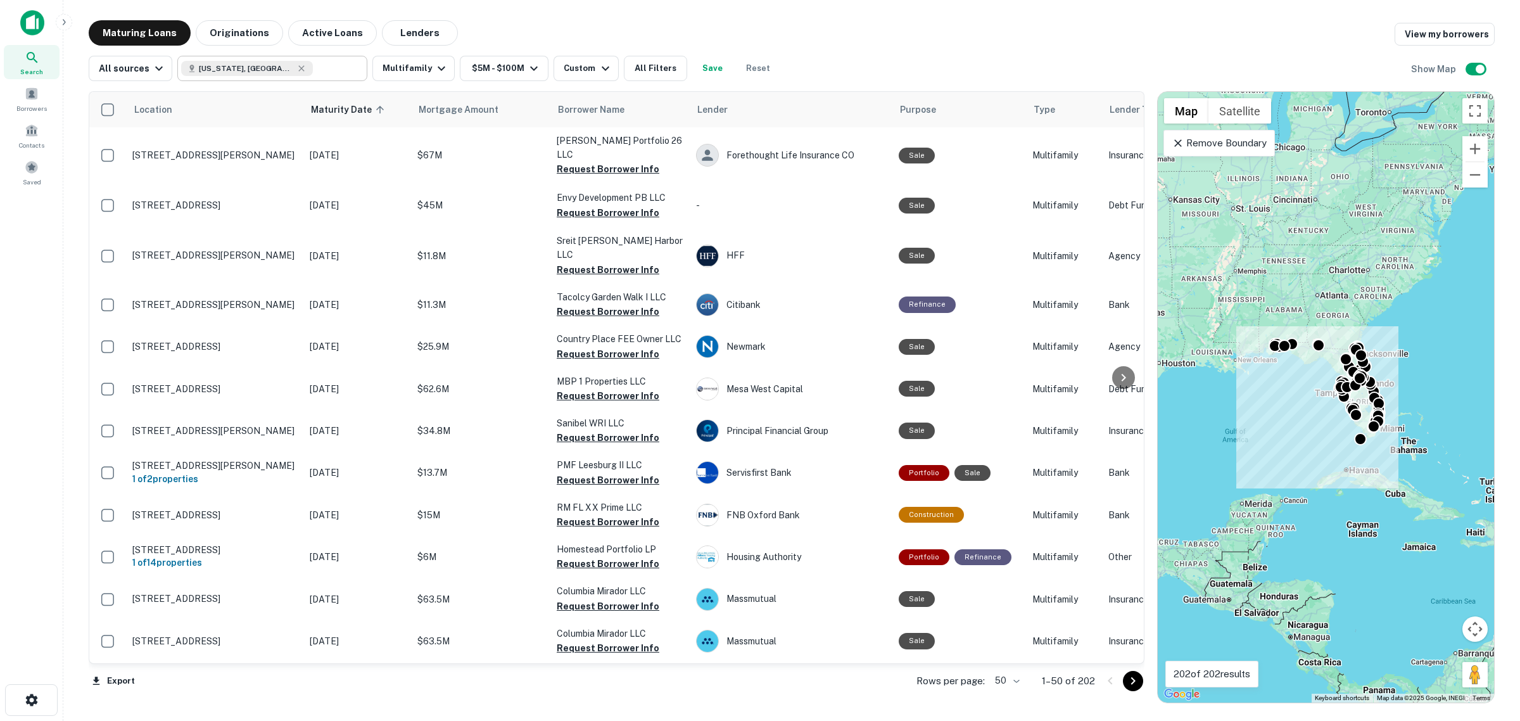
drag, startPoint x: 1137, startPoint y: 210, endPoint x: 1132, endPoint y: 260, distance: 49.7
click at [1132, 260] on div at bounding box center [760, 360] width 1520 height 721
click at [1137, 263] on div "Location Maturity Date sorted ascending Mortgage Amount Borrower Name Lender Pu…" at bounding box center [617, 377] width 1056 height 573
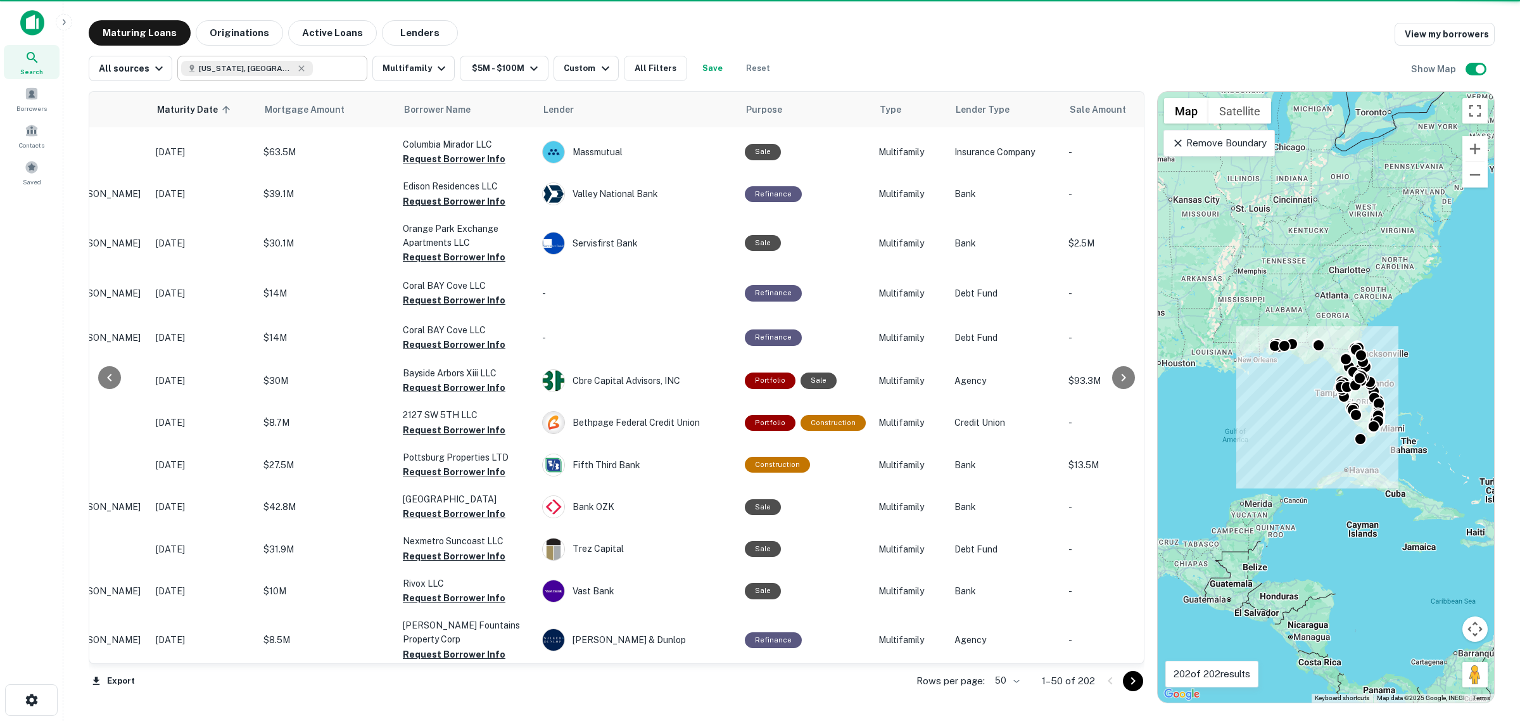
scroll to position [587, 154]
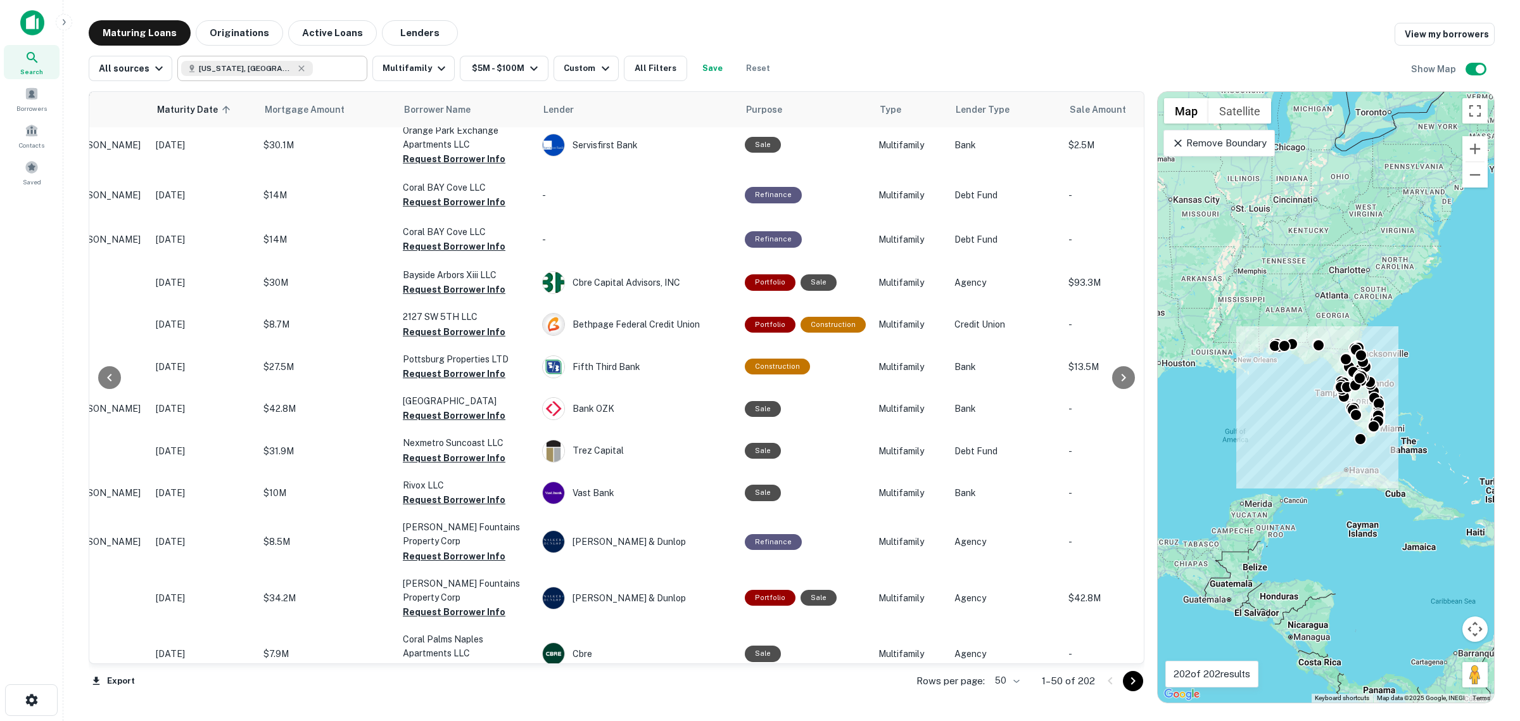
click at [23, 521] on div "Search Borrowers Contacts Saved" at bounding box center [31, 341] width 63 height 682
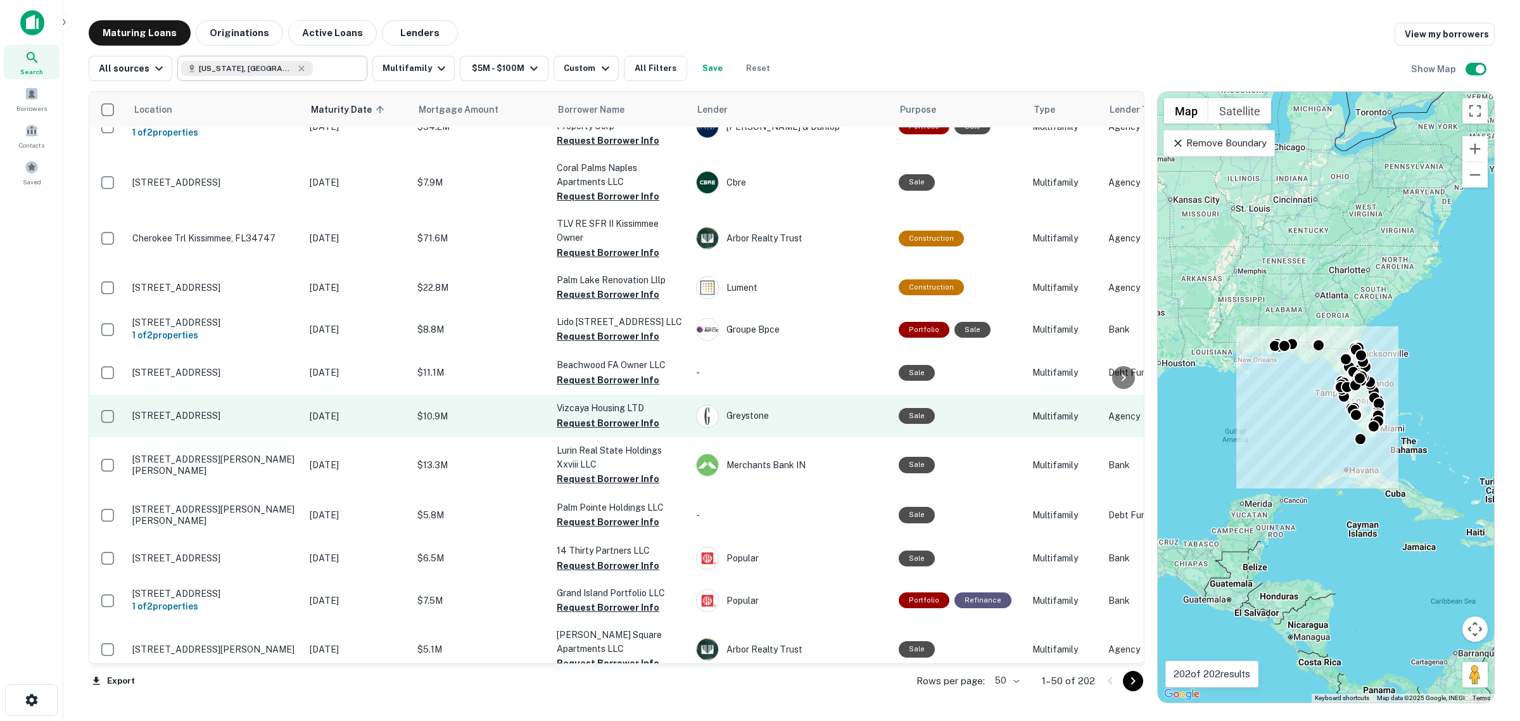
scroll to position [1093, 0]
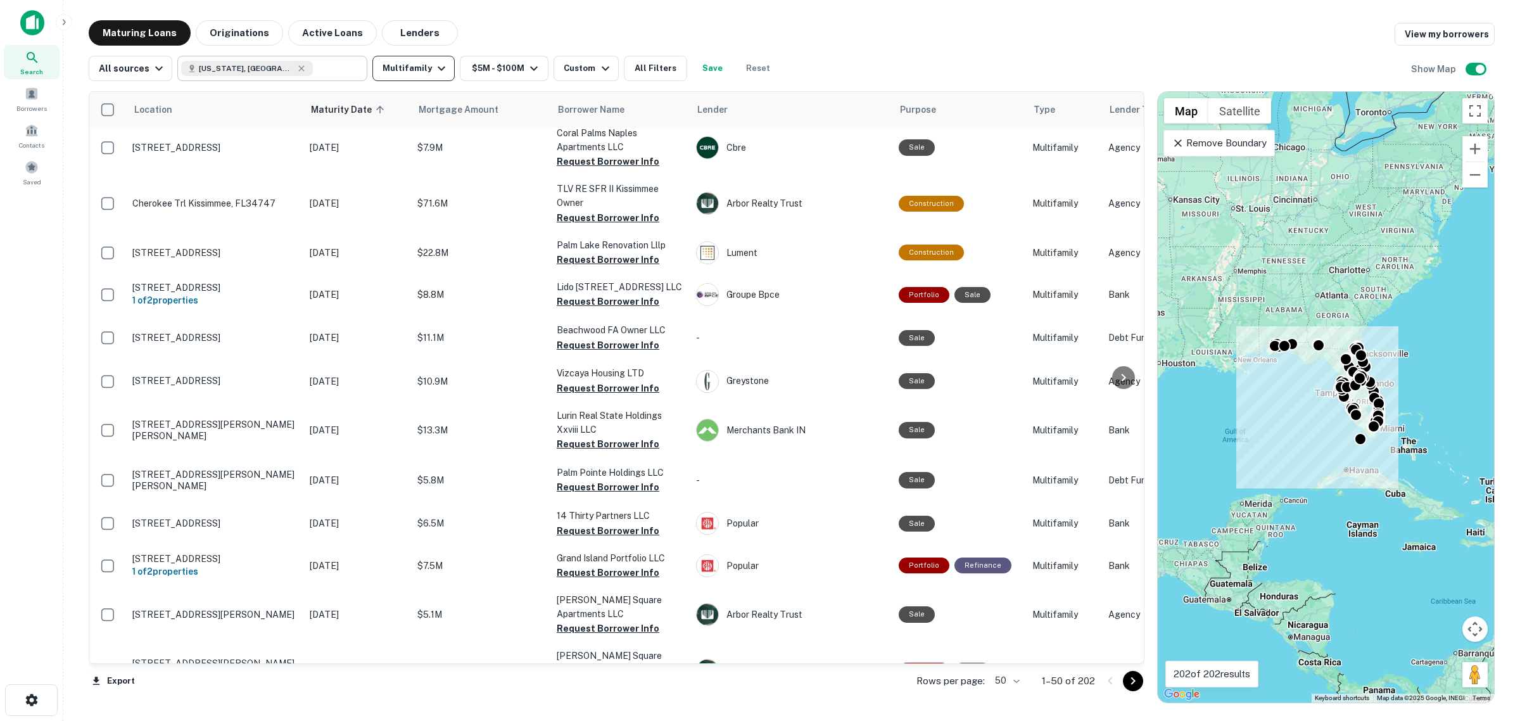
click at [397, 80] on button "Multifamily" at bounding box center [413, 68] width 82 height 25
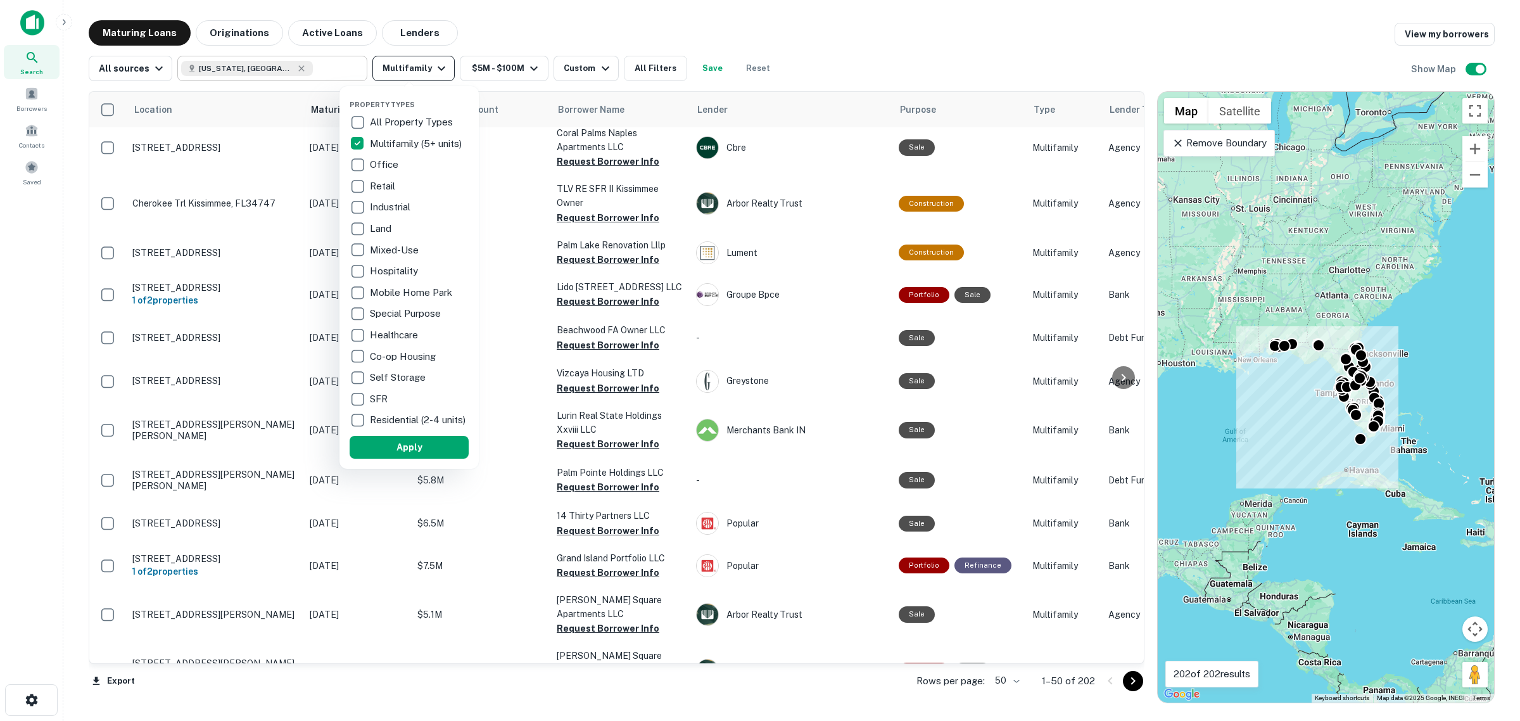
click at [393, 76] on div at bounding box center [760, 360] width 1520 height 721
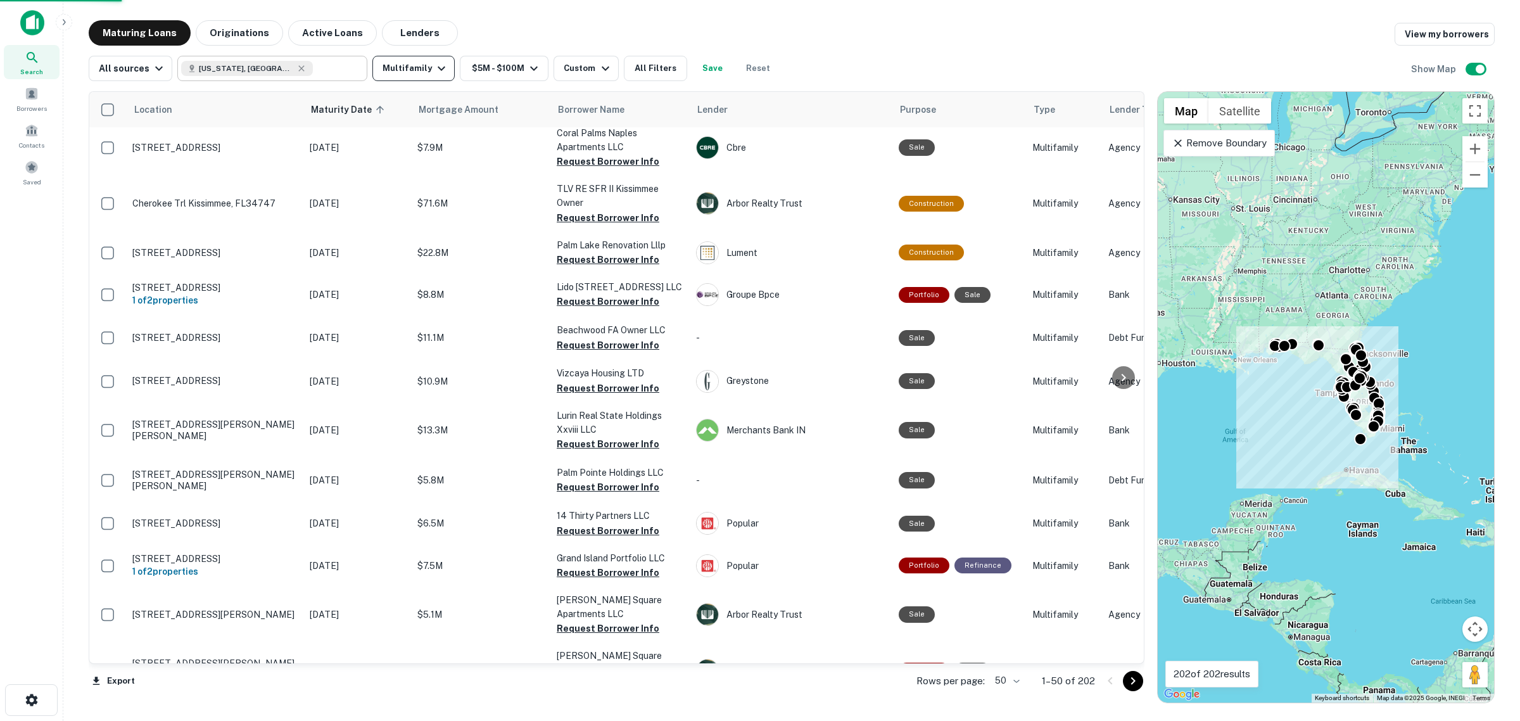
click at [393, 76] on div at bounding box center [760, 360] width 1520 height 721
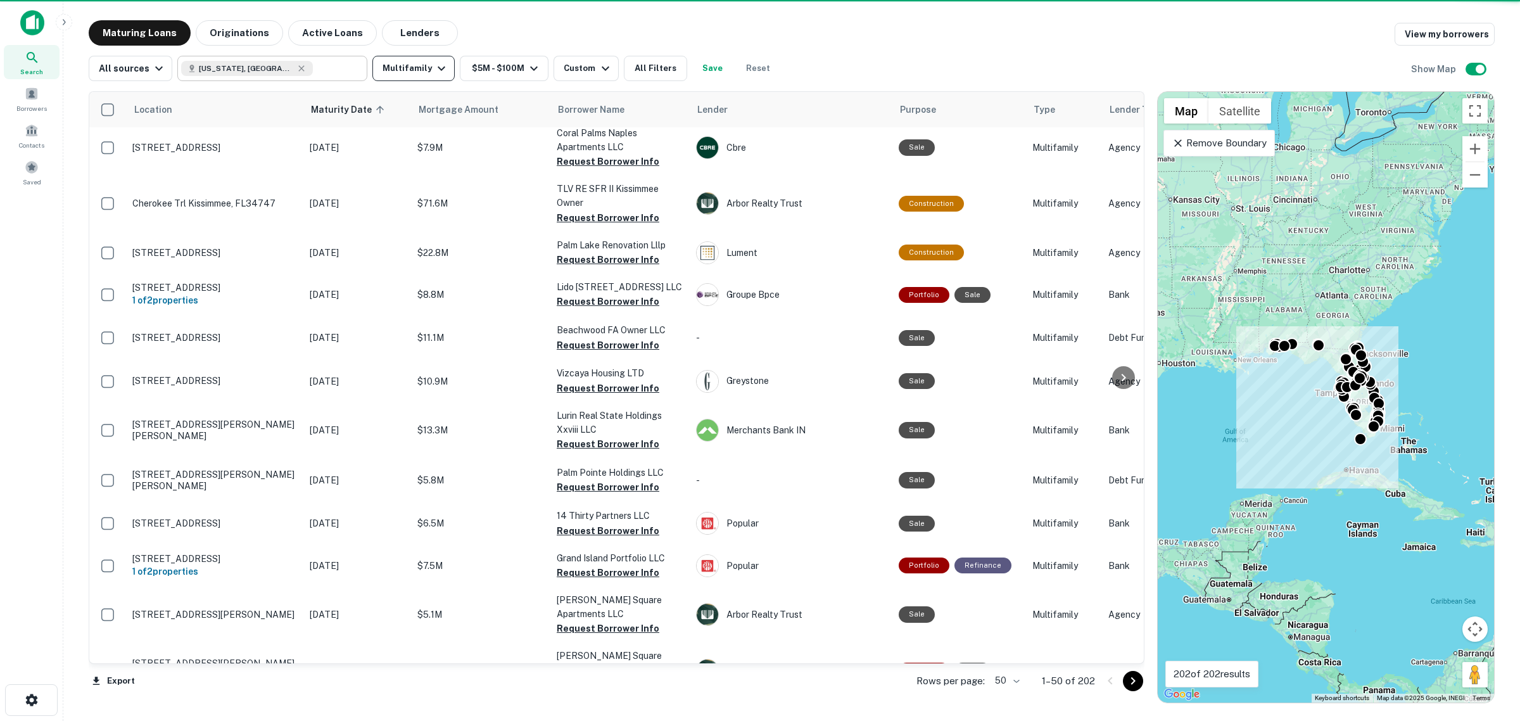
click at [393, 68] on button "Multifamily" at bounding box center [413, 68] width 82 height 25
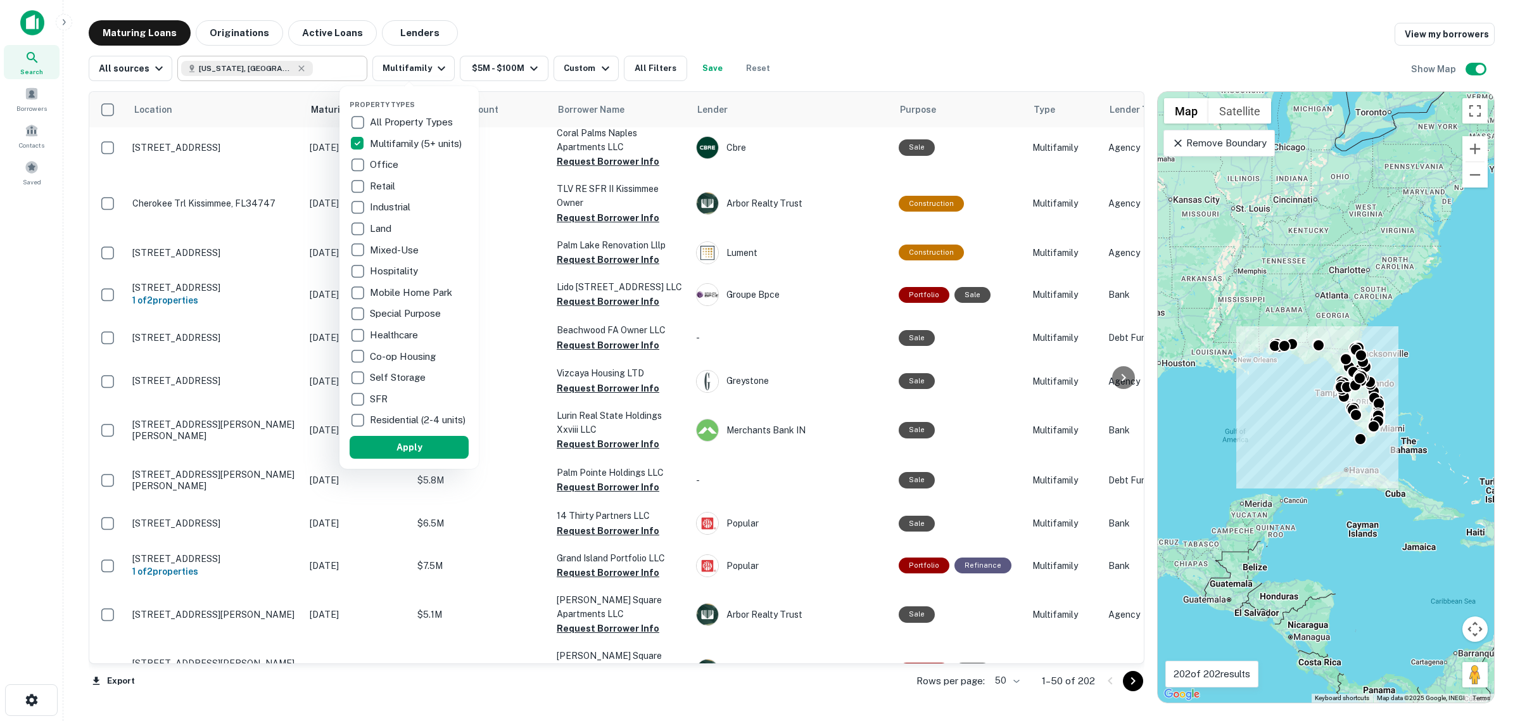
click at [372, 184] on p "Retail" at bounding box center [384, 186] width 28 height 15
click at [384, 207] on p "Industrial" at bounding box center [383, 207] width 43 height 15
click at [405, 374] on p "Self Storage" at bounding box center [391, 377] width 58 height 15
click at [447, 451] on button "Apply" at bounding box center [401, 447] width 119 height 23
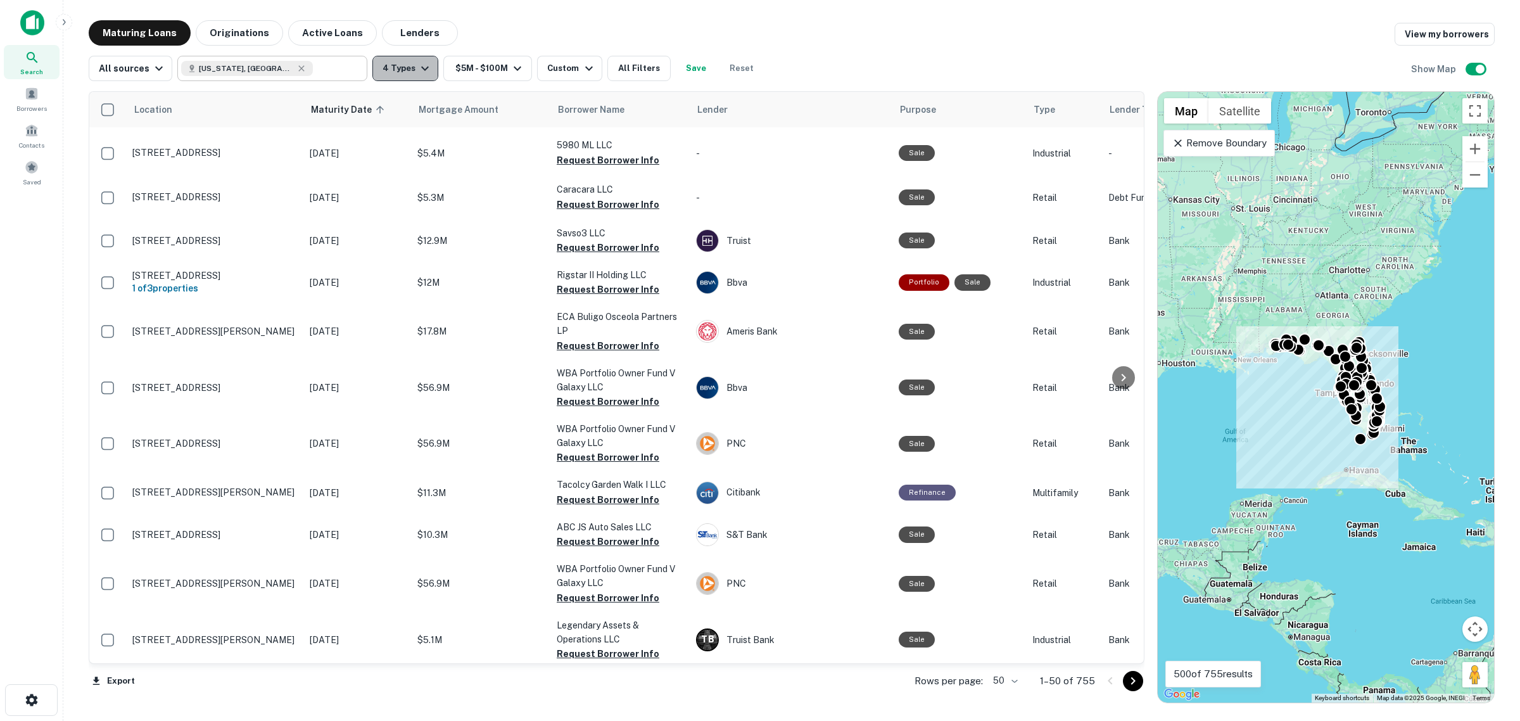
click at [422, 64] on icon "button" at bounding box center [424, 68] width 15 height 15
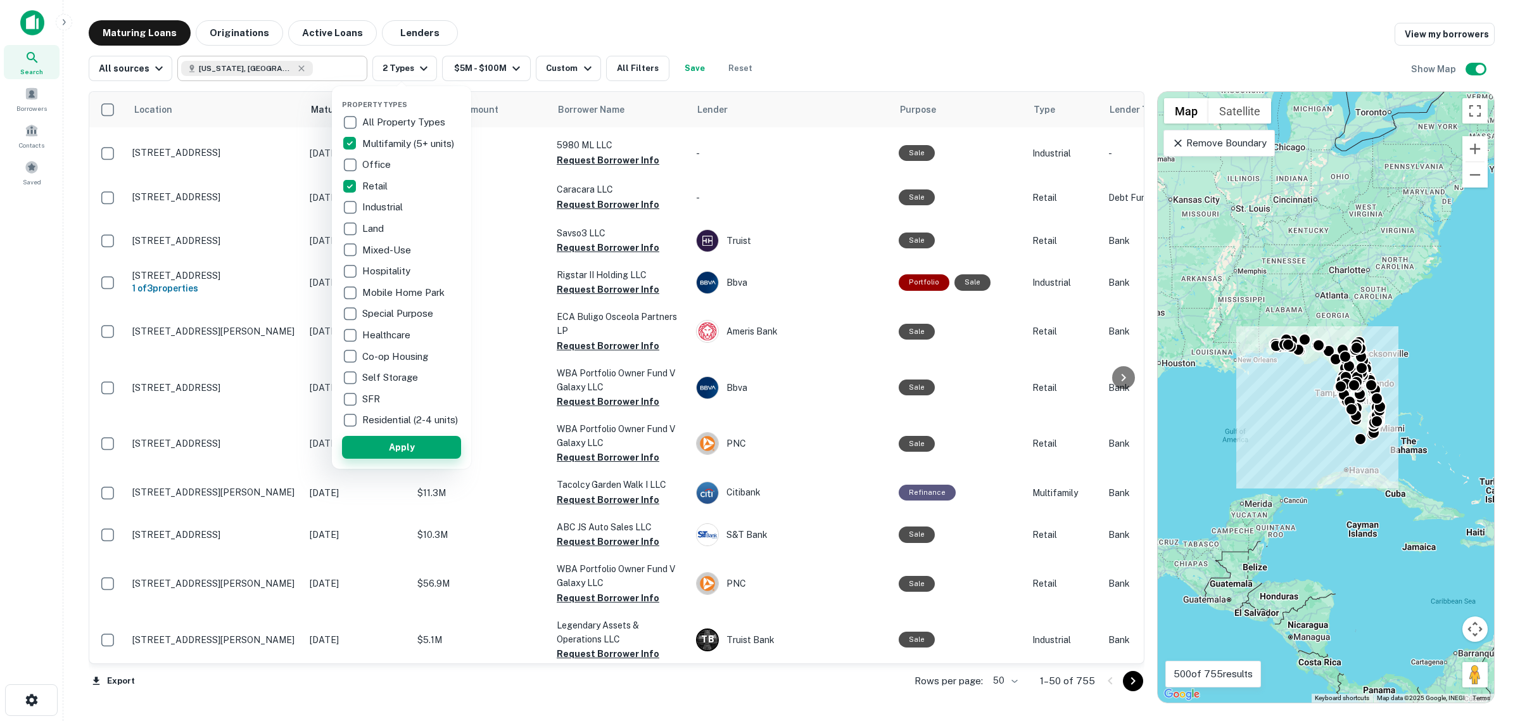
click at [436, 448] on button "Apply" at bounding box center [401, 447] width 119 height 23
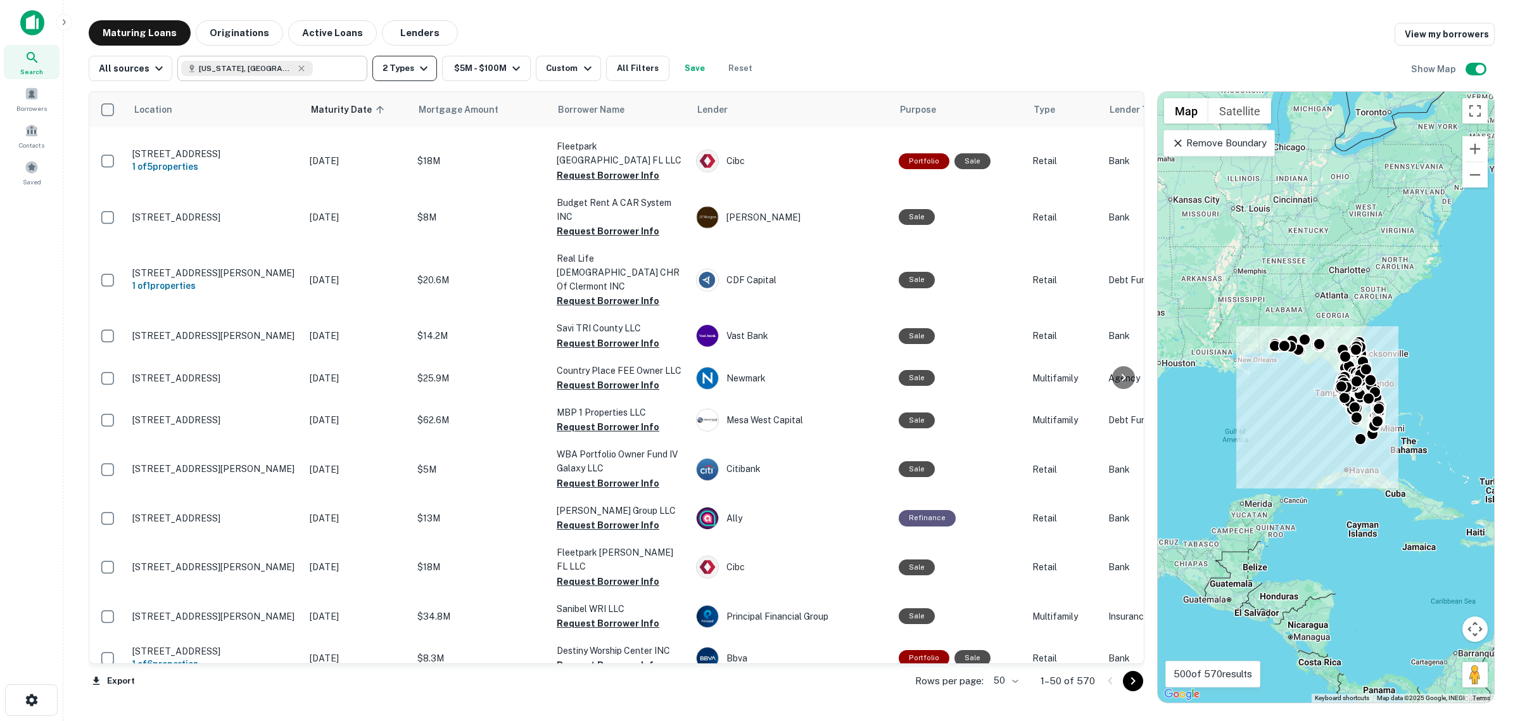
click at [397, 72] on button "2 Types" at bounding box center [404, 68] width 65 height 25
click at [393, 61] on div at bounding box center [760, 360] width 1520 height 721
click at [400, 67] on button "2 Types" at bounding box center [404, 68] width 65 height 25
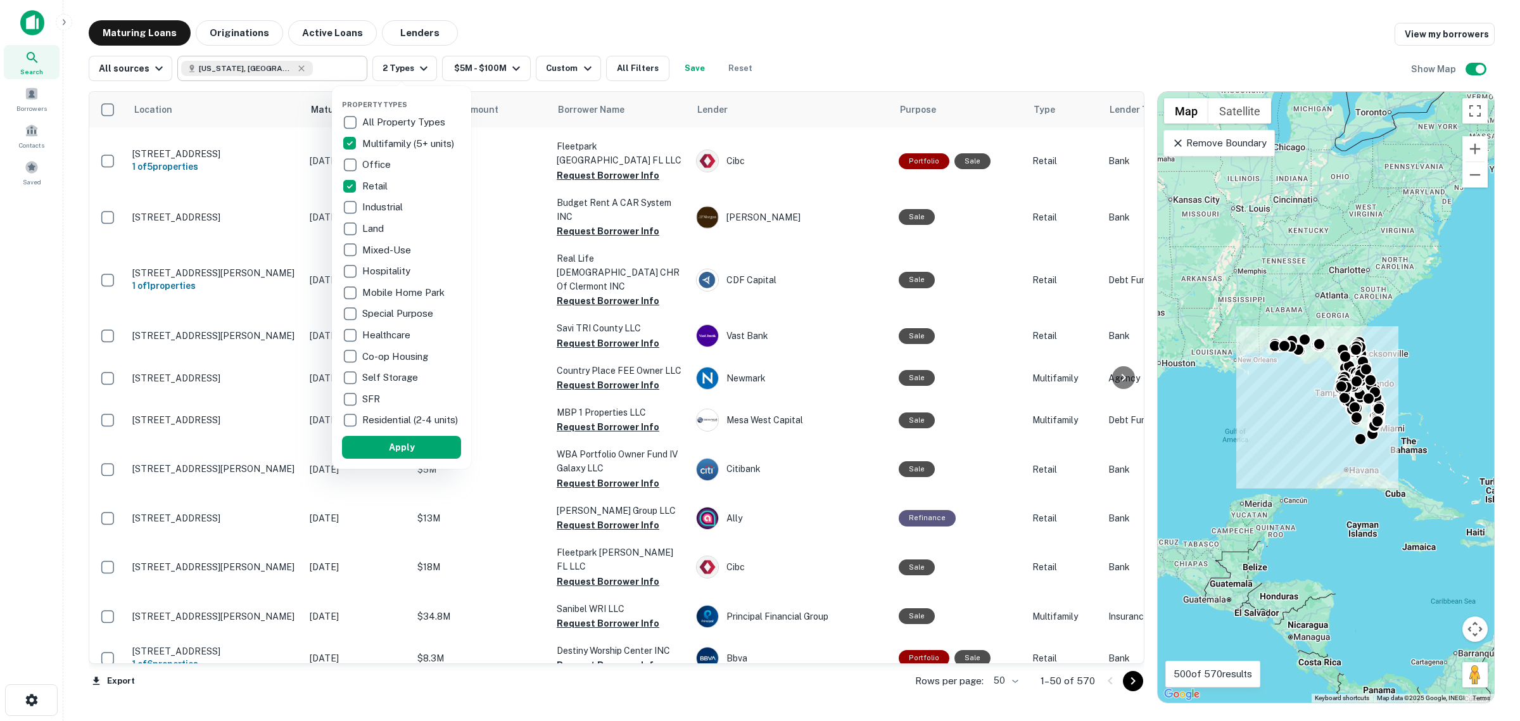
drag, startPoint x: 573, startPoint y: 61, endPoint x: 554, endPoint y: 74, distance: 22.8
click at [573, 61] on div at bounding box center [760, 360] width 1520 height 721
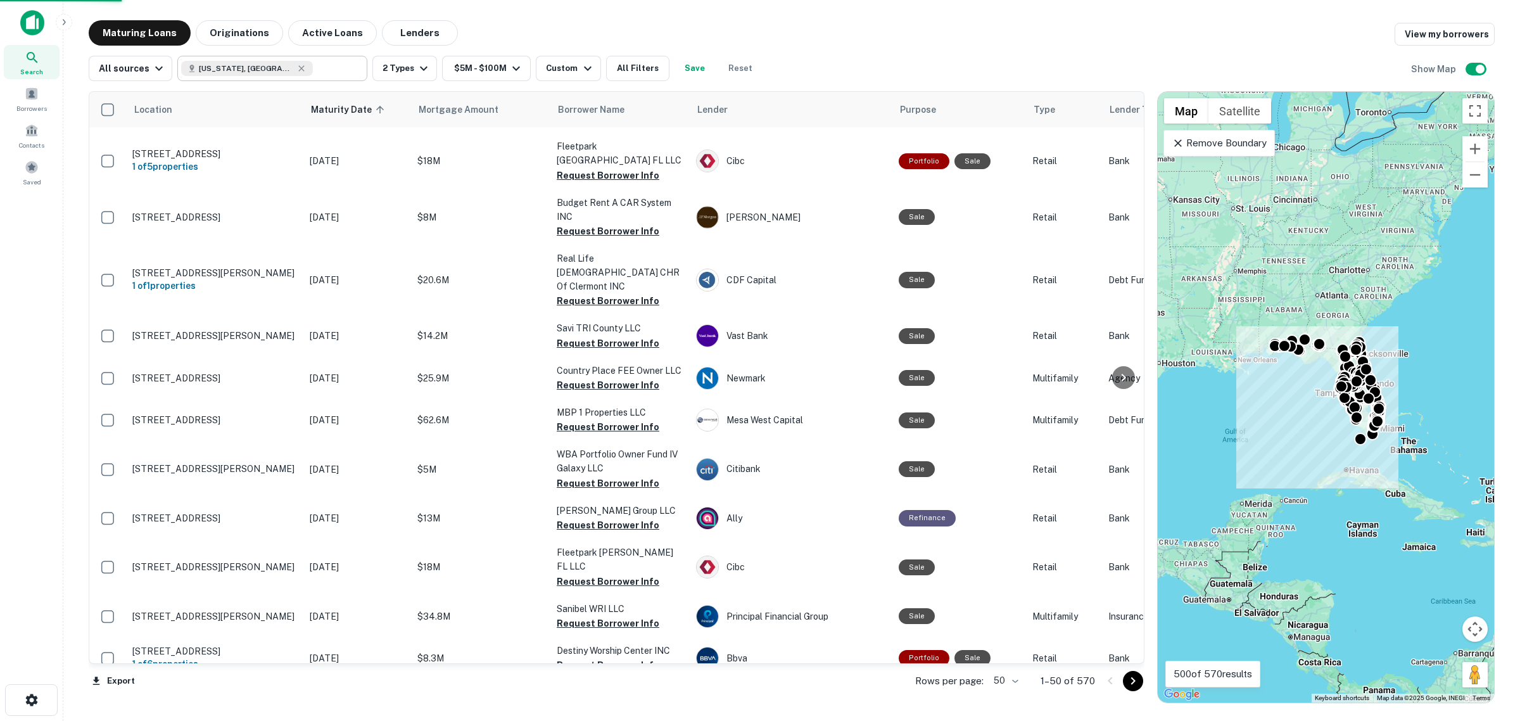
click at [554, 70] on div at bounding box center [760, 360] width 1520 height 721
drag, startPoint x: 554, startPoint y: 70, endPoint x: 580, endPoint y: 68, distance: 25.4
click at [556, 68] on div at bounding box center [760, 360] width 1520 height 721
click at [580, 68] on icon "button" at bounding box center [587, 68] width 15 height 15
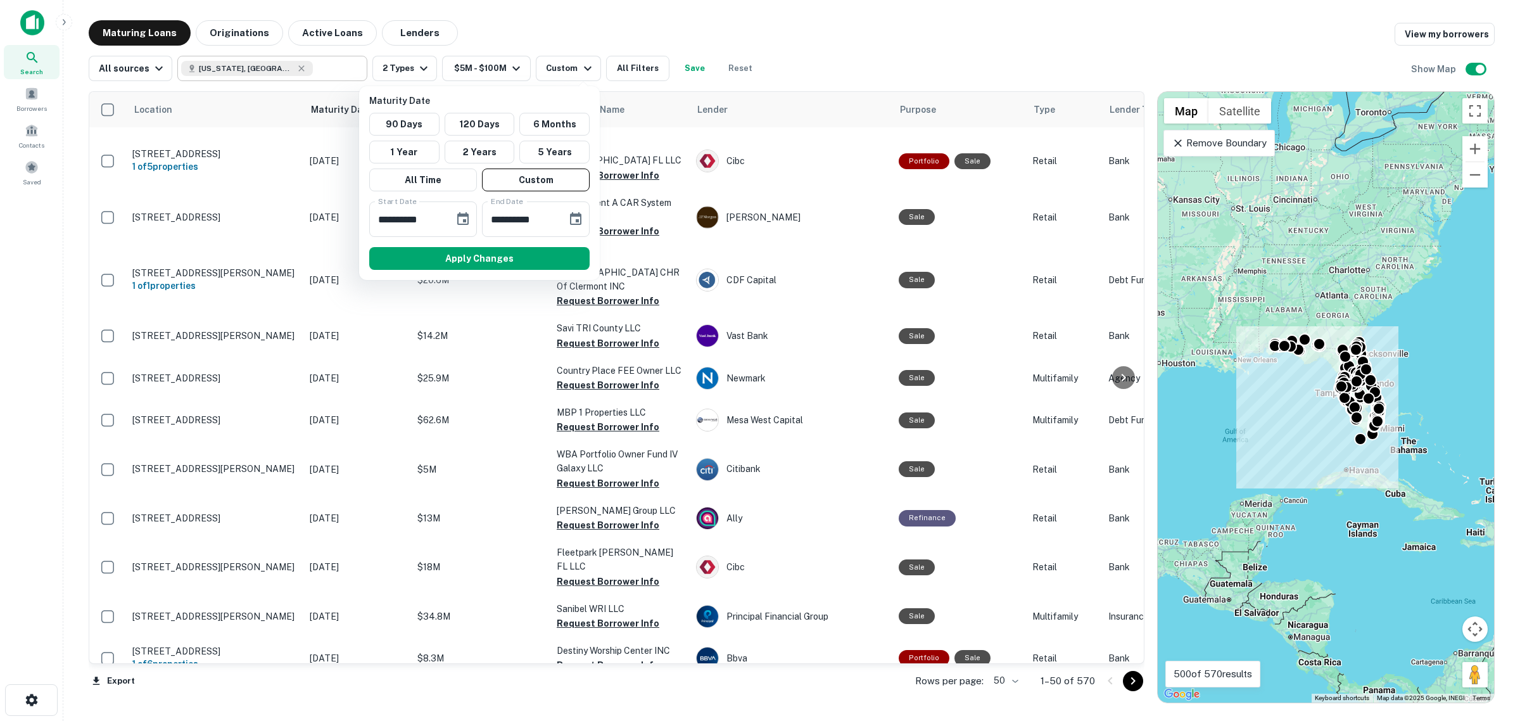
click at [628, 70] on div at bounding box center [760, 360] width 1520 height 721
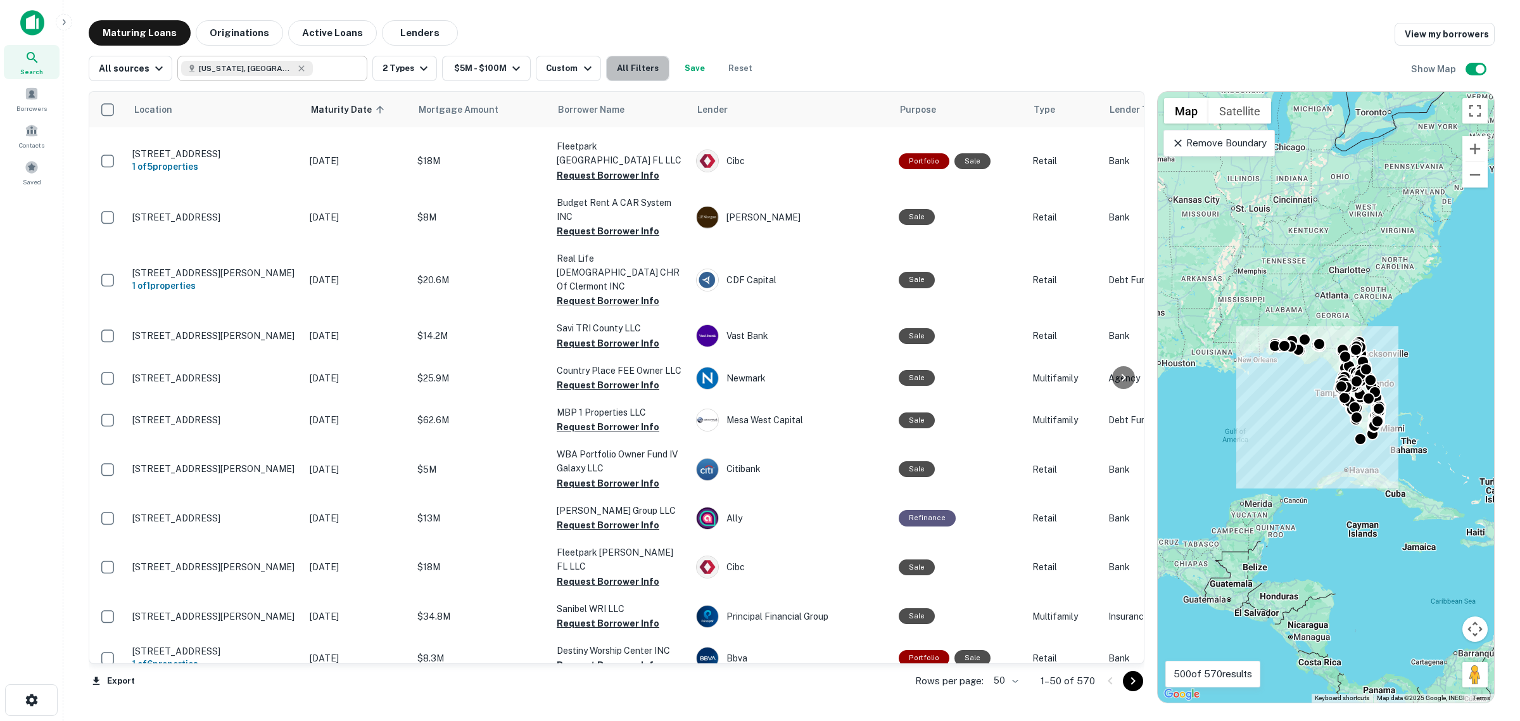
click at [628, 67] on button "All Filters" at bounding box center [637, 68] width 63 height 25
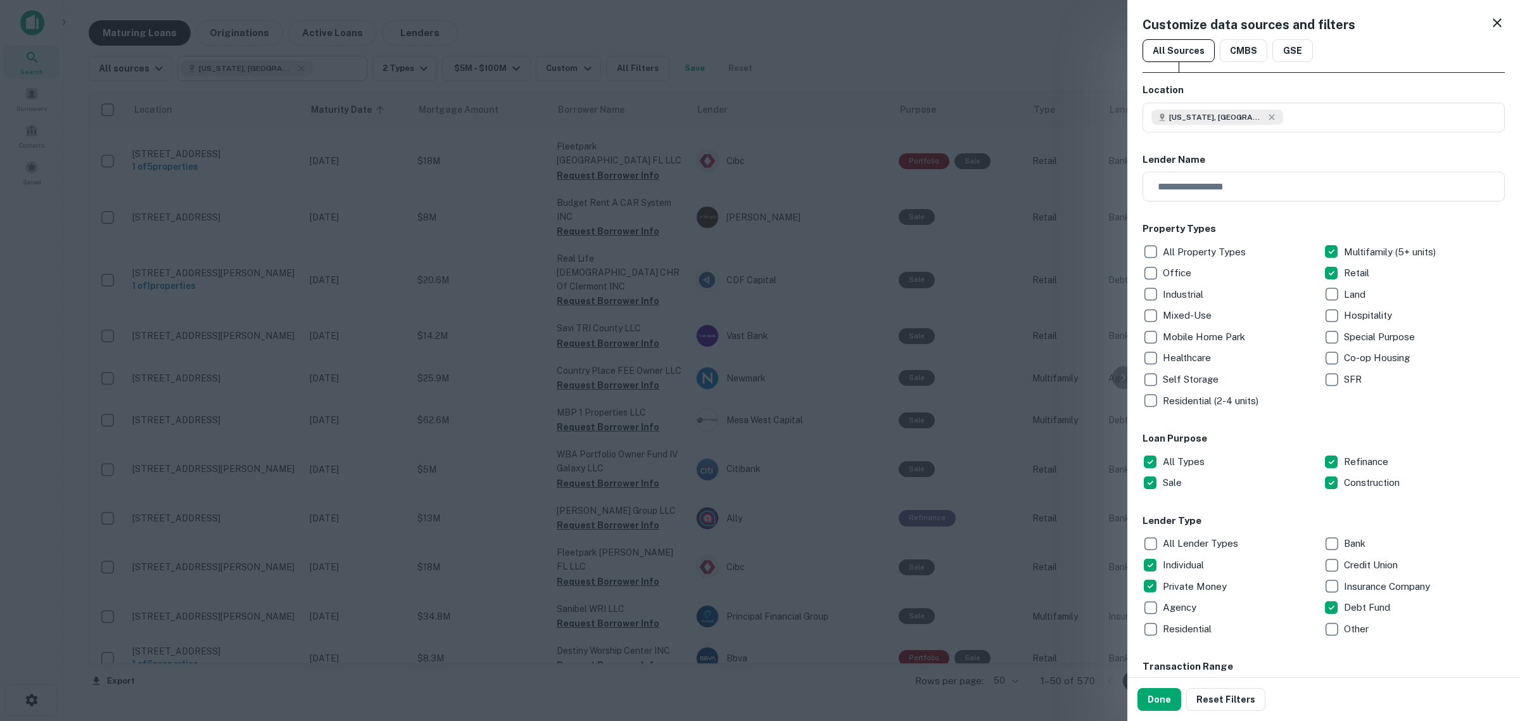
drag, startPoint x: 1167, startPoint y: 703, endPoint x: 974, endPoint y: 381, distance: 375.3
click at [1167, 703] on button "Done" at bounding box center [1160, 699] width 44 height 23
click at [1164, 697] on button "Done" at bounding box center [1160, 699] width 44 height 23
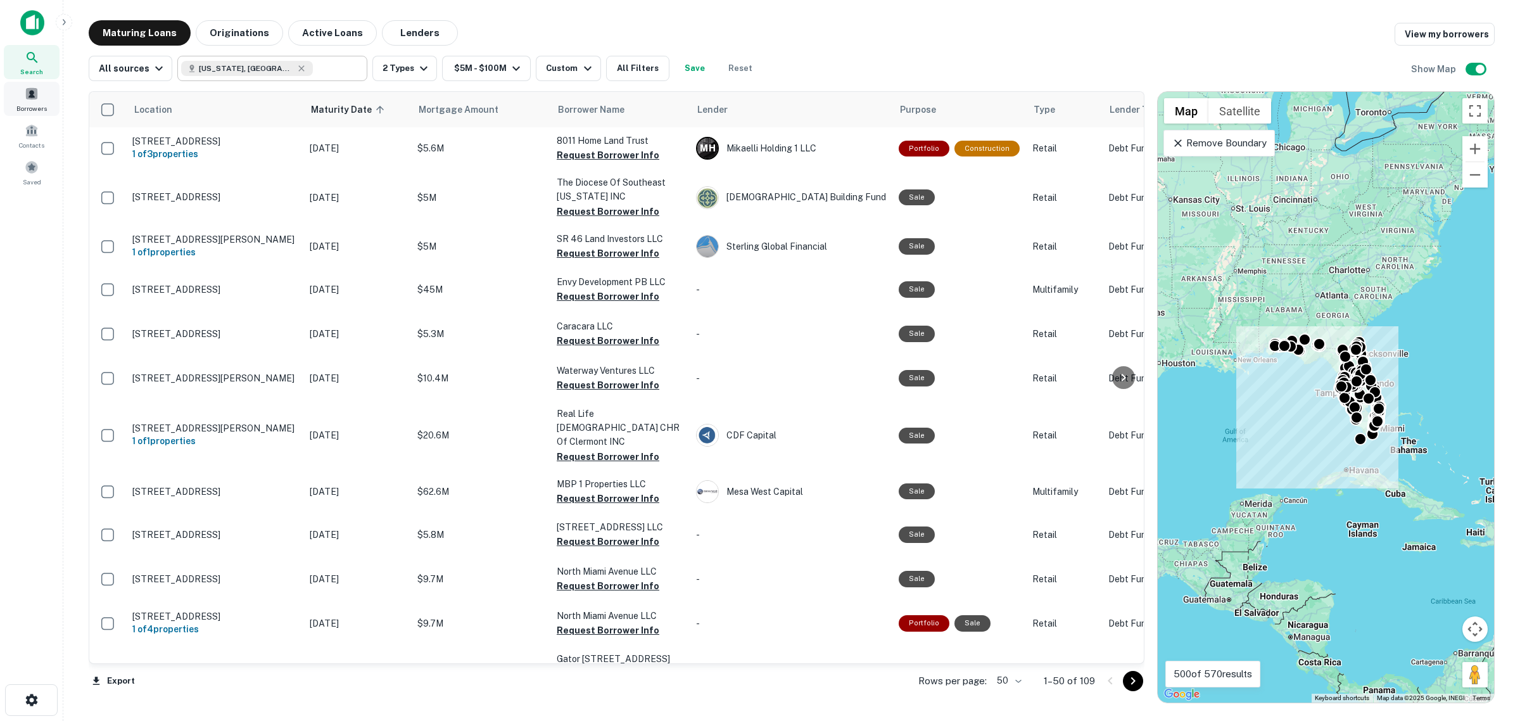
click at [34, 97] on span at bounding box center [32, 94] width 14 height 14
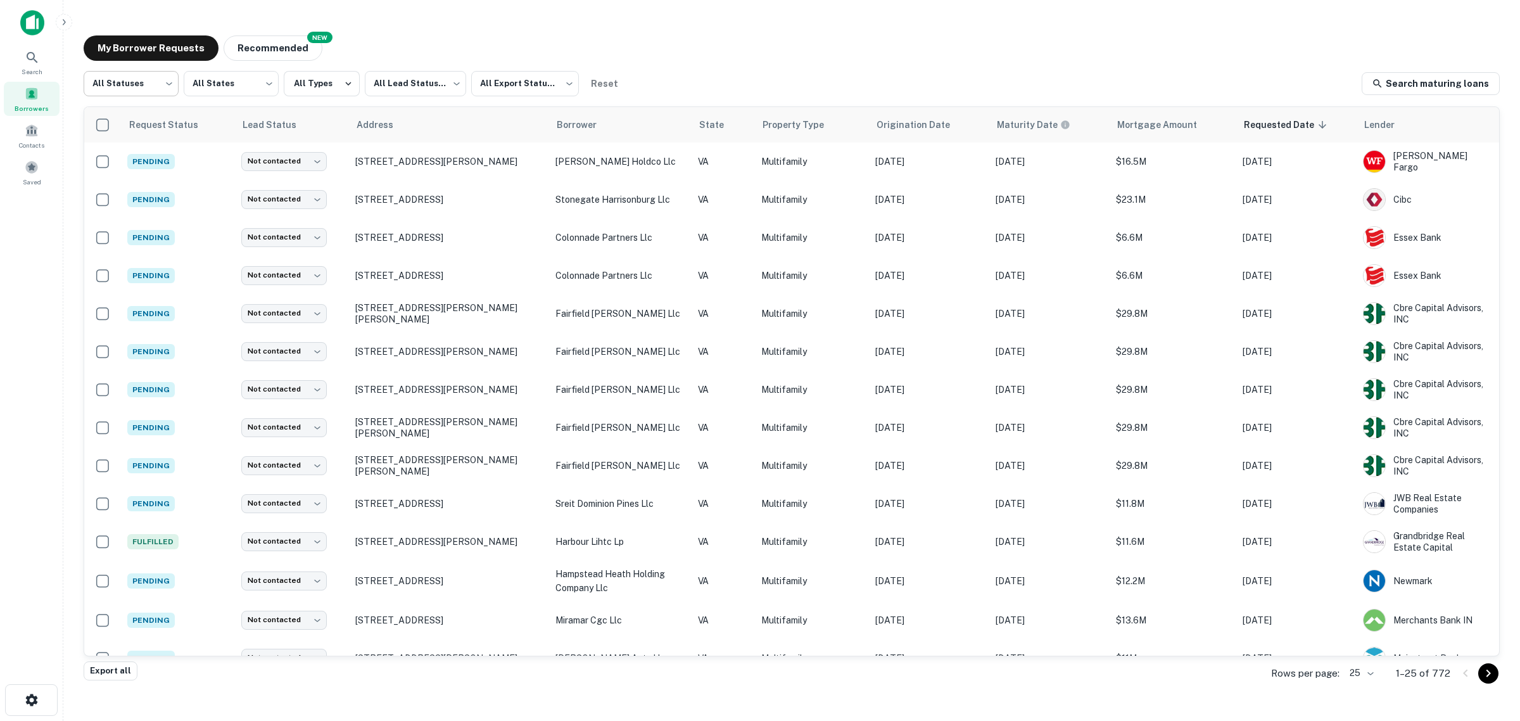
click at [163, 83] on body "Search Borrowers Contacts Saved My Borrower Requests NEW Recommended All Status…" at bounding box center [760, 360] width 1520 height 721
click at [113, 159] on li "Fulfilled" at bounding box center [131, 162] width 95 height 23
type input "*********"
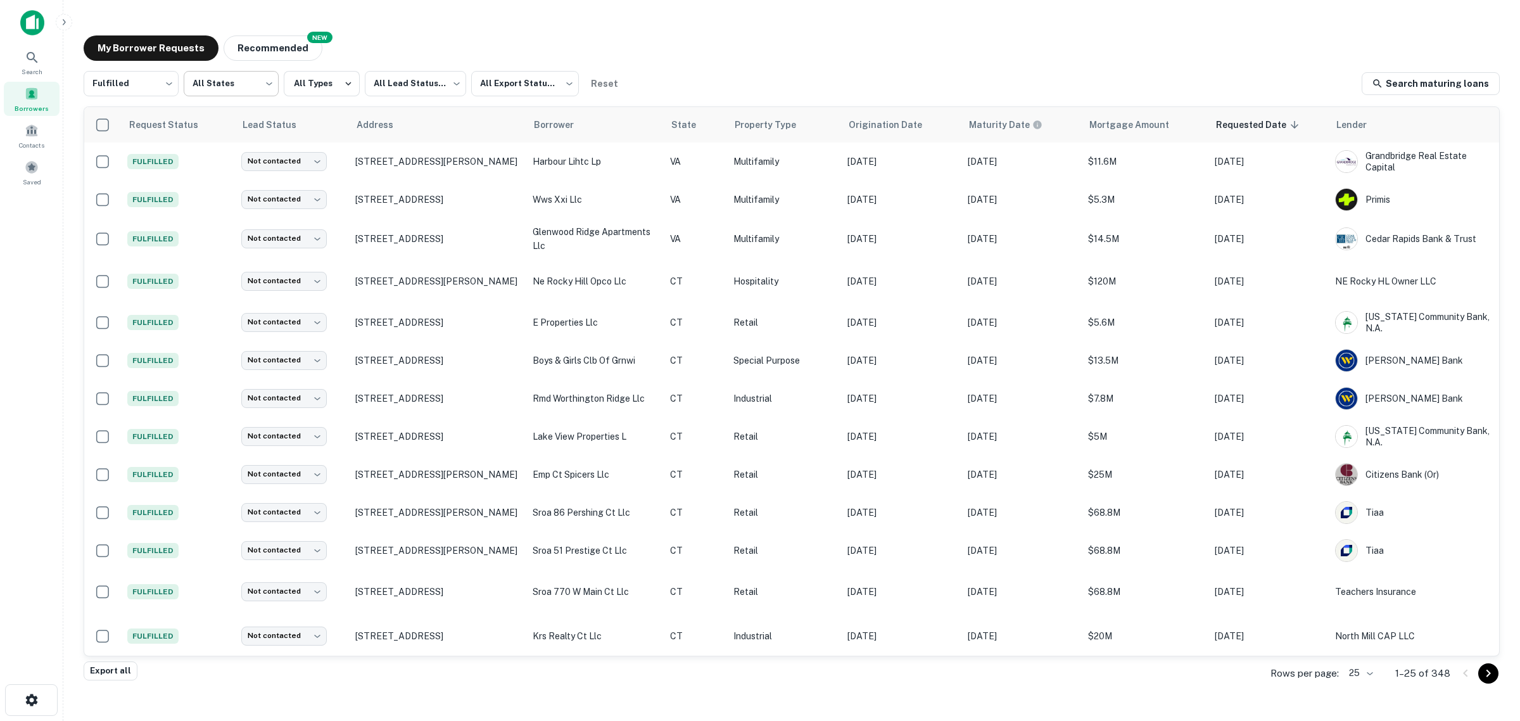
click at [251, 91] on body "Search Borrowers Contacts Saved My Borrower Requests NEW Recommended Fulfilled …" at bounding box center [760, 360] width 1520 height 721
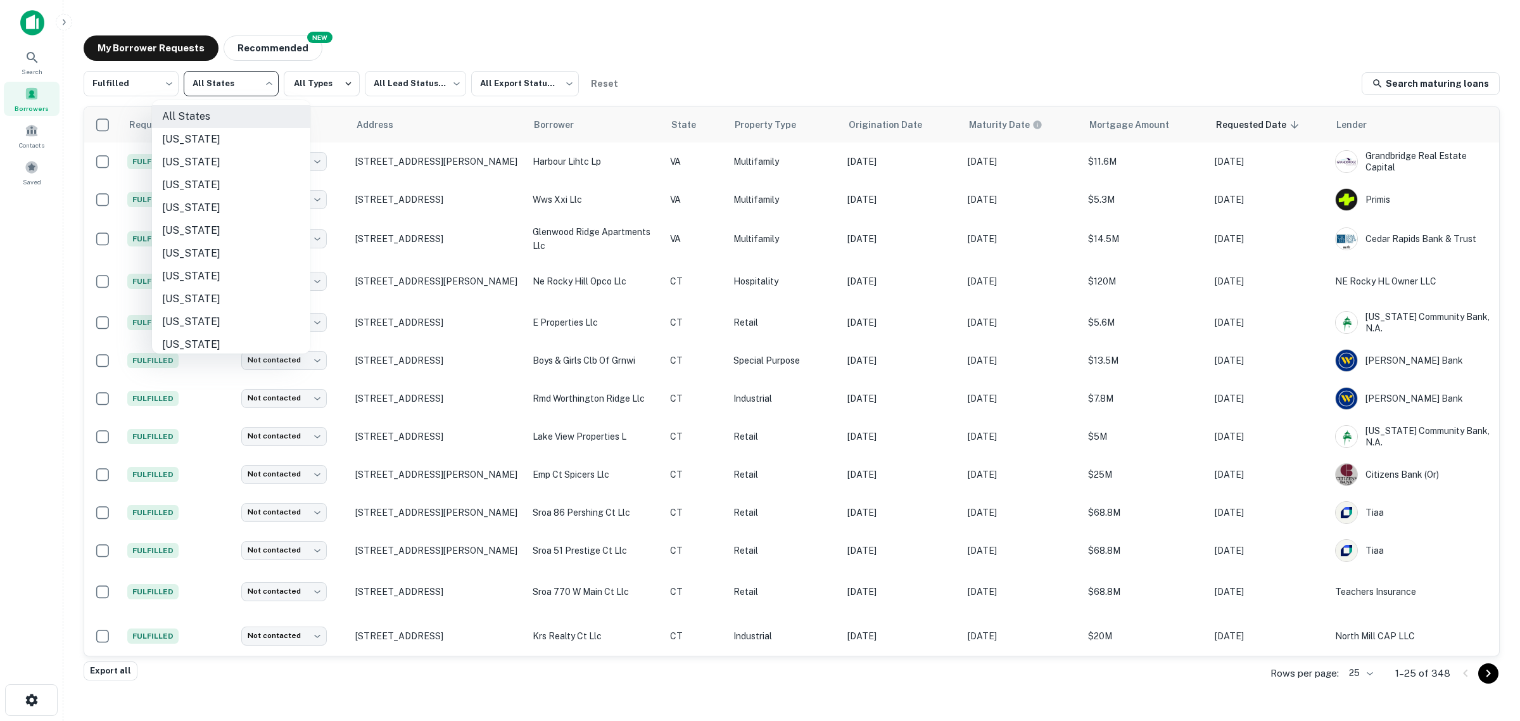
click at [212, 274] on li "[US_STATE]" at bounding box center [231, 276] width 158 height 23
type input "**"
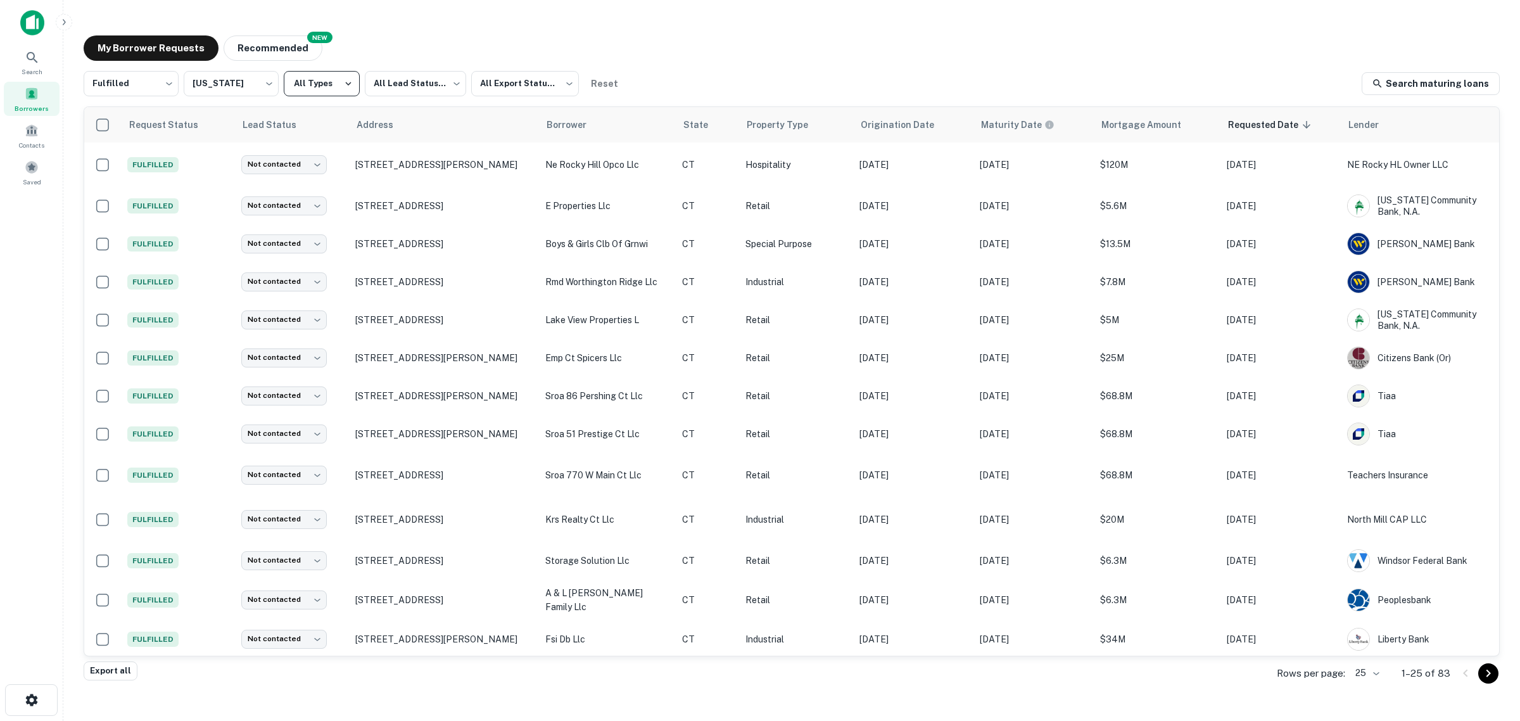
click at [336, 87] on button "All Types" at bounding box center [322, 83] width 76 height 25
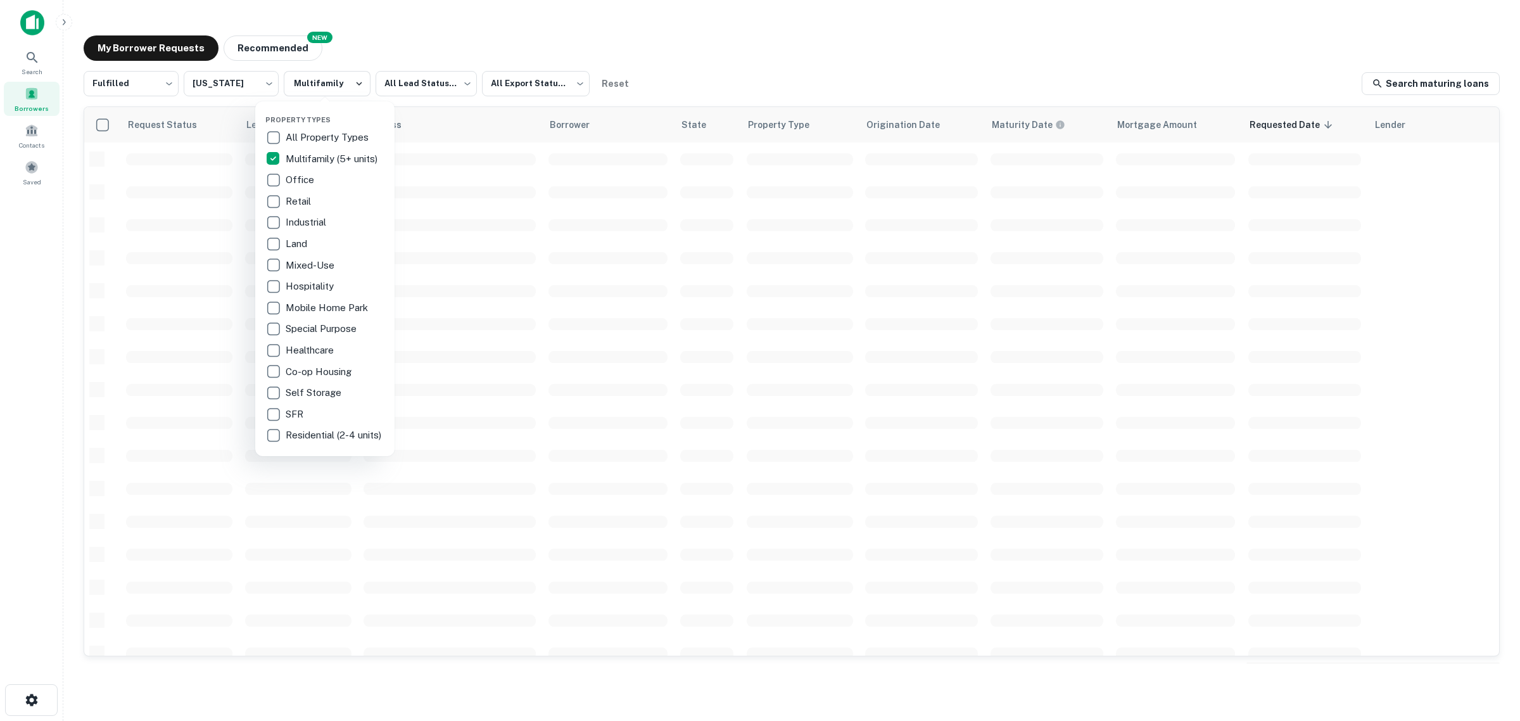
click at [768, 81] on div at bounding box center [760, 360] width 1520 height 721
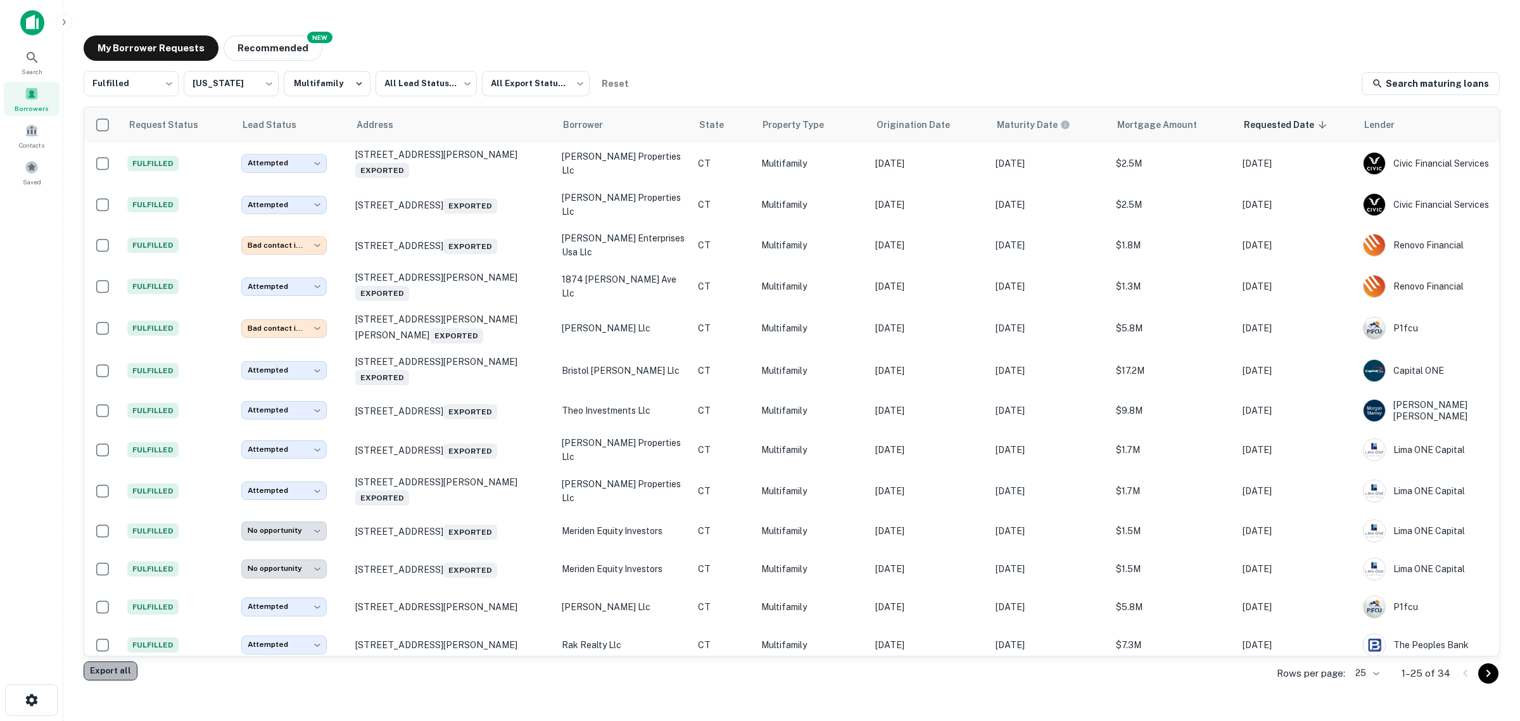
click at [122, 670] on button "Export all" at bounding box center [111, 670] width 54 height 19
click at [41, 250] on div "Search Borrowers Contacts Saved" at bounding box center [31, 341] width 63 height 682
click at [111, 670] on button "Export all" at bounding box center [111, 670] width 54 height 19
click at [40, 241] on div "Search Borrowers Contacts Saved" at bounding box center [31, 341] width 63 height 682
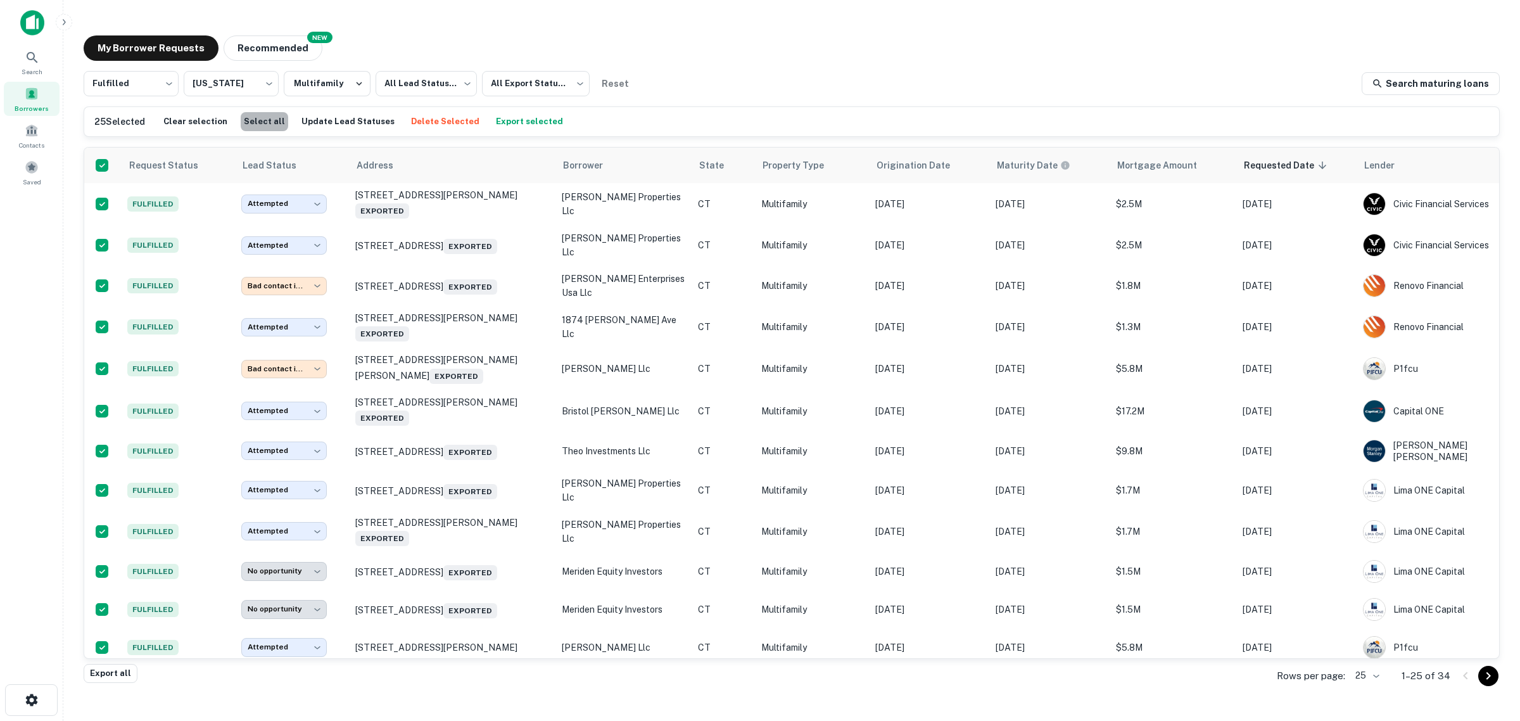
click at [263, 124] on button "Select all" at bounding box center [265, 121] width 48 height 19
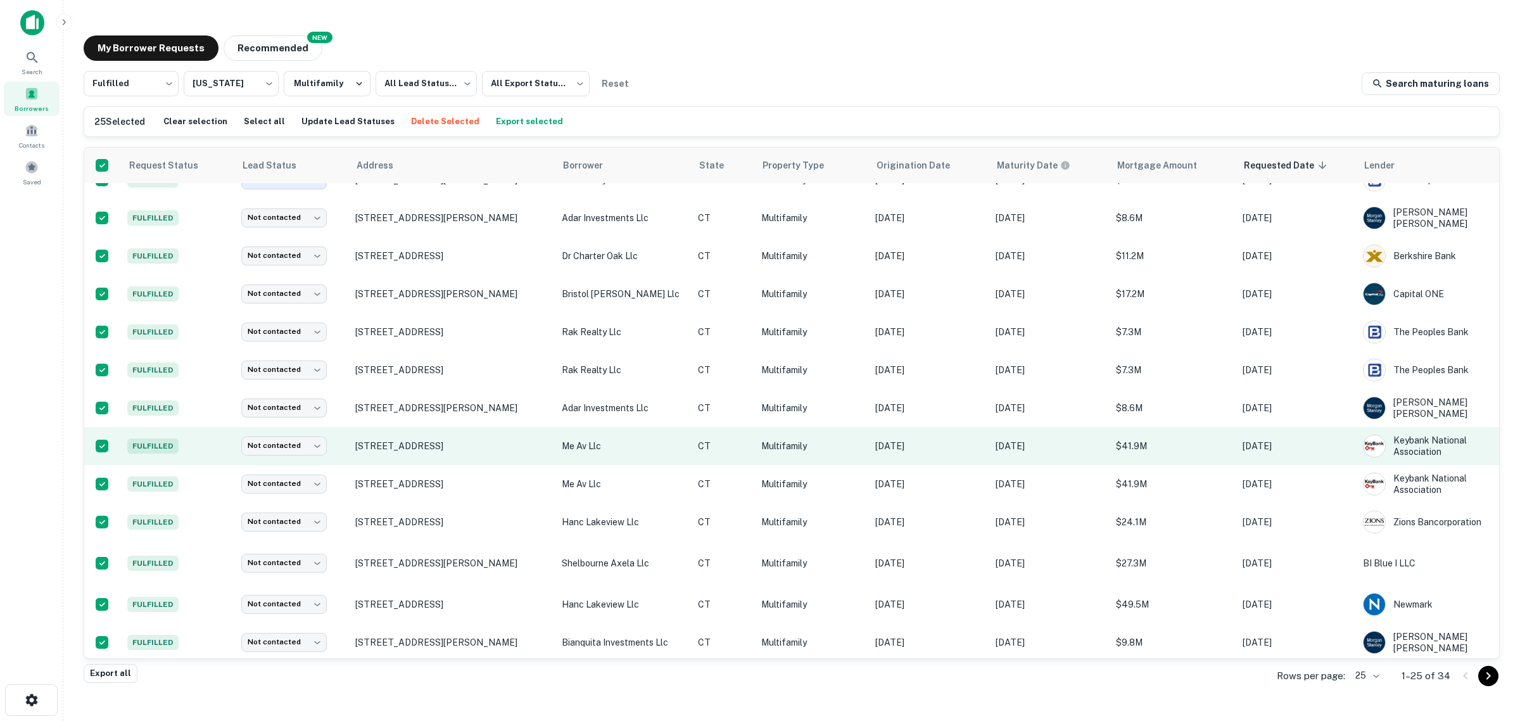
scroll to position [512, 0]
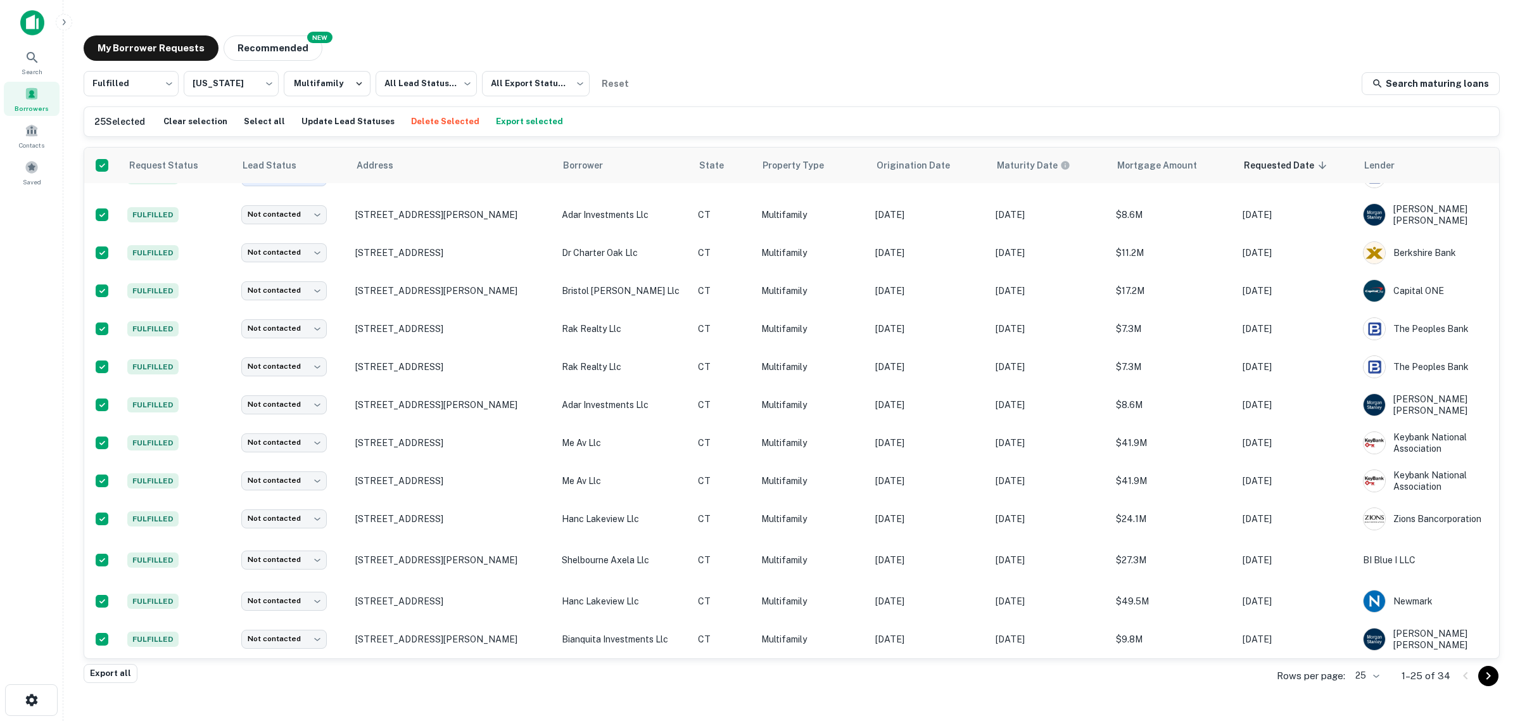
click at [1385, 675] on div "Rows per page: 25 ** 1–25 of 34" at bounding box center [1381, 676] width 238 height 34
click at [1379, 675] on body "**********" at bounding box center [760, 360] width 1520 height 721
click at [1381, 697] on li "1000" at bounding box center [1368, 694] width 43 height 23
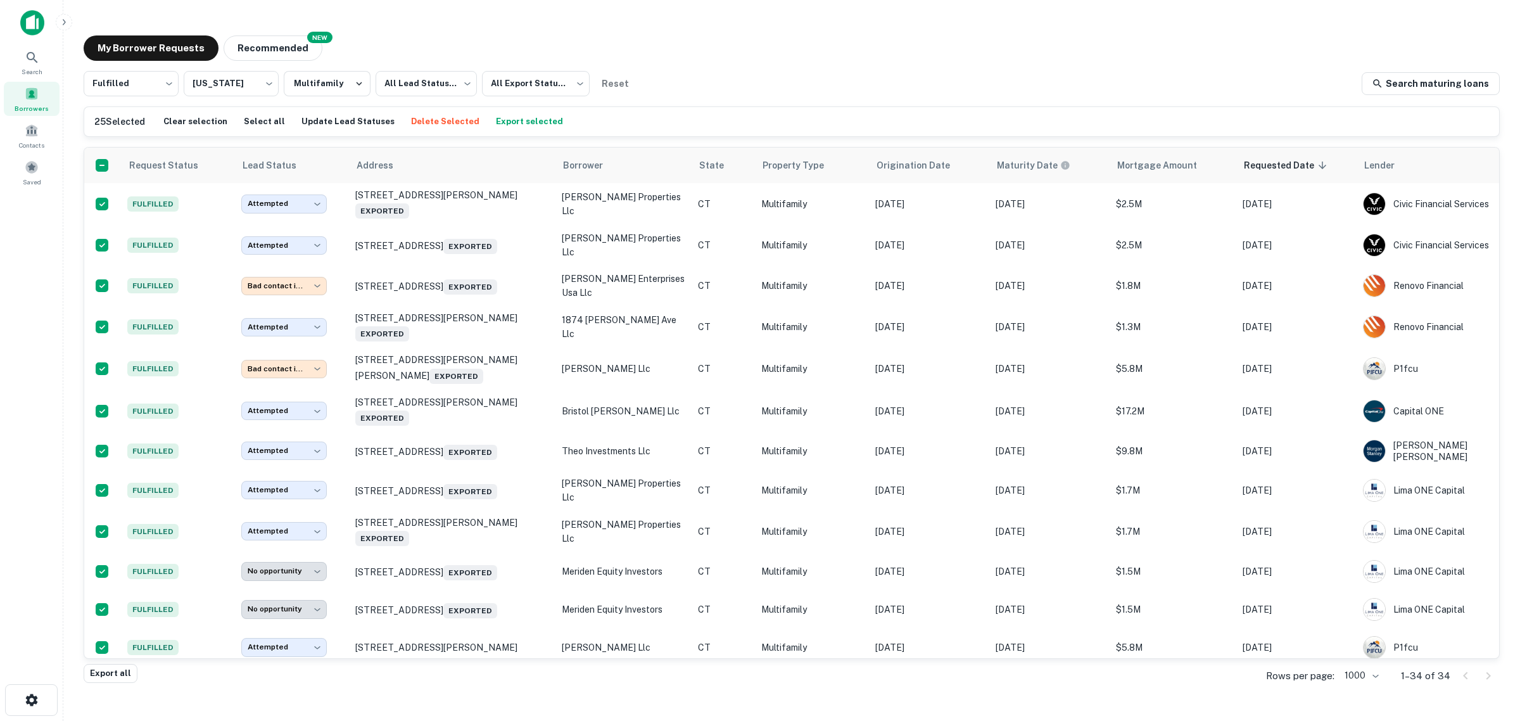
click at [32, 298] on div "Search Borrowers Contacts Saved" at bounding box center [31, 341] width 63 height 682
